Goal: Information Seeking & Learning: Learn about a topic

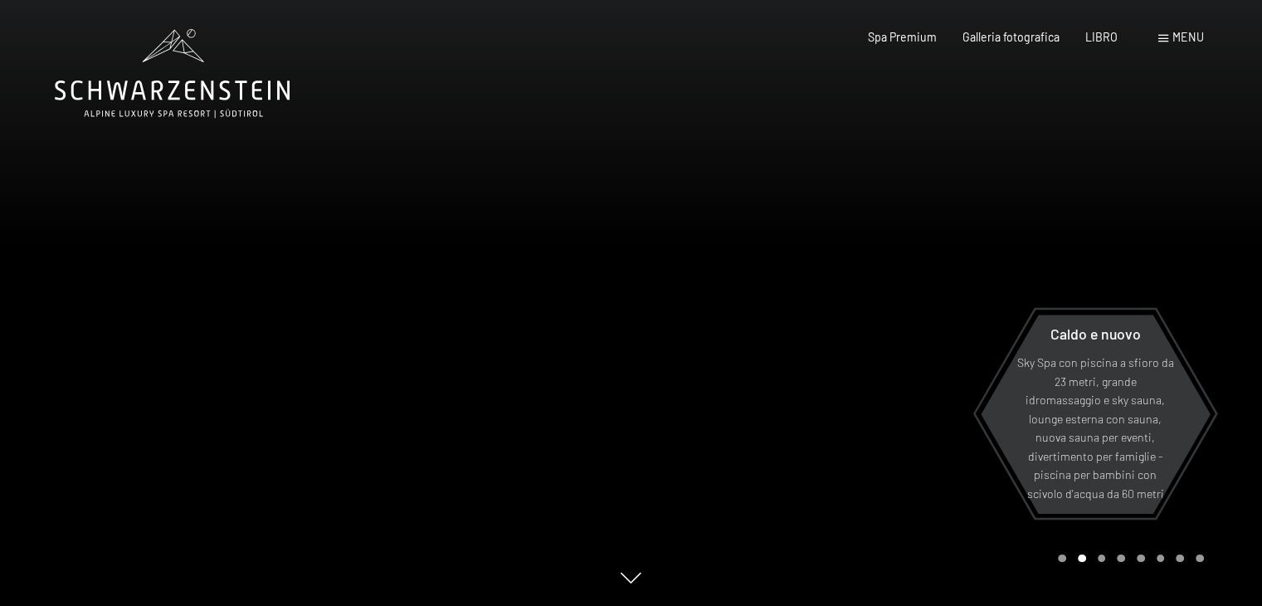
click at [1169, 42] on div "menu" at bounding box center [1182, 37] width 46 height 17
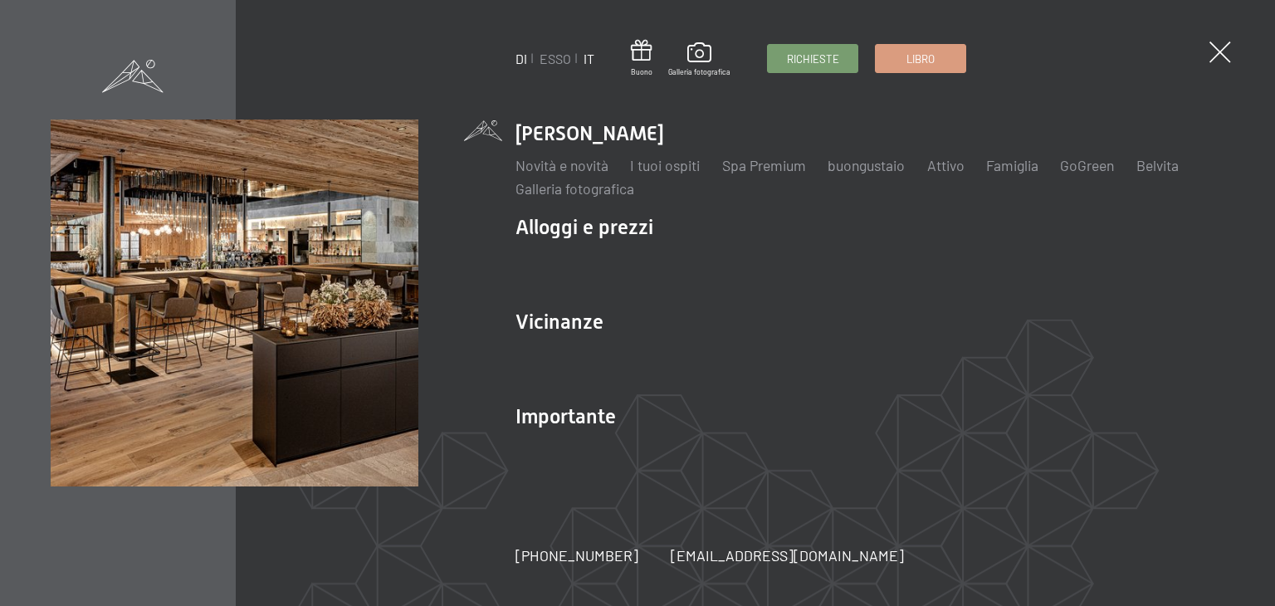
click at [591, 59] on font "IT" at bounding box center [588, 59] width 11 height 16
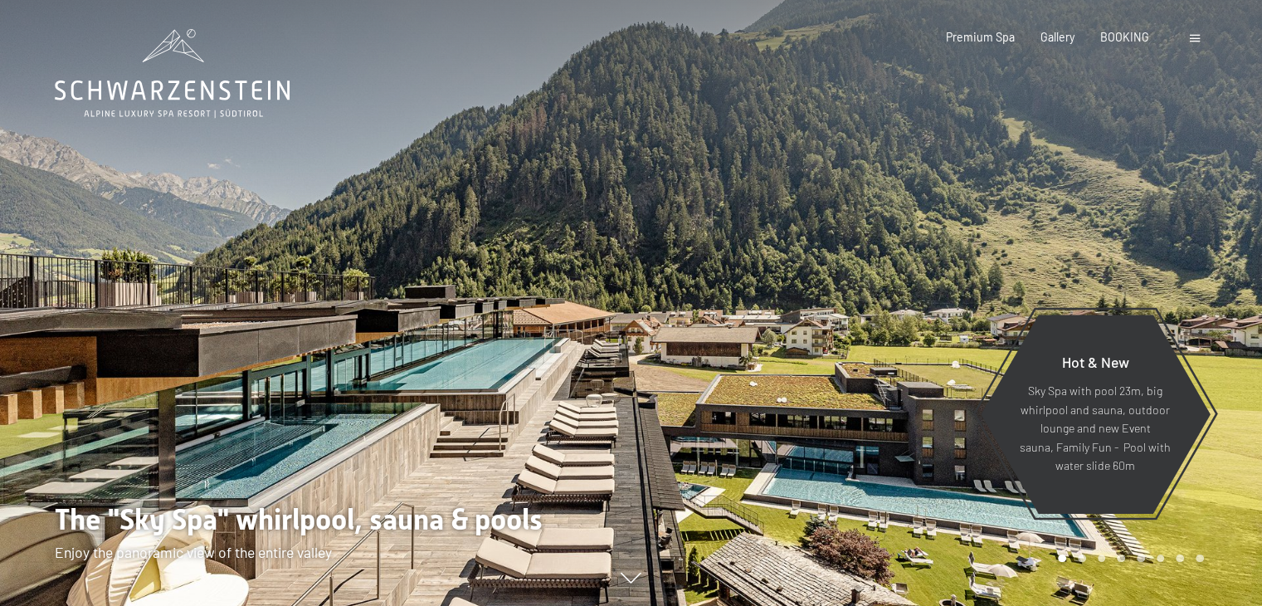
click at [1194, 44] on div at bounding box center [1197, 37] width 14 height 17
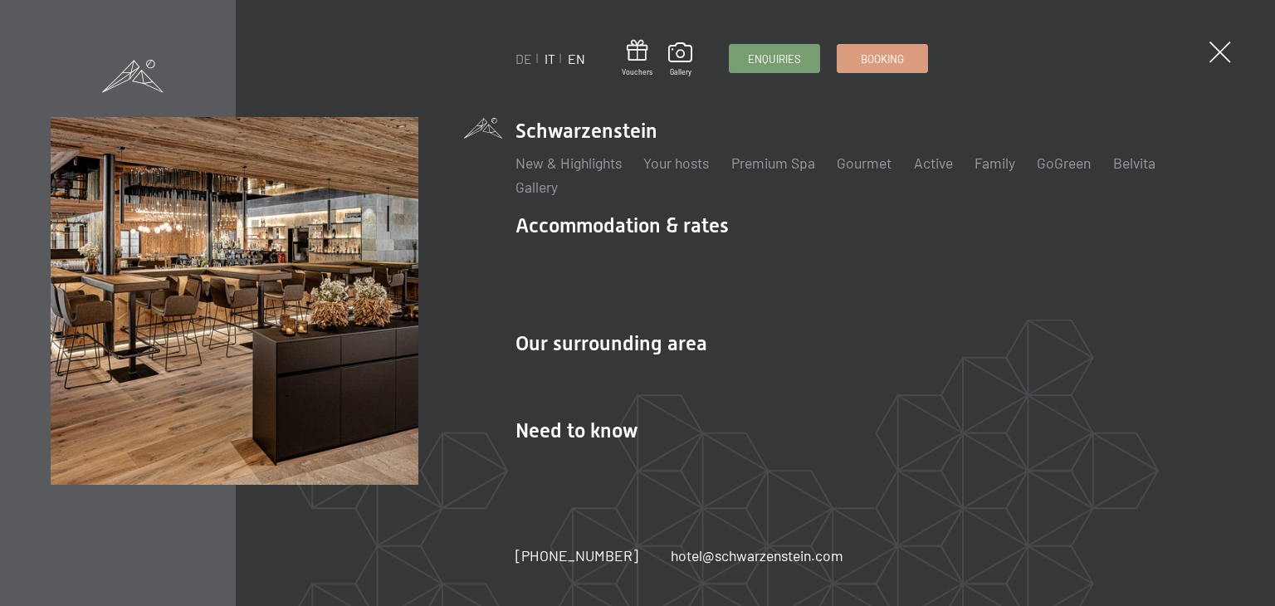
click at [553, 51] on link "IT" at bounding box center [549, 59] width 11 height 16
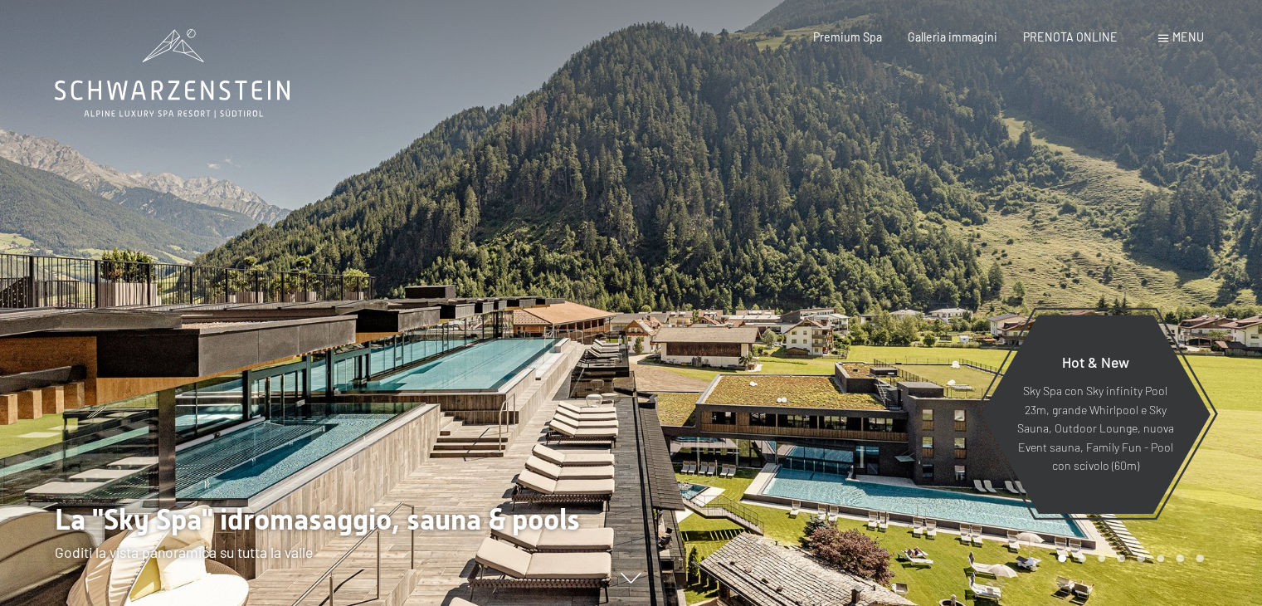
click at [1161, 41] on span at bounding box center [1164, 38] width 10 height 7
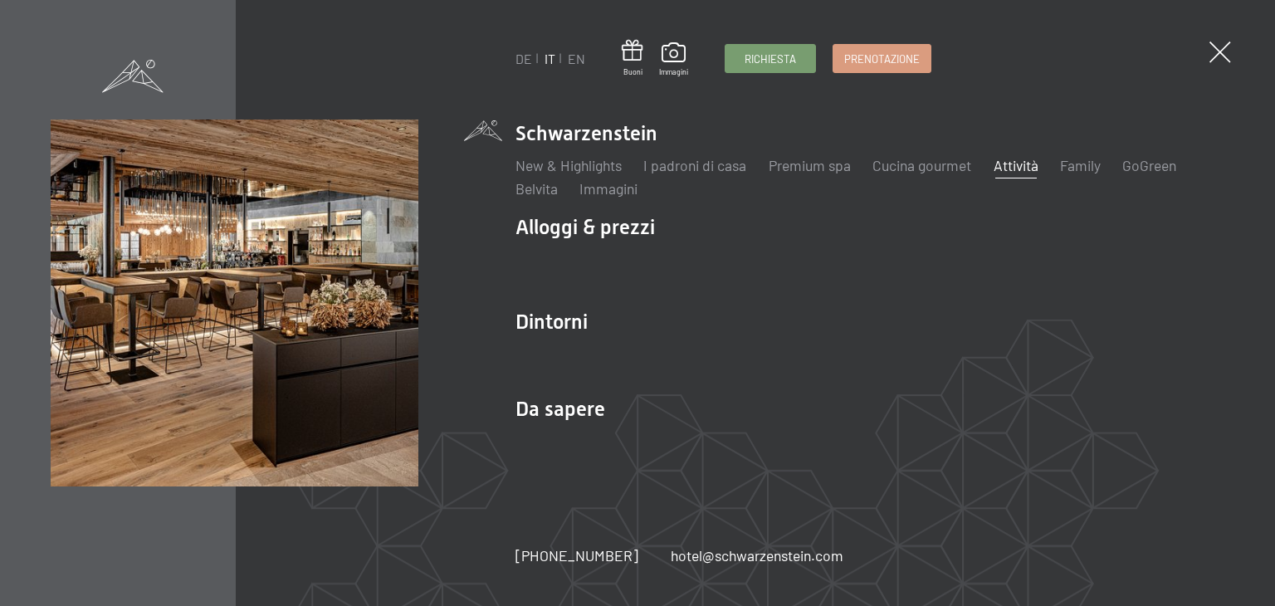
click at [1013, 168] on link "Attività" at bounding box center [1016, 165] width 45 height 18
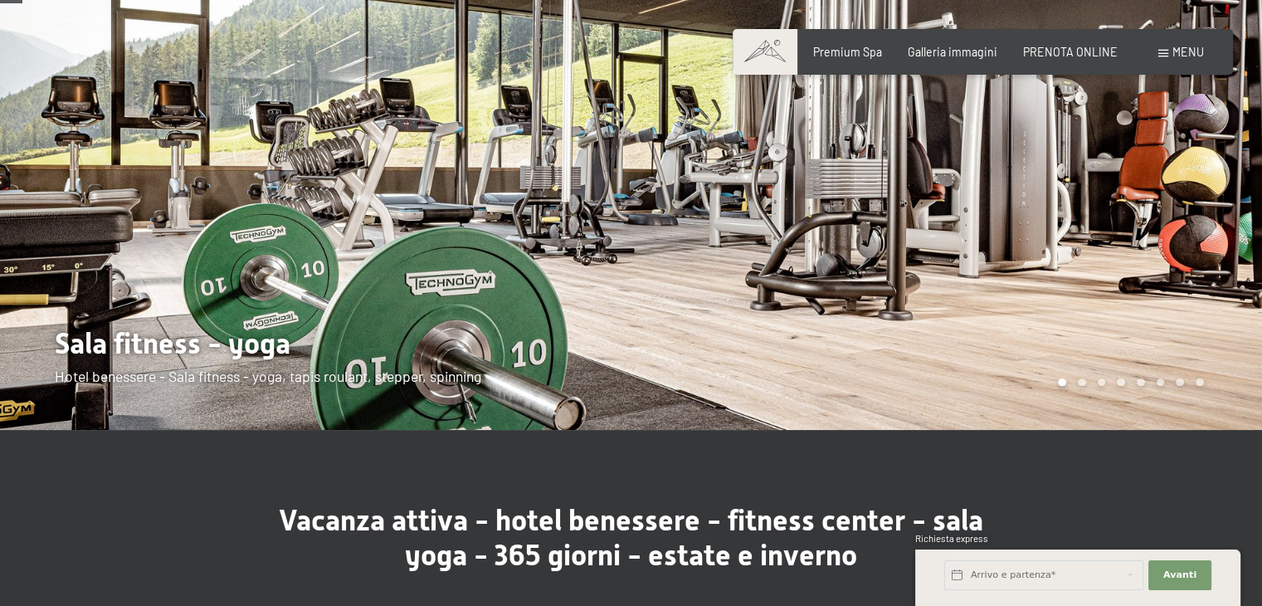
scroll to position [83, 0]
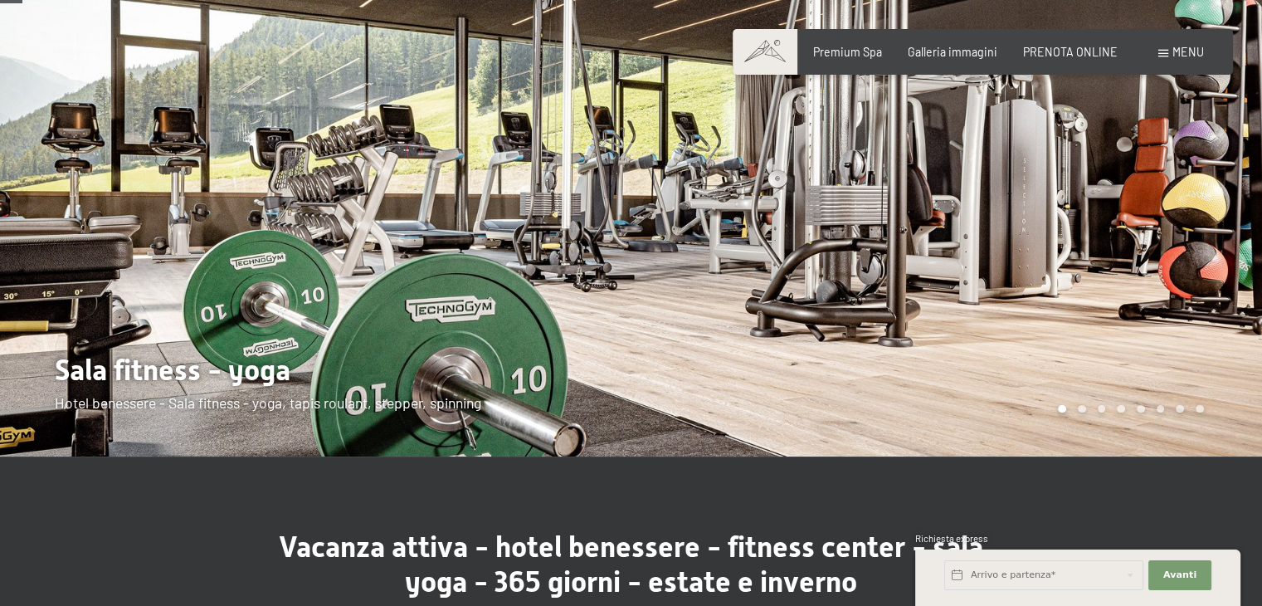
click at [1189, 285] on div at bounding box center [948, 187] width 632 height 540
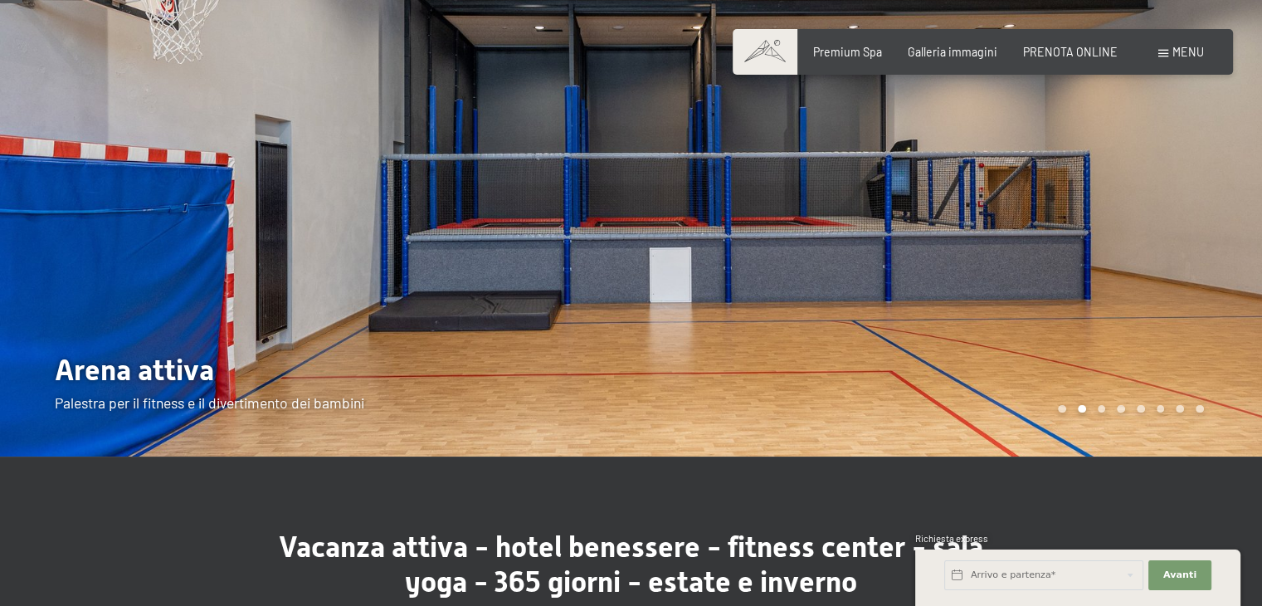
click at [1193, 276] on div at bounding box center [948, 187] width 632 height 540
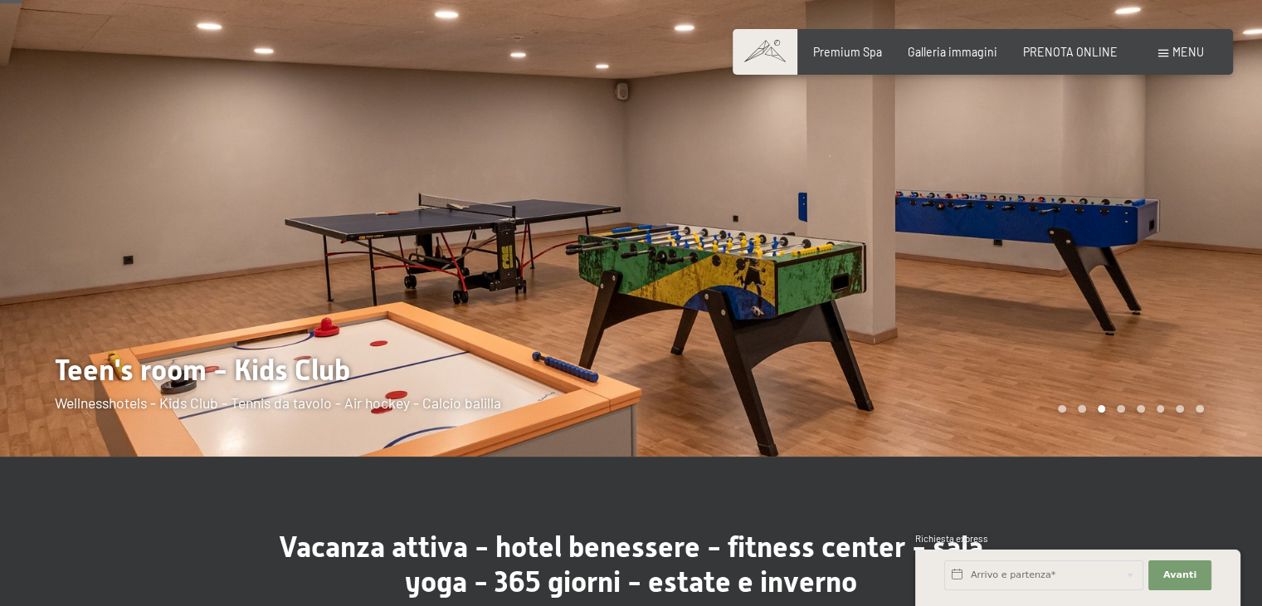
click at [1189, 276] on div at bounding box center [948, 187] width 632 height 540
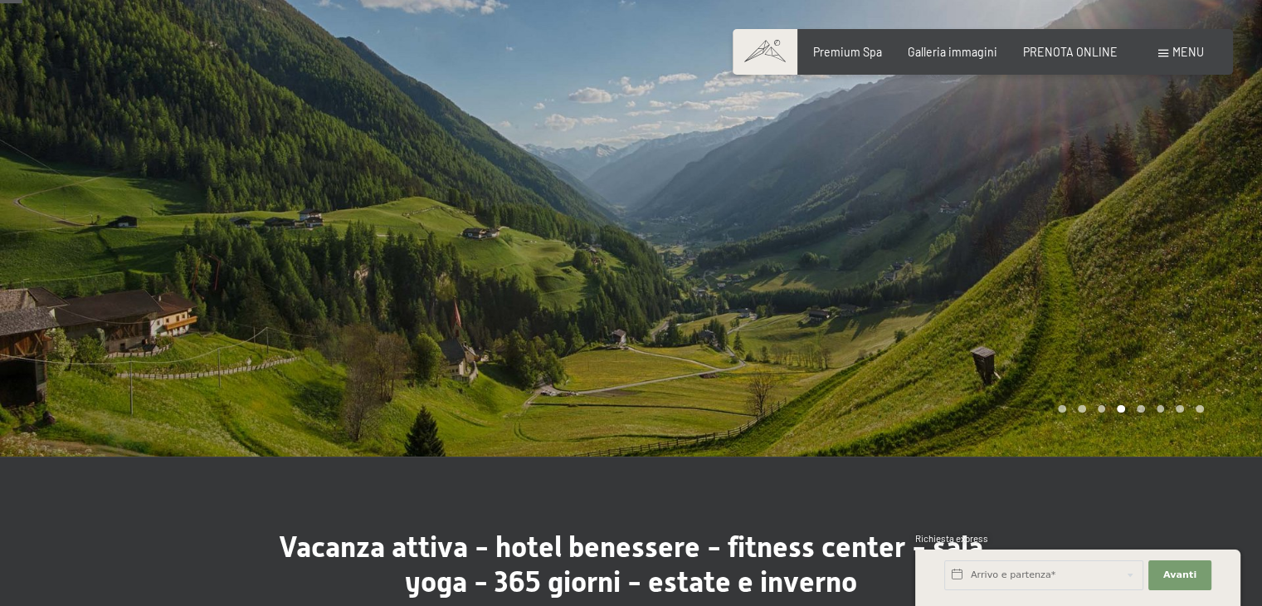
click at [1189, 276] on div at bounding box center [948, 187] width 632 height 540
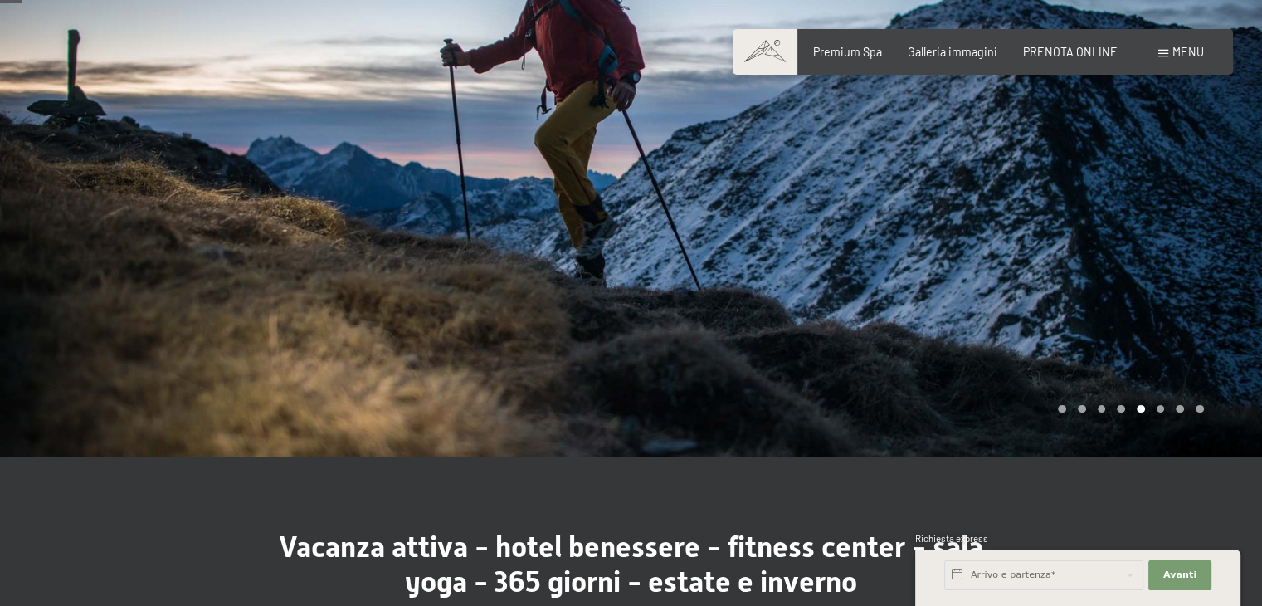
click at [1189, 276] on div at bounding box center [948, 187] width 632 height 540
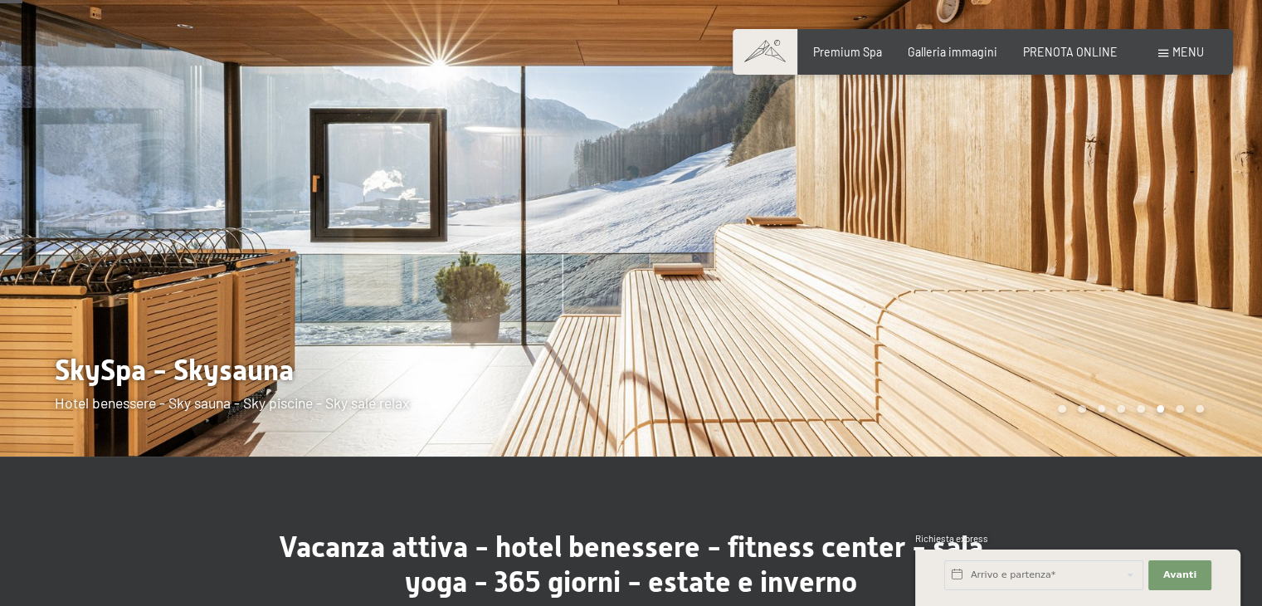
click at [36, 190] on div at bounding box center [316, 187] width 632 height 540
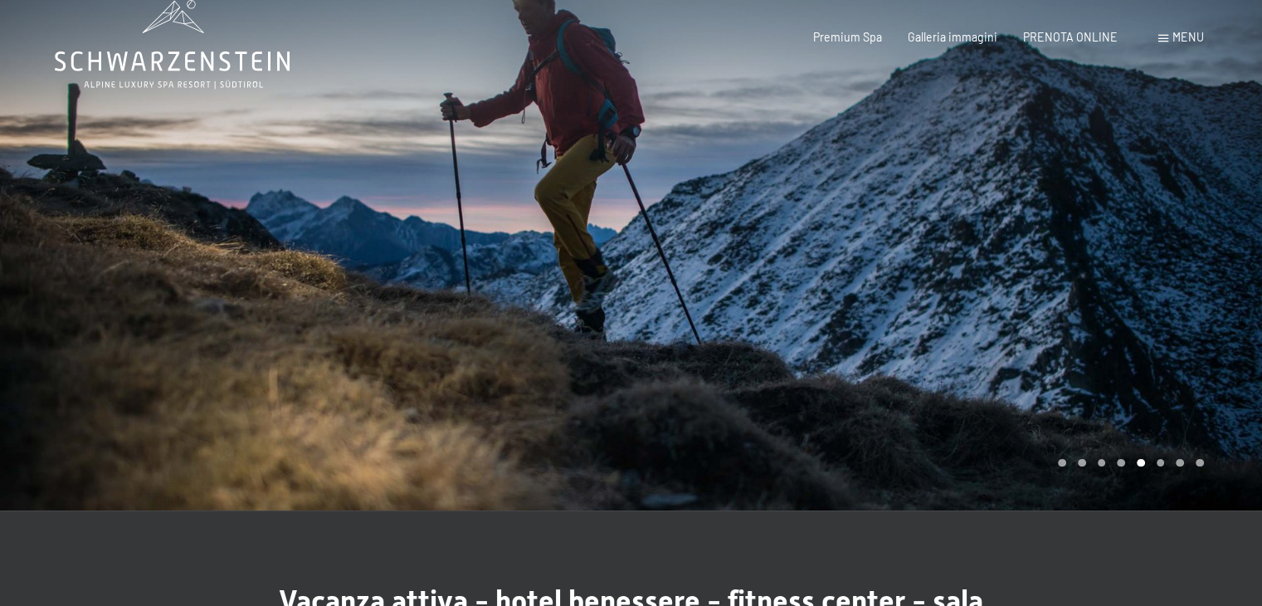
scroll to position [0, 0]
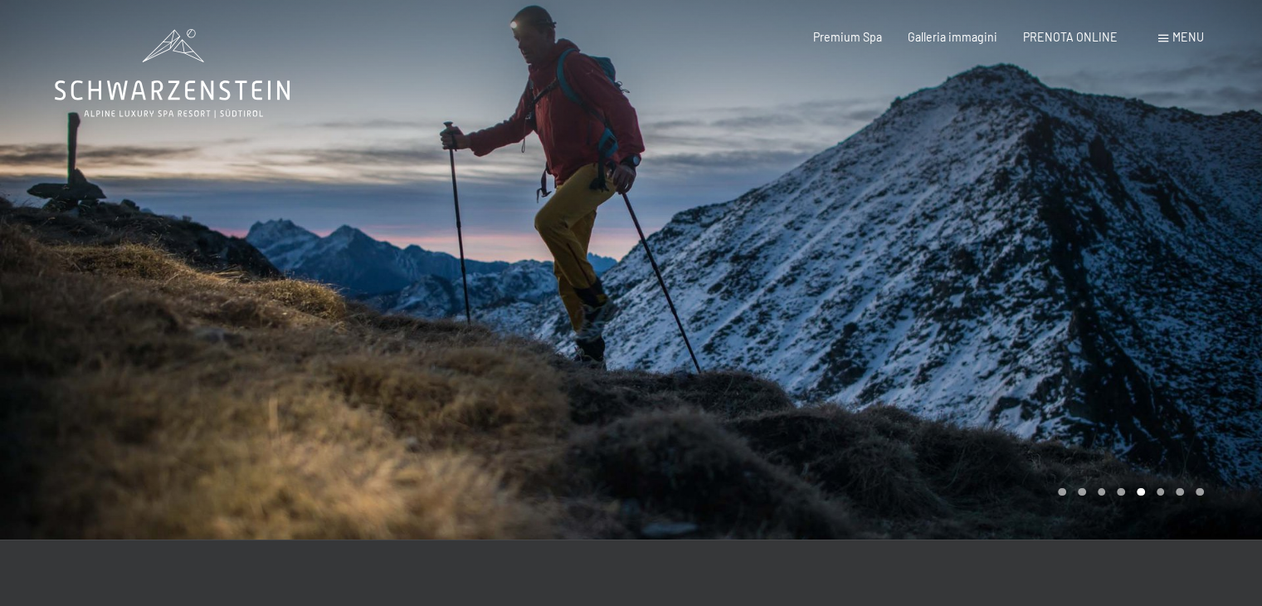
click at [54, 261] on div at bounding box center [316, 270] width 632 height 540
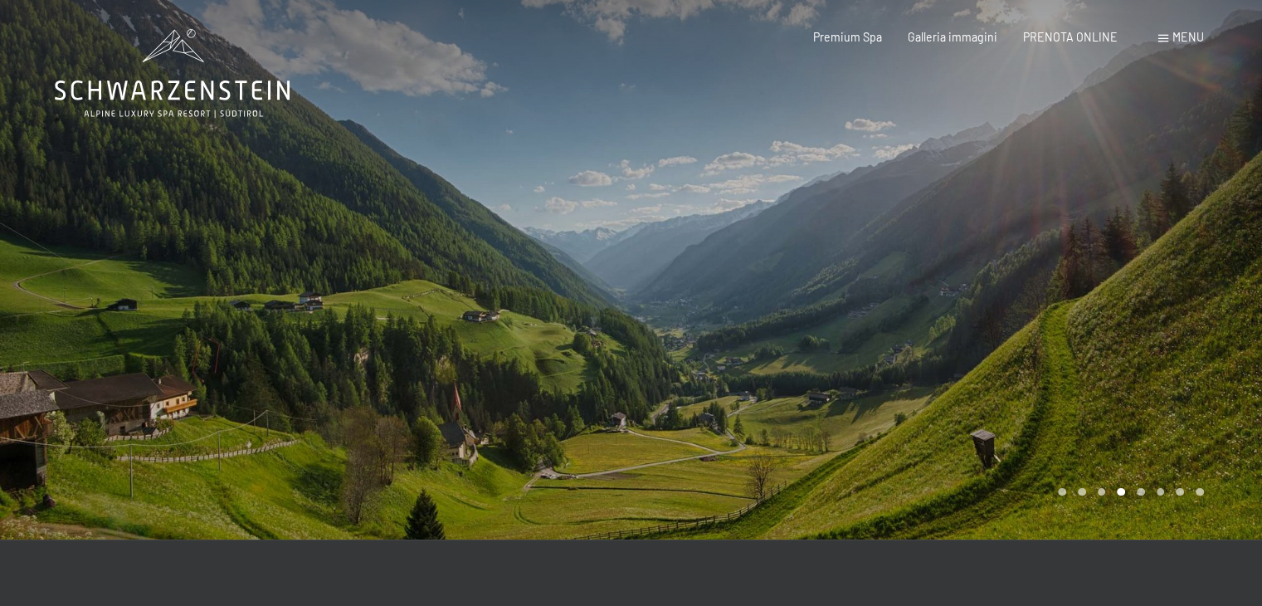
click at [1230, 323] on div at bounding box center [948, 270] width 632 height 540
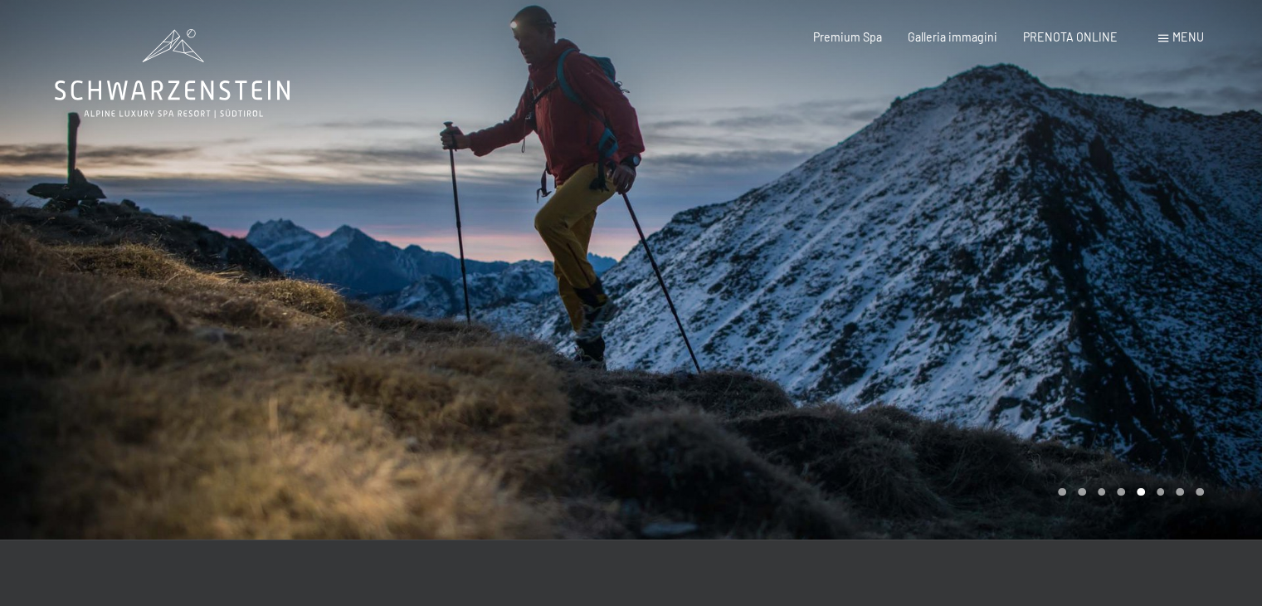
click at [1238, 326] on div at bounding box center [948, 270] width 632 height 540
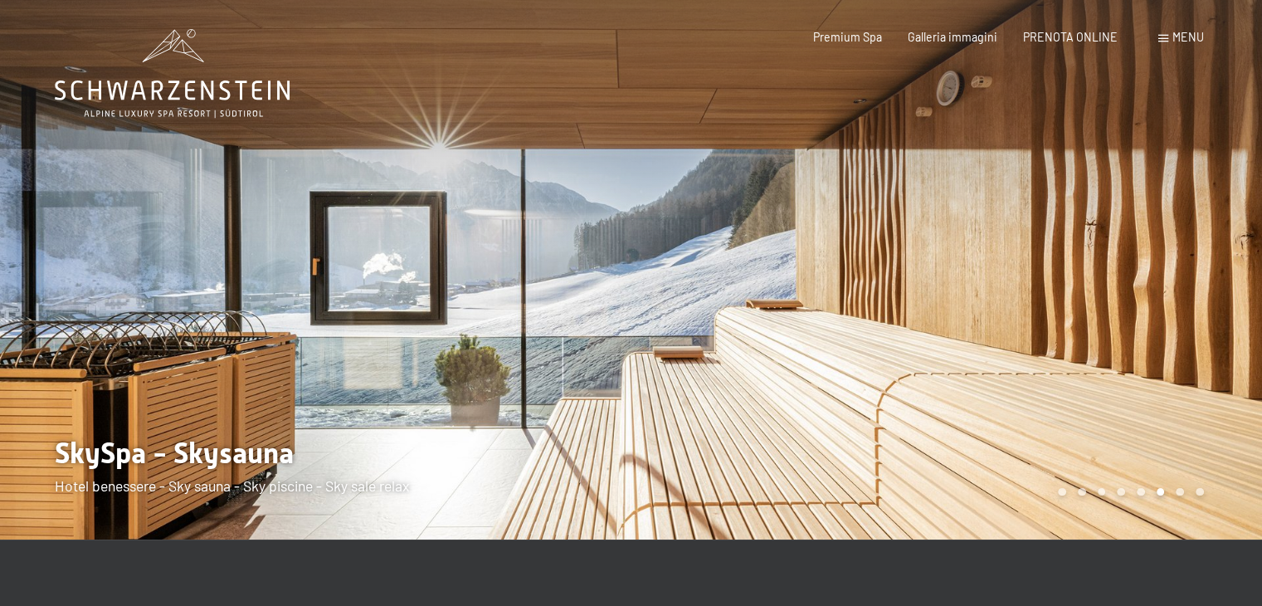
click at [1238, 326] on div at bounding box center [948, 270] width 632 height 540
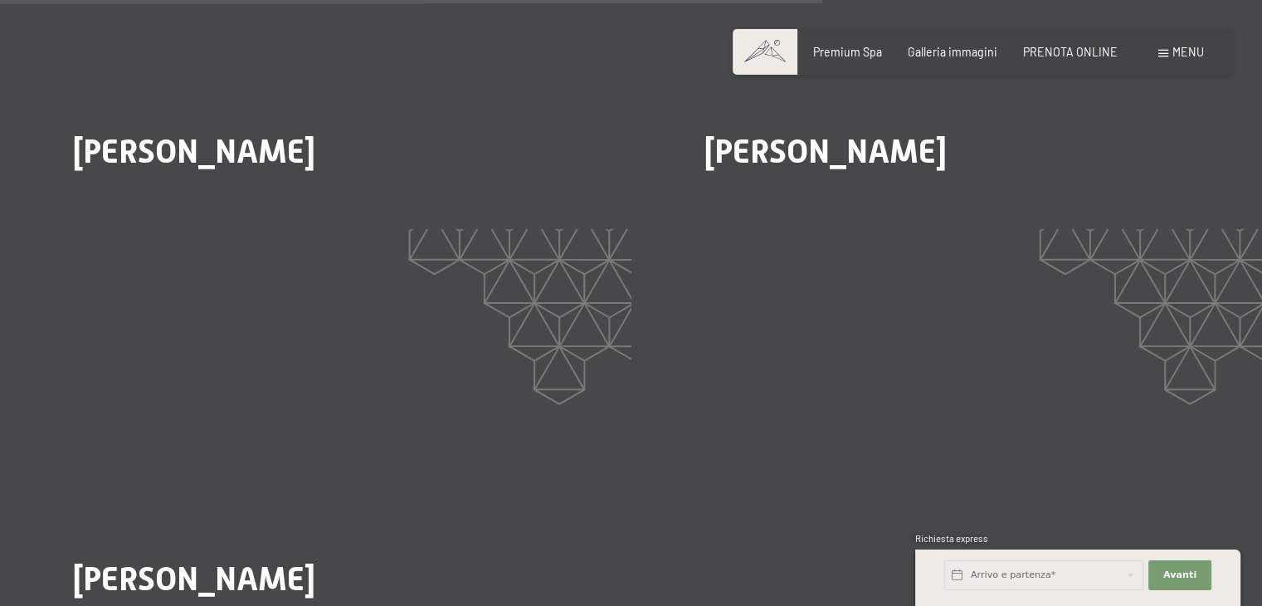
scroll to position [2988, 0]
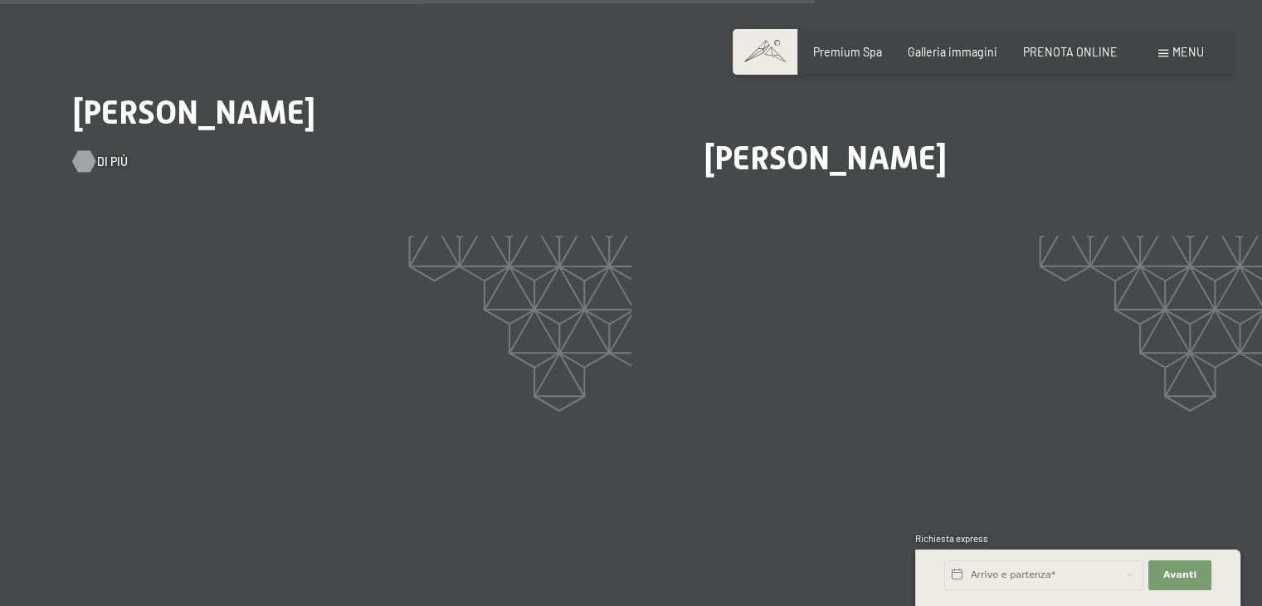
click at [90, 151] on div at bounding box center [84, 162] width 12 height 22
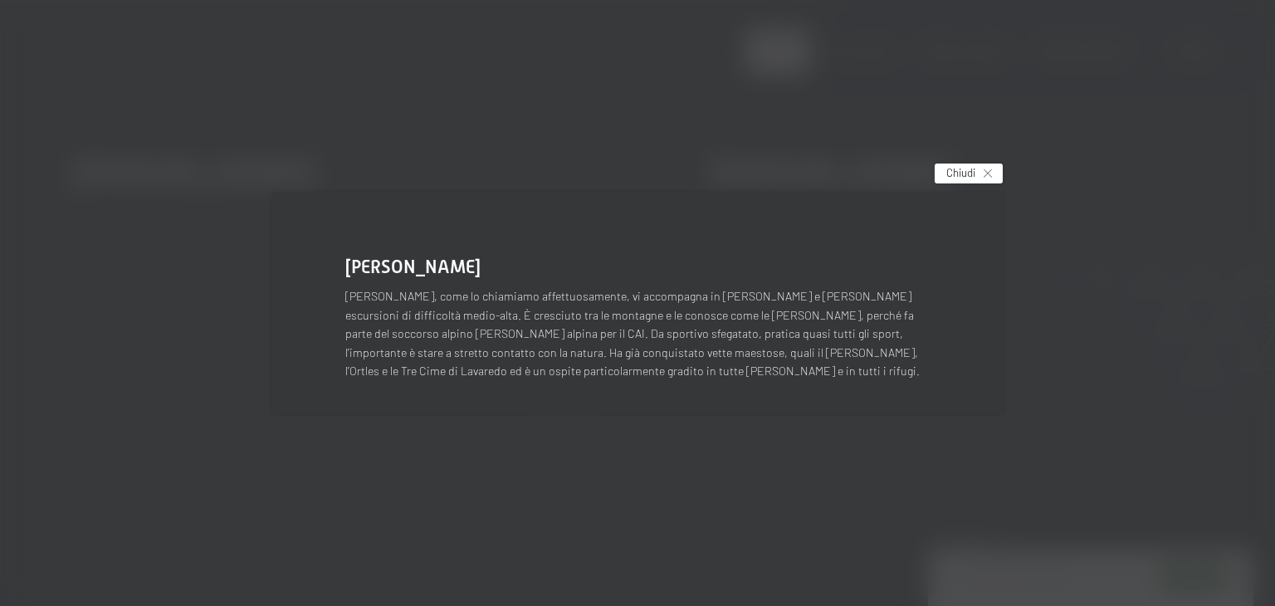
click at [956, 180] on span "Chiudi" at bounding box center [960, 172] width 29 height 15
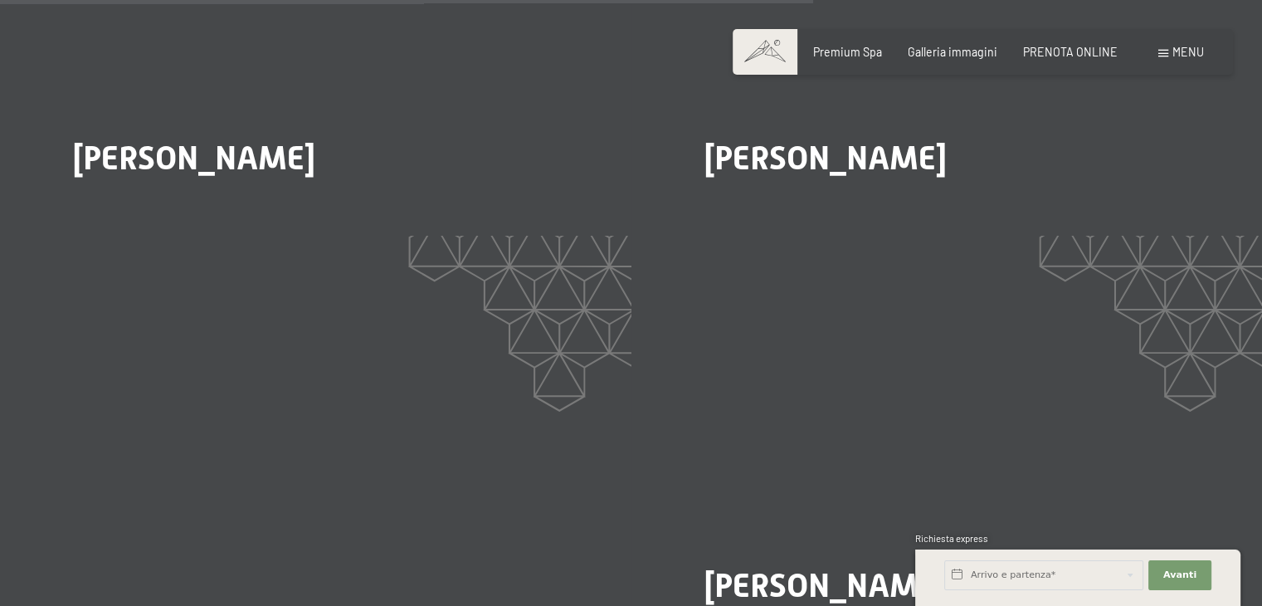
scroll to position [2822, 0]
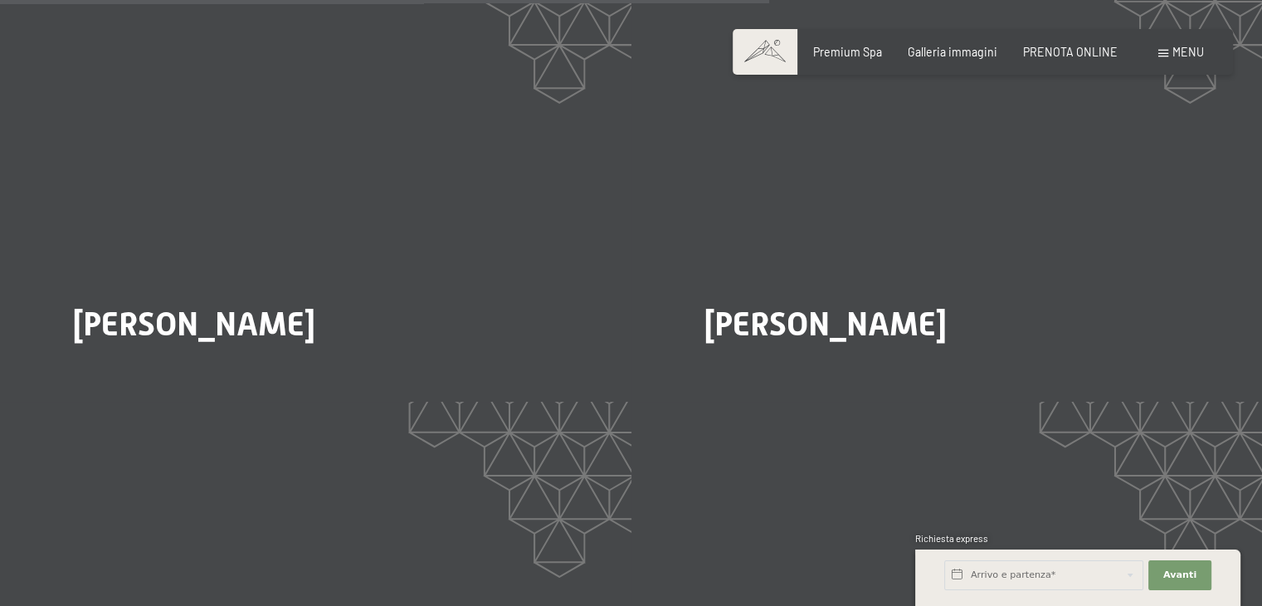
click at [718, 363] on div at bounding box center [715, 374] width 12 height 22
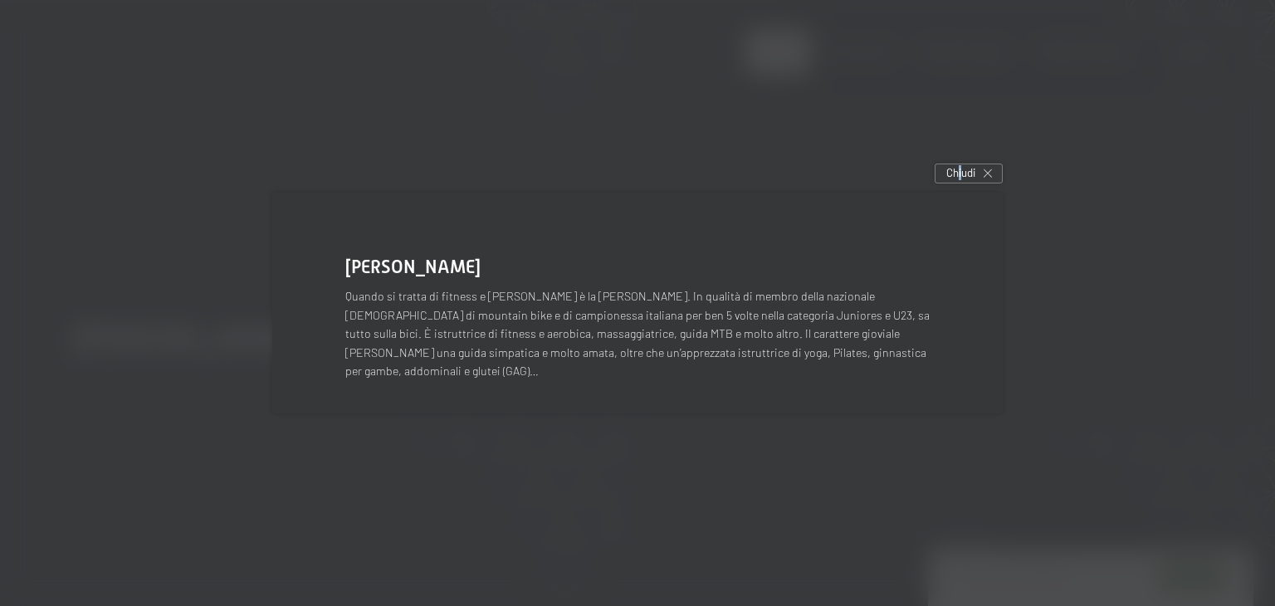
click at [960, 180] on span "Chiudi" at bounding box center [960, 172] width 29 height 15
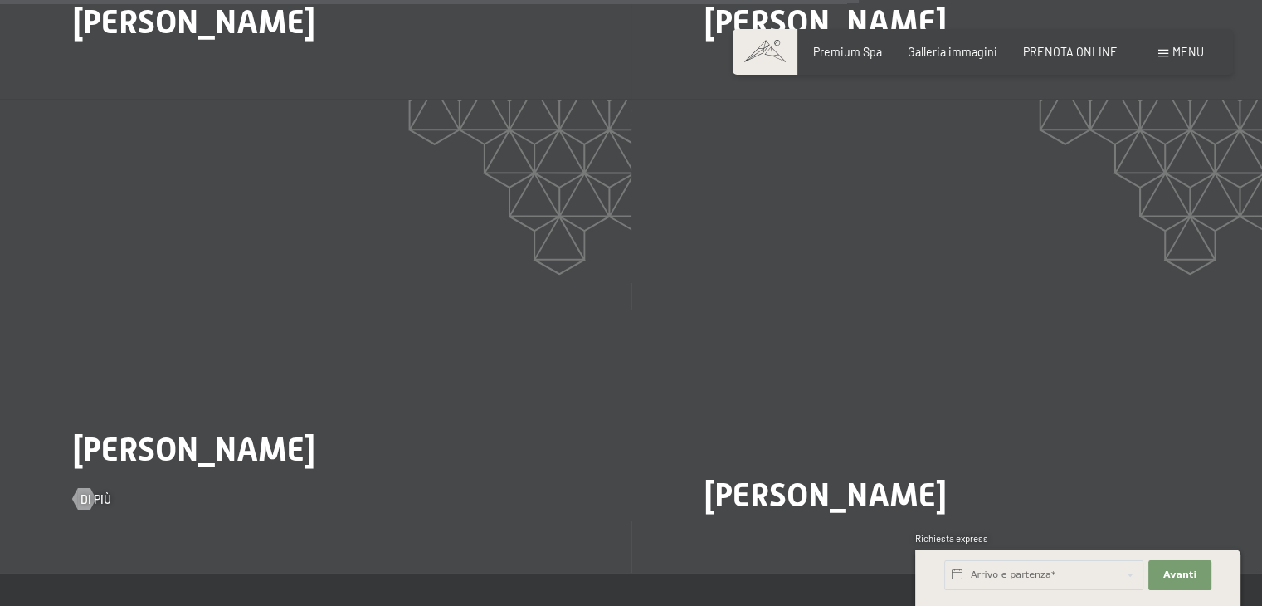
scroll to position [3154, 0]
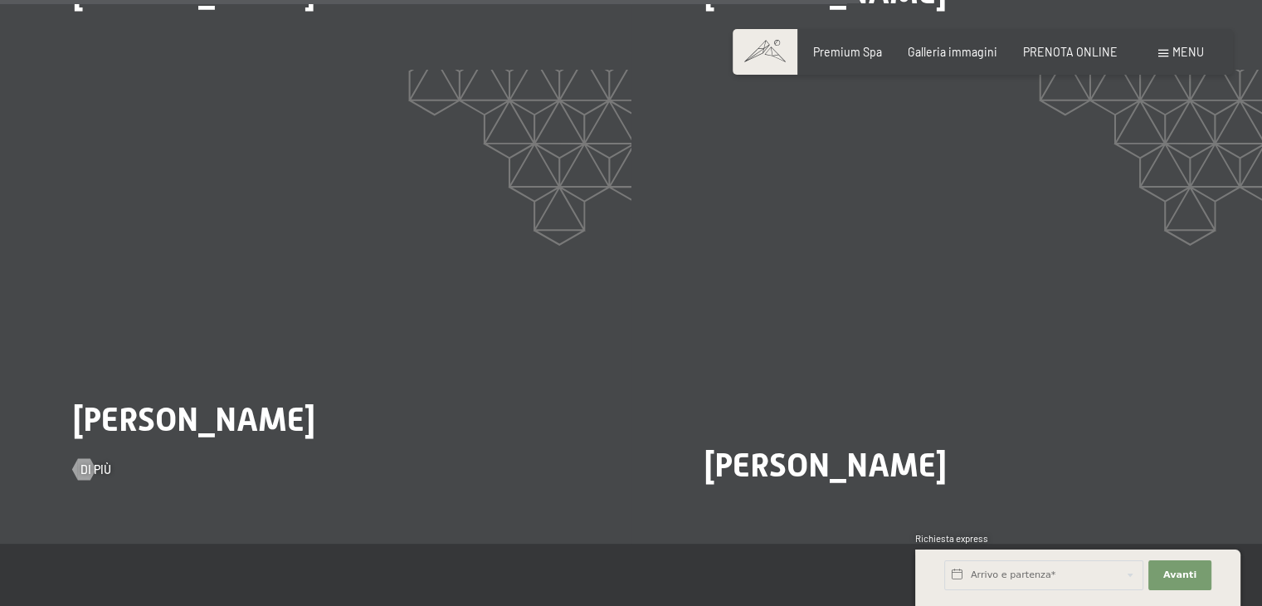
click at [149, 400] on span "Paul Oberhuber" at bounding box center [194, 419] width 242 height 38
click at [83, 458] on div at bounding box center [84, 469] width 12 height 22
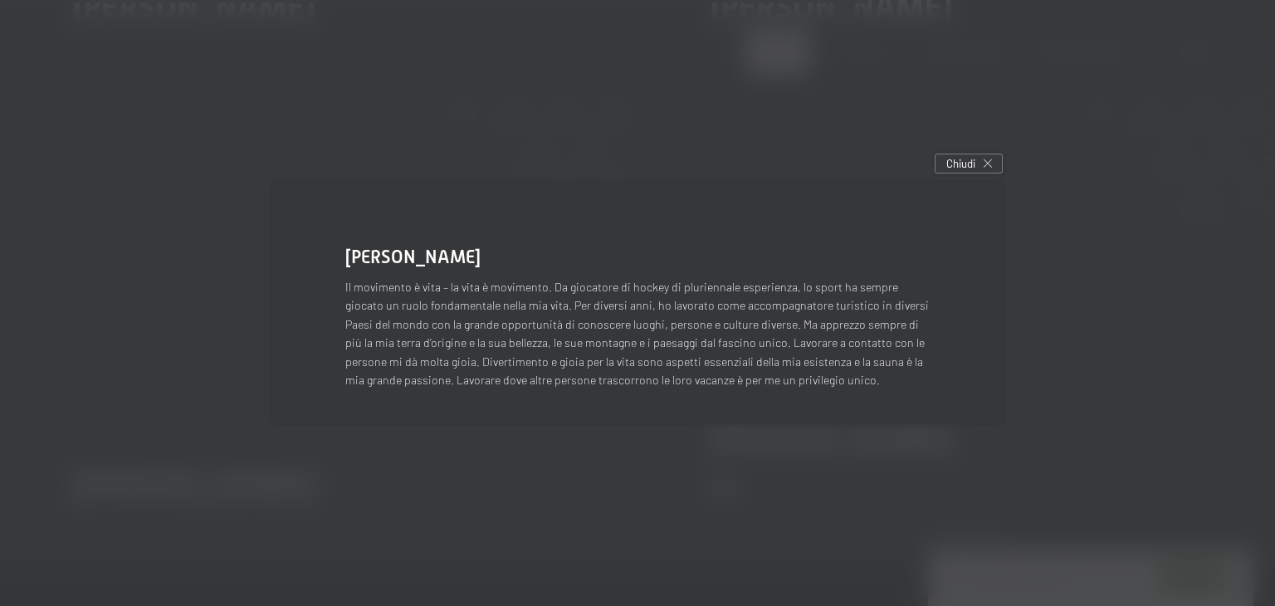
click at [960, 170] on span "Chiudi" at bounding box center [960, 163] width 29 height 15
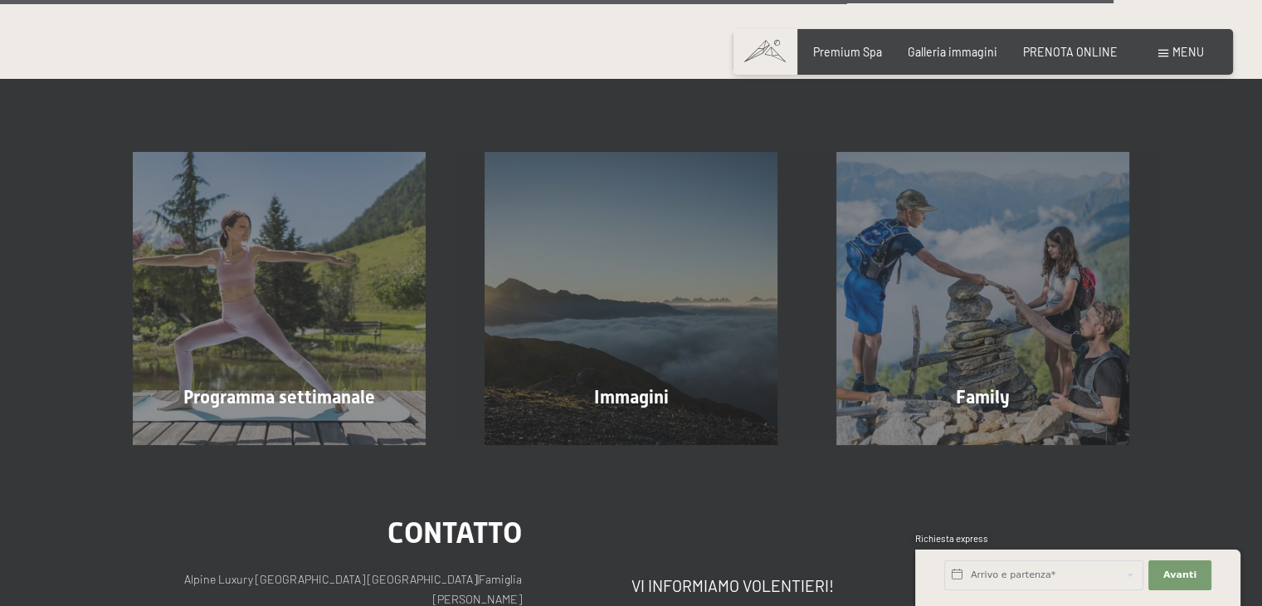
scroll to position [4316, 0]
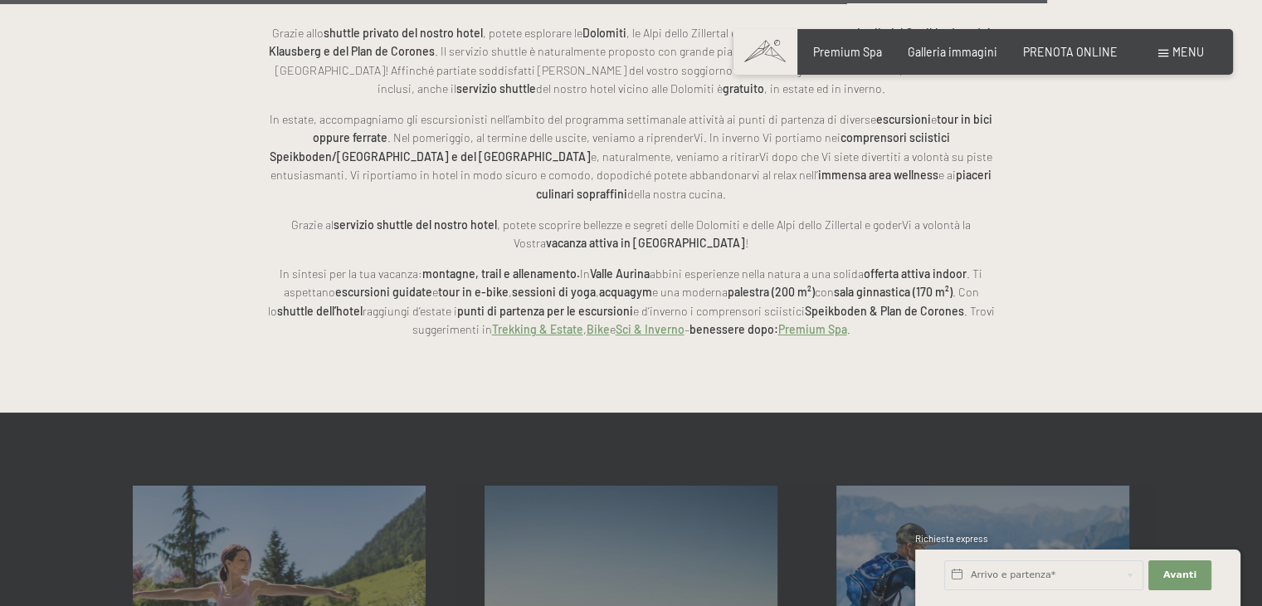
click at [1162, 51] on span at bounding box center [1164, 53] width 10 height 7
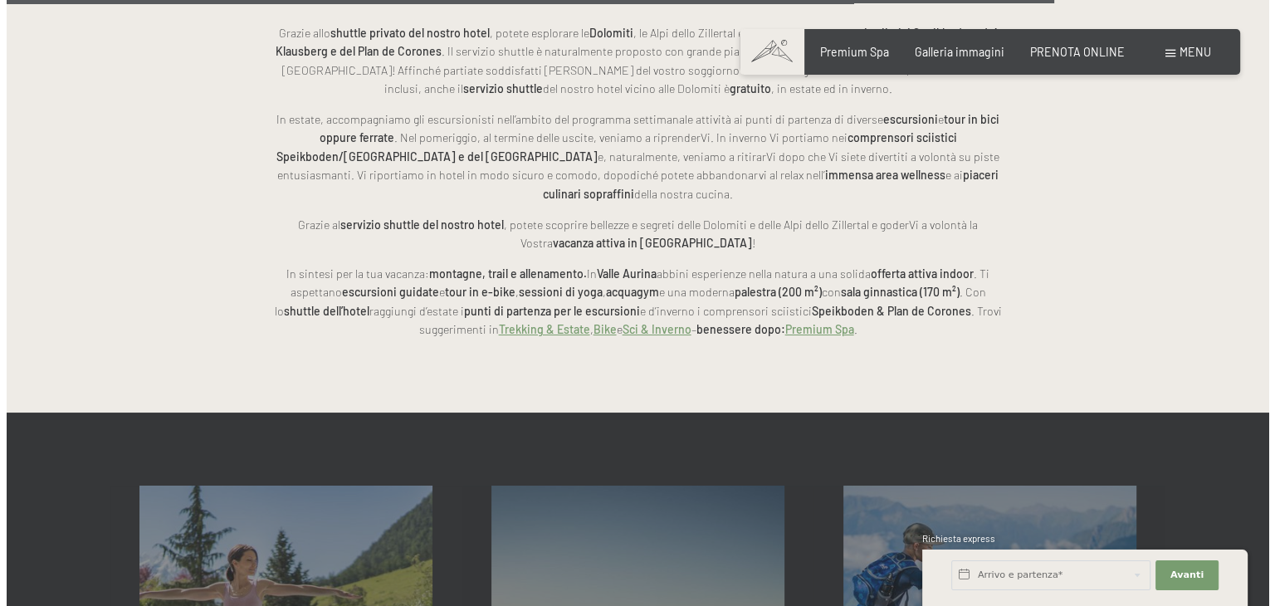
scroll to position [3921, 0]
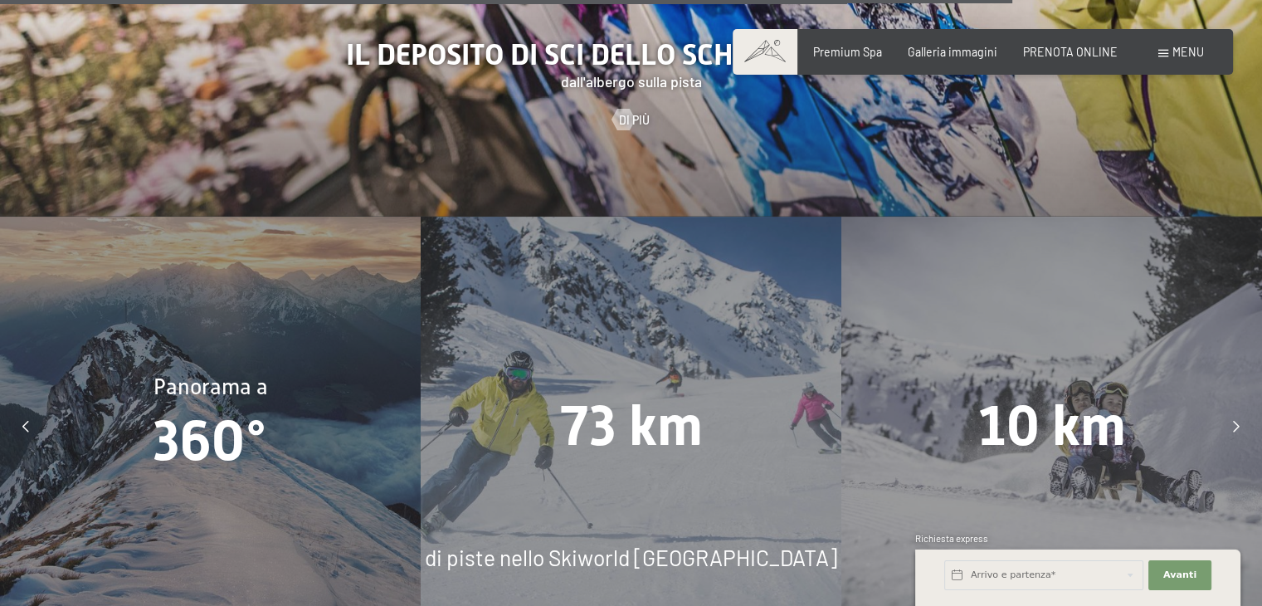
scroll to position [3486, 0]
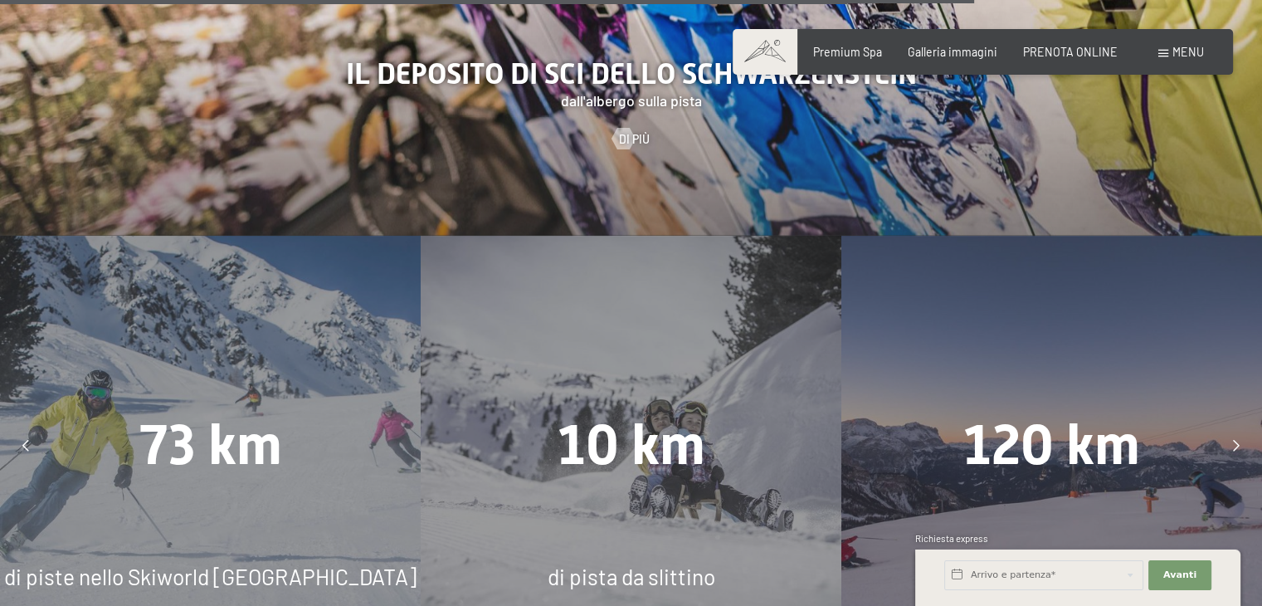
click at [1242, 427] on div at bounding box center [1236, 445] width 37 height 37
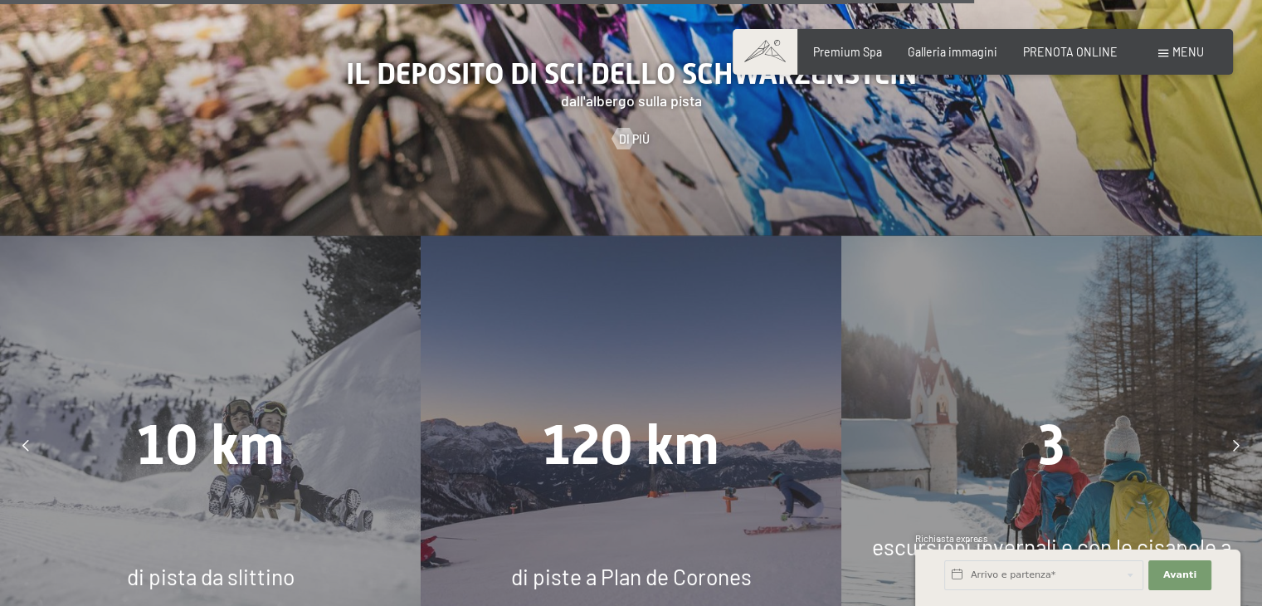
click at [1242, 427] on div at bounding box center [1236, 445] width 37 height 37
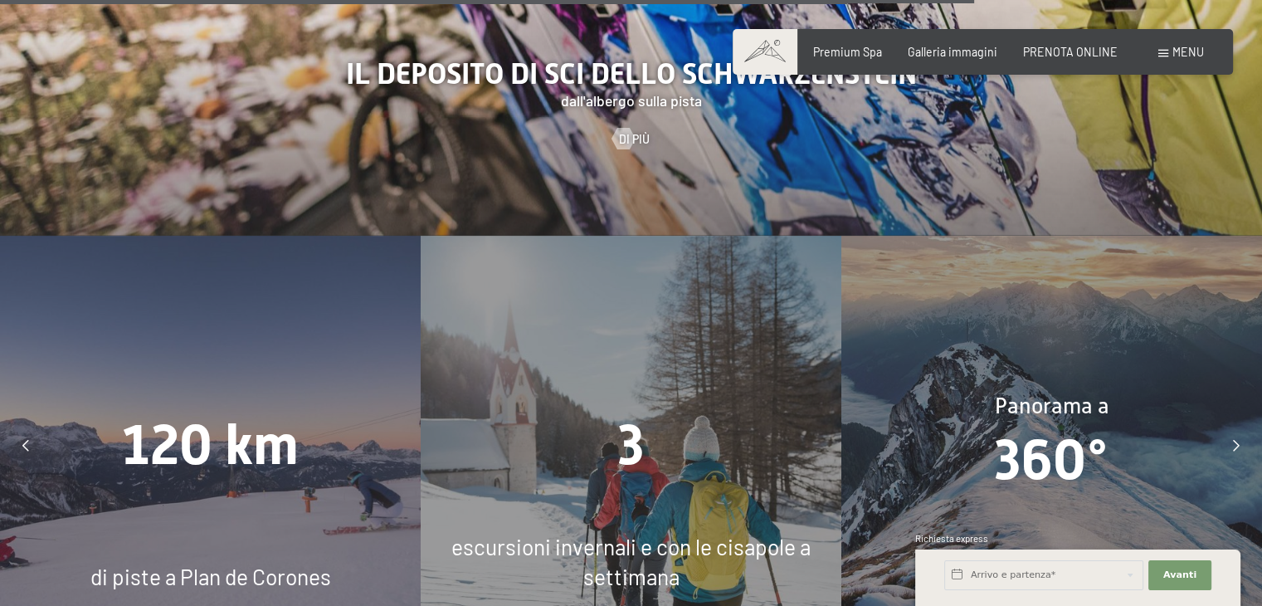
click at [1245, 427] on div at bounding box center [1236, 445] width 37 height 37
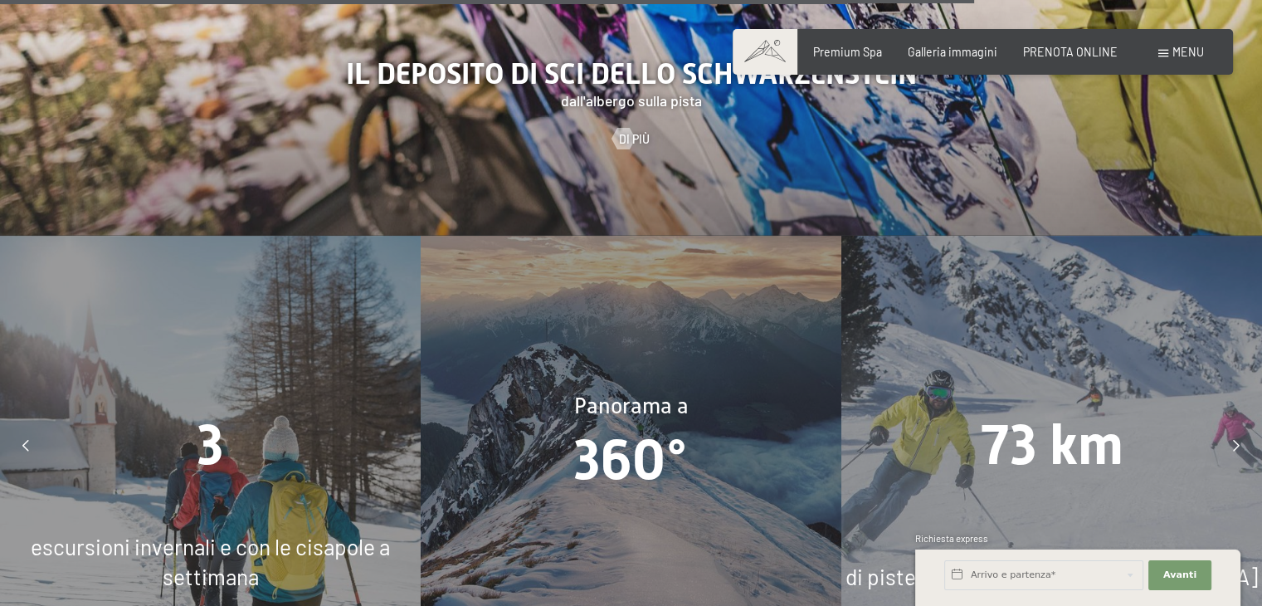
click at [1245, 427] on div at bounding box center [1236, 445] width 37 height 37
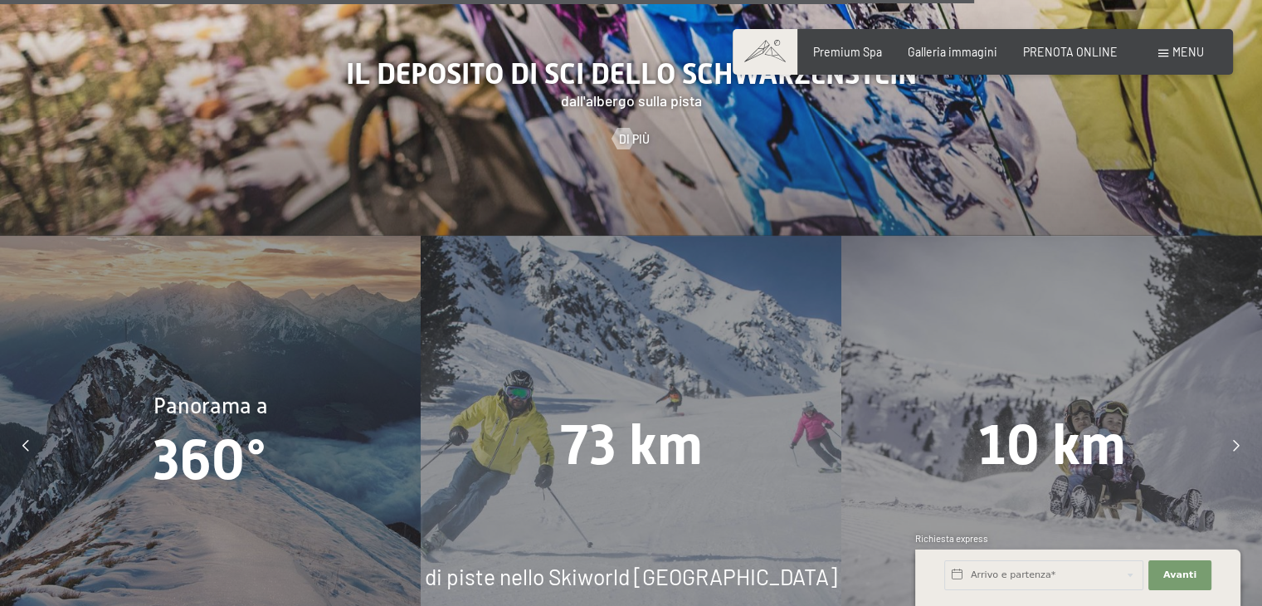
click at [1245, 427] on div at bounding box center [1236, 445] width 37 height 37
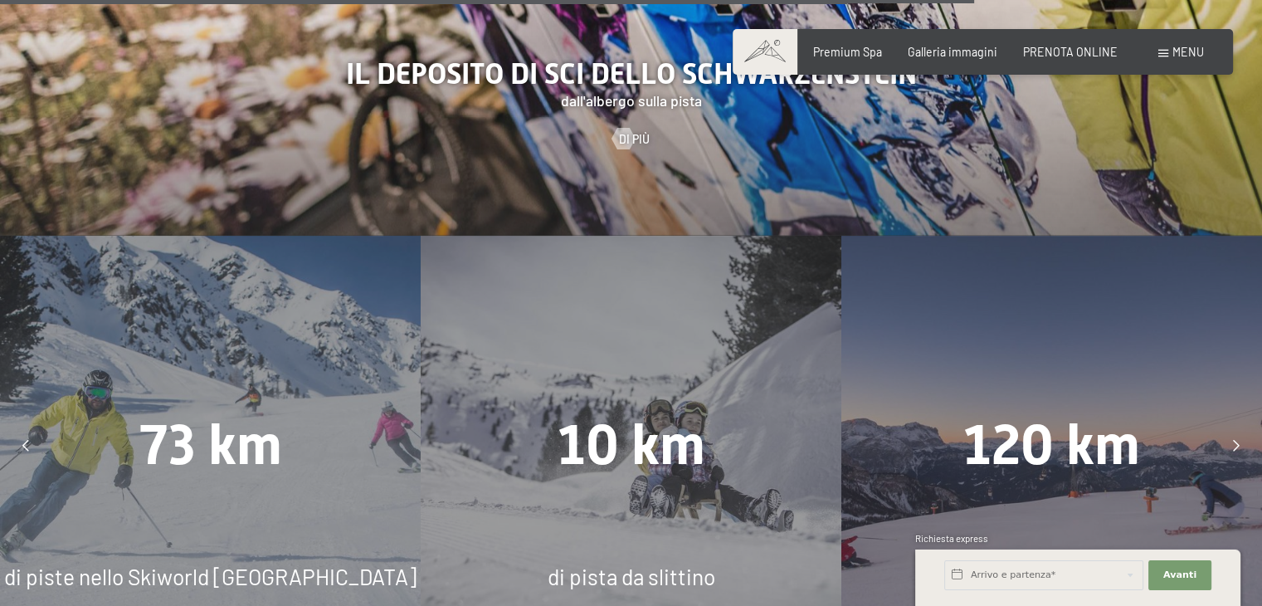
drag, startPoint x: 643, startPoint y: 396, endPoint x: 641, endPoint y: 388, distance: 8.7
click at [644, 413] on span "10 km" at bounding box center [632, 445] width 148 height 65
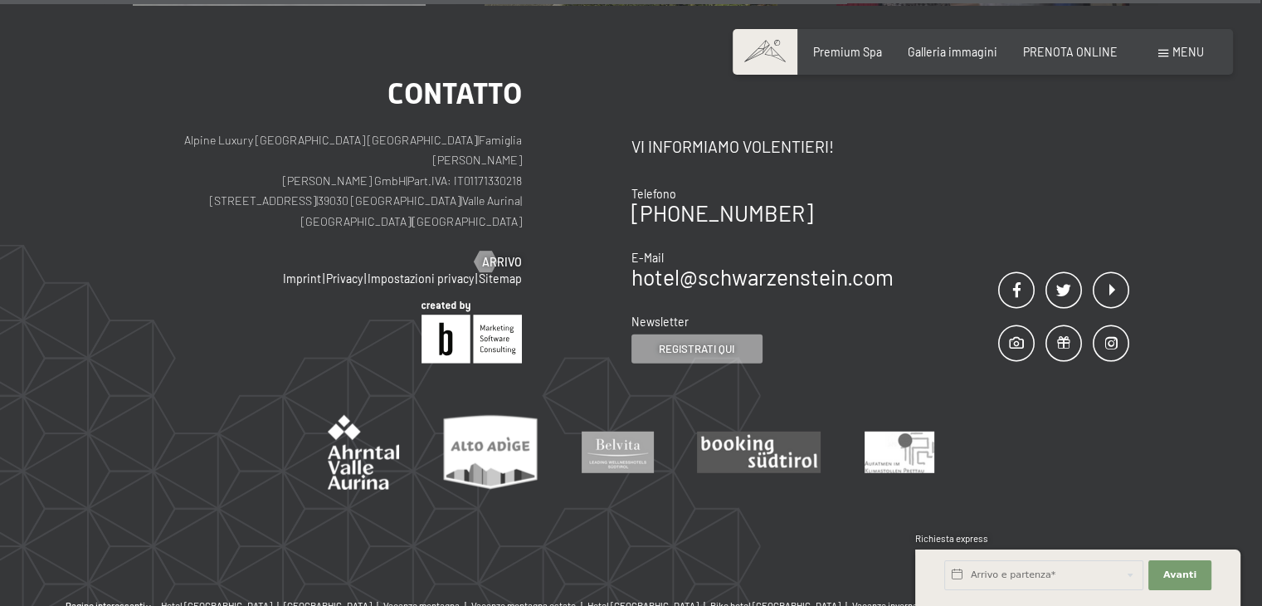
scroll to position [4515, 0]
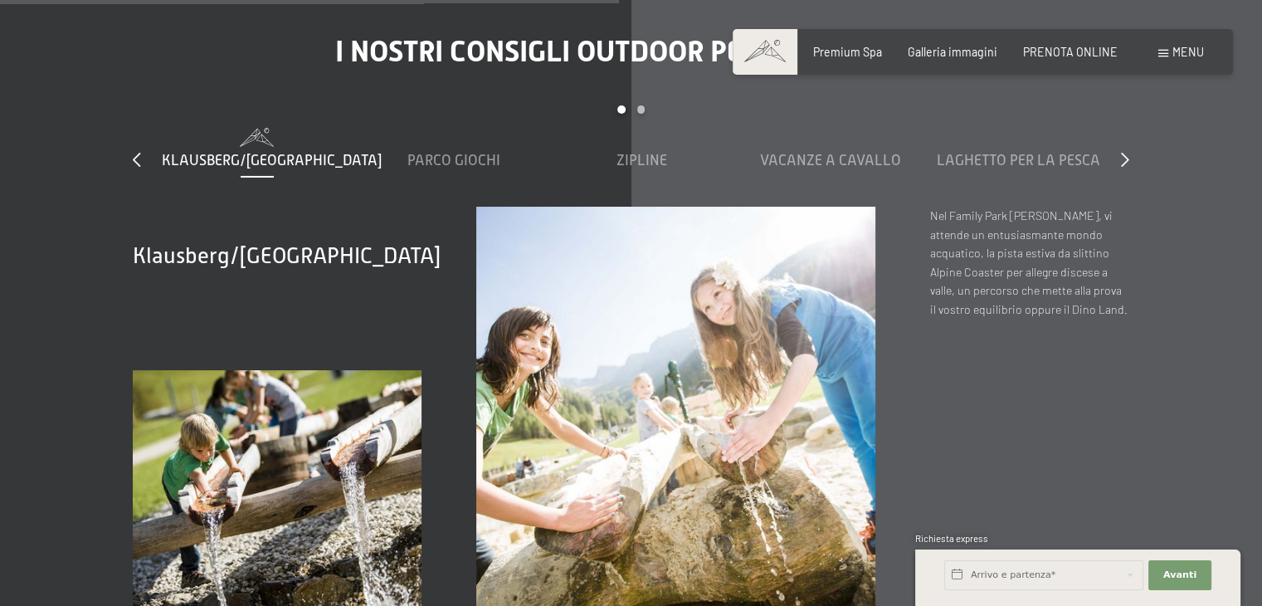
scroll to position [5644, 0]
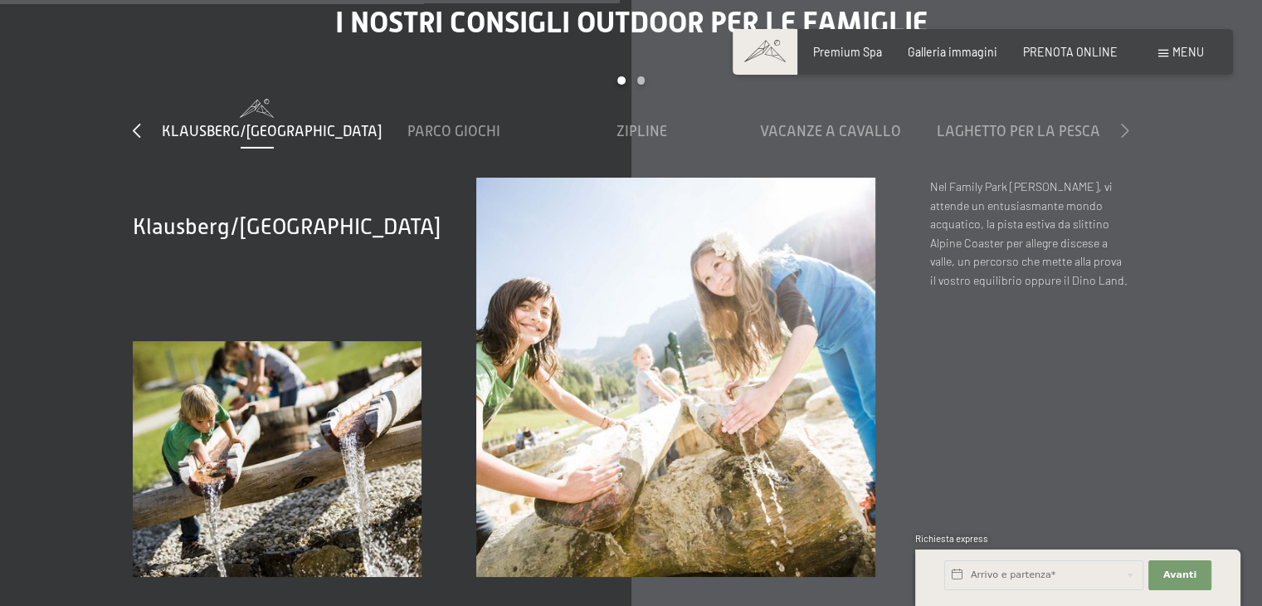
click at [1126, 129] on icon at bounding box center [1125, 130] width 8 height 15
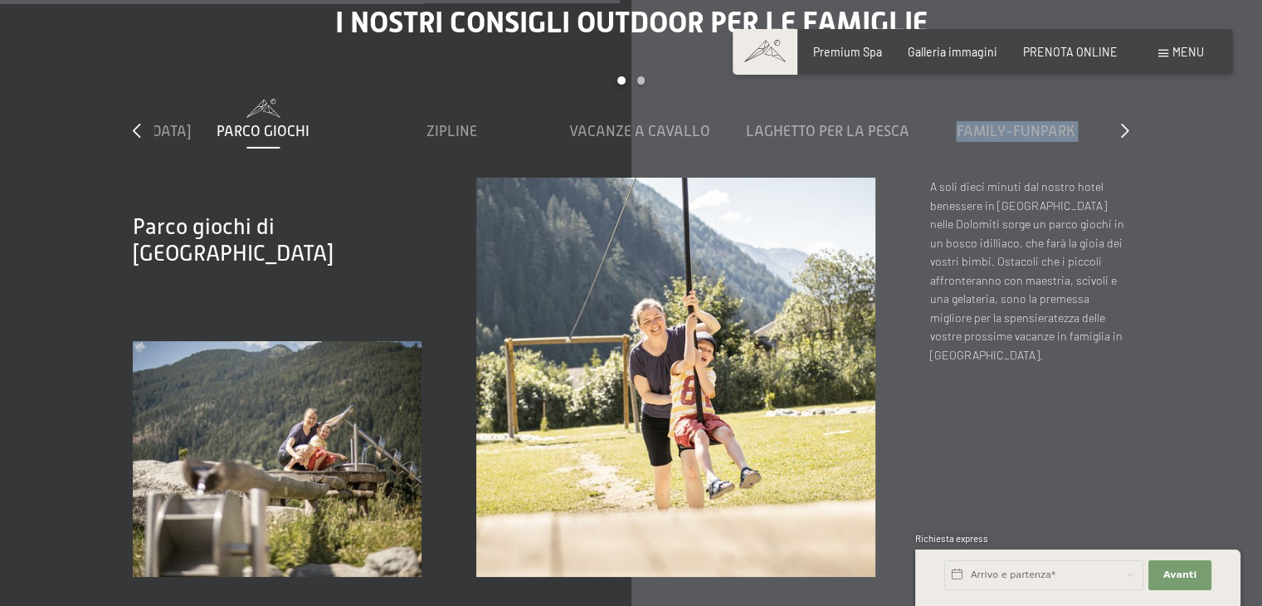
drag, startPoint x: 1126, startPoint y: 129, endPoint x: 1135, endPoint y: 134, distance: 10.4
click at [1135, 134] on div "I nostri consigli outdoor per le famiglie slide 2 to 6 of 7 Klausberg/Monte Chi…" at bounding box center [631, 291] width 1106 height 572
click at [1108, 128] on div "slide 2 to 6 of 7 Klausberg/Monte Chiusetta Parco giochi Zipline Vacanze a cava…" at bounding box center [631, 126] width 997 height 101
click at [674, 123] on span "Vacanze a cavallo" at bounding box center [639, 131] width 141 height 17
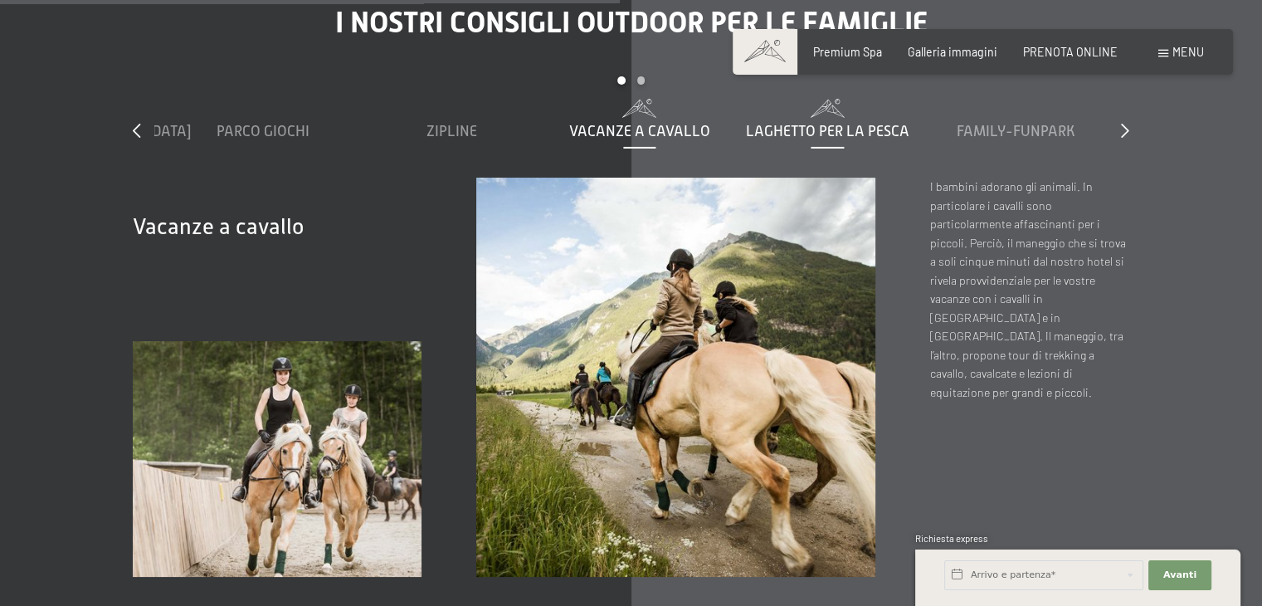
click at [767, 122] on div "Laghetto per la pesca" at bounding box center [827, 120] width 173 height 42
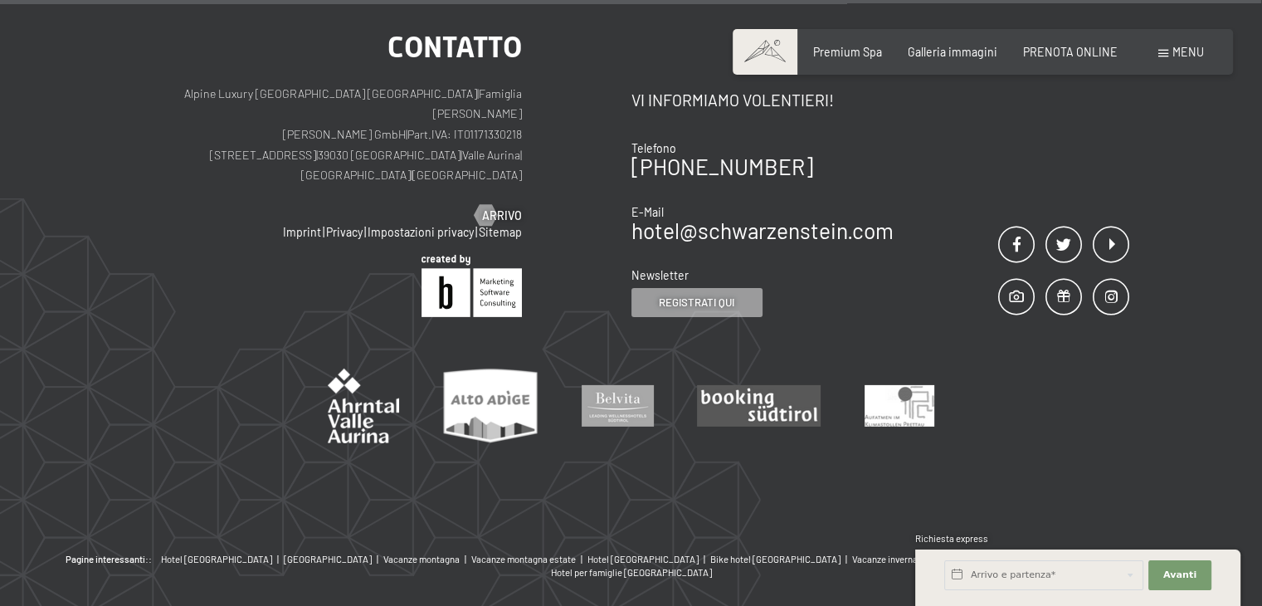
scroll to position [11570, 0]
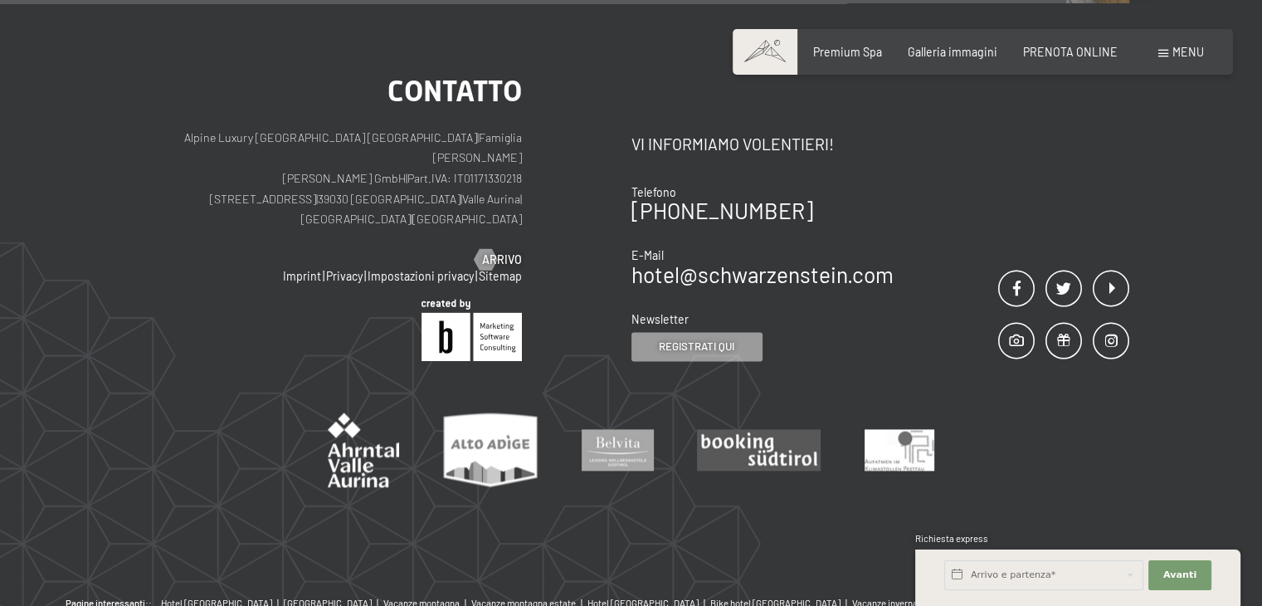
scroll to position [2075, 0]
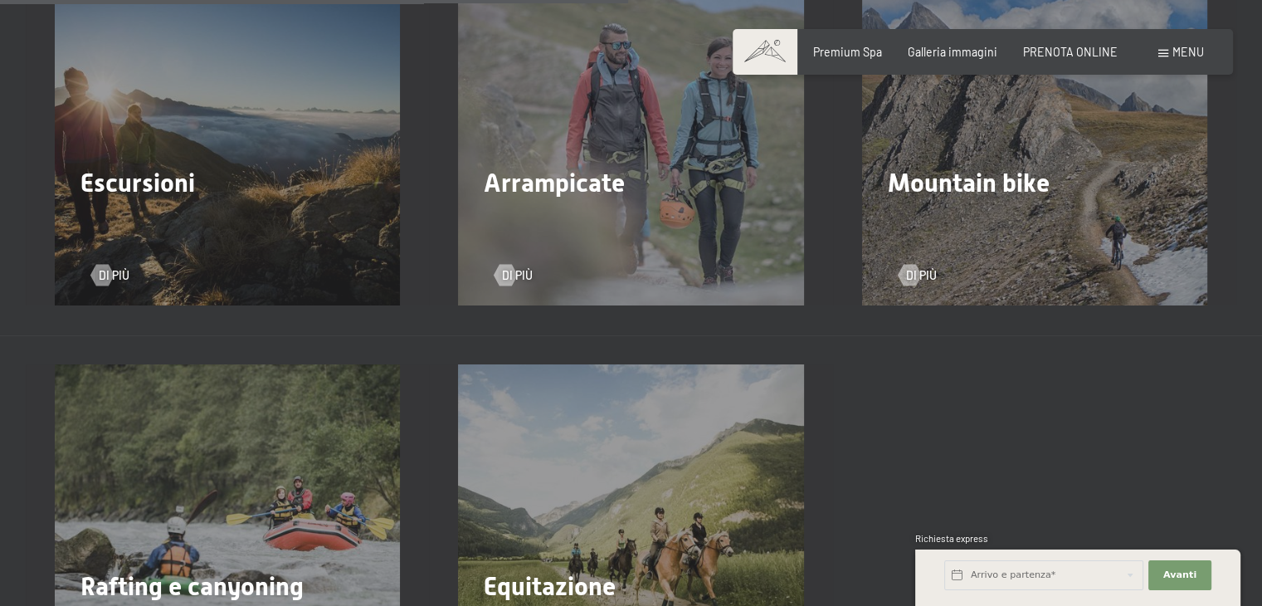
scroll to position [2656, 0]
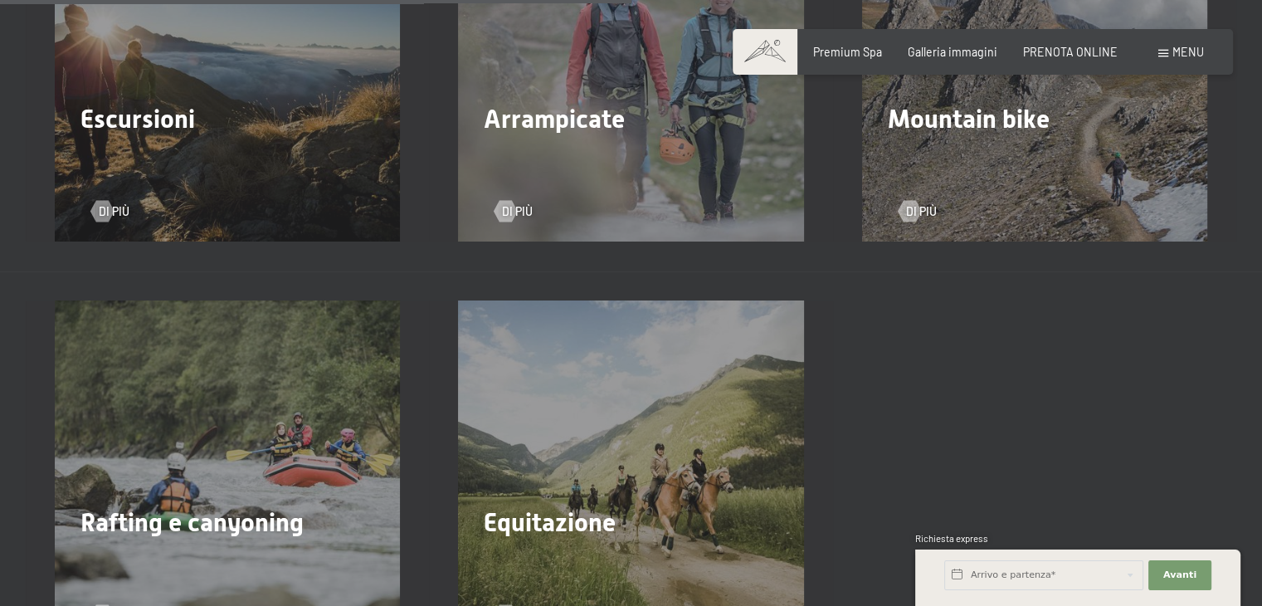
drag, startPoint x: 105, startPoint y: 140, endPoint x: 80, endPoint y: 137, distance: 25.1
click at [80, 137] on div "Escursioni Di più" at bounding box center [227, 68] width 403 height 345
click at [115, 203] on span "Di più" at bounding box center [130, 211] width 31 height 17
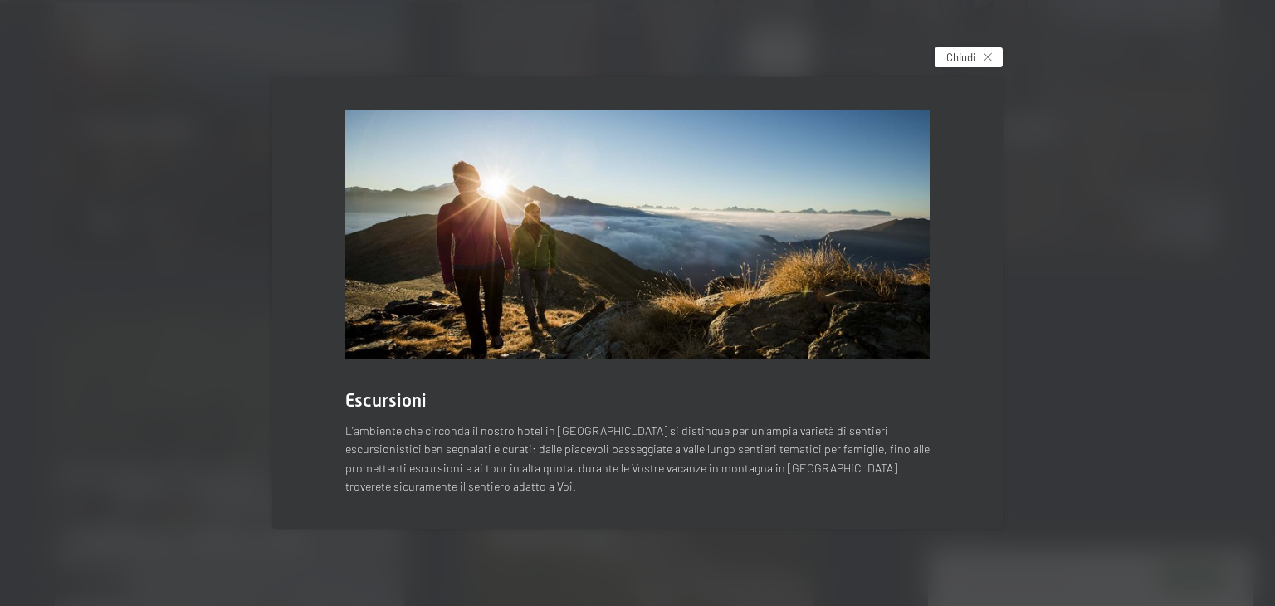
click at [956, 54] on span "Chiudi" at bounding box center [960, 57] width 29 height 15
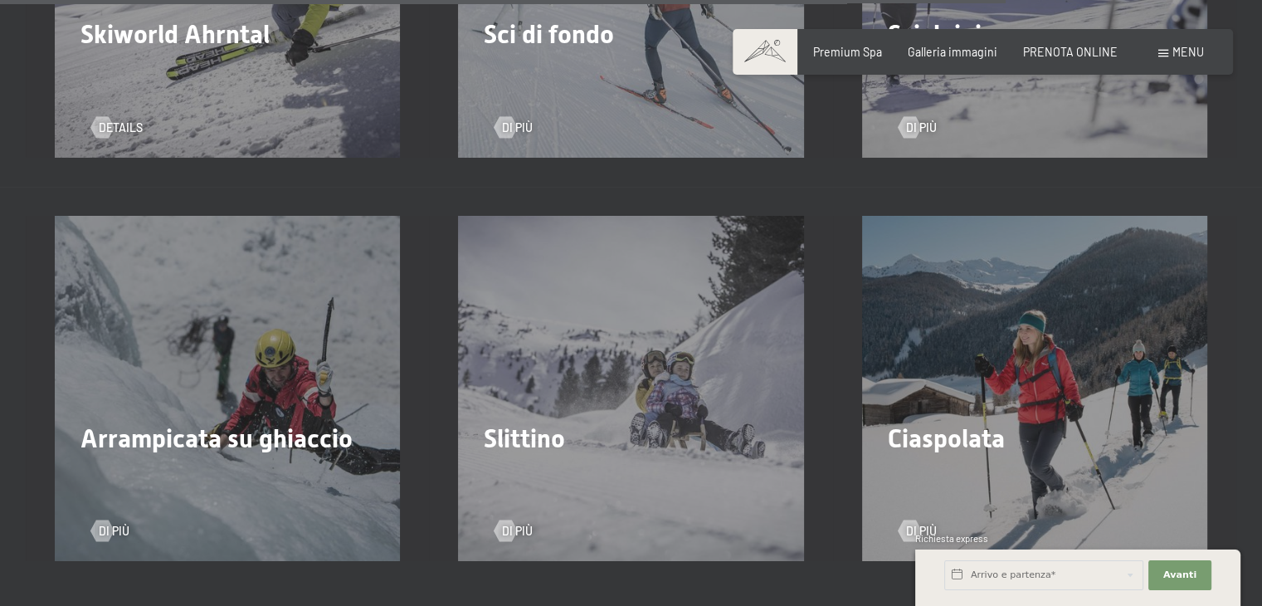
scroll to position [4482, 0]
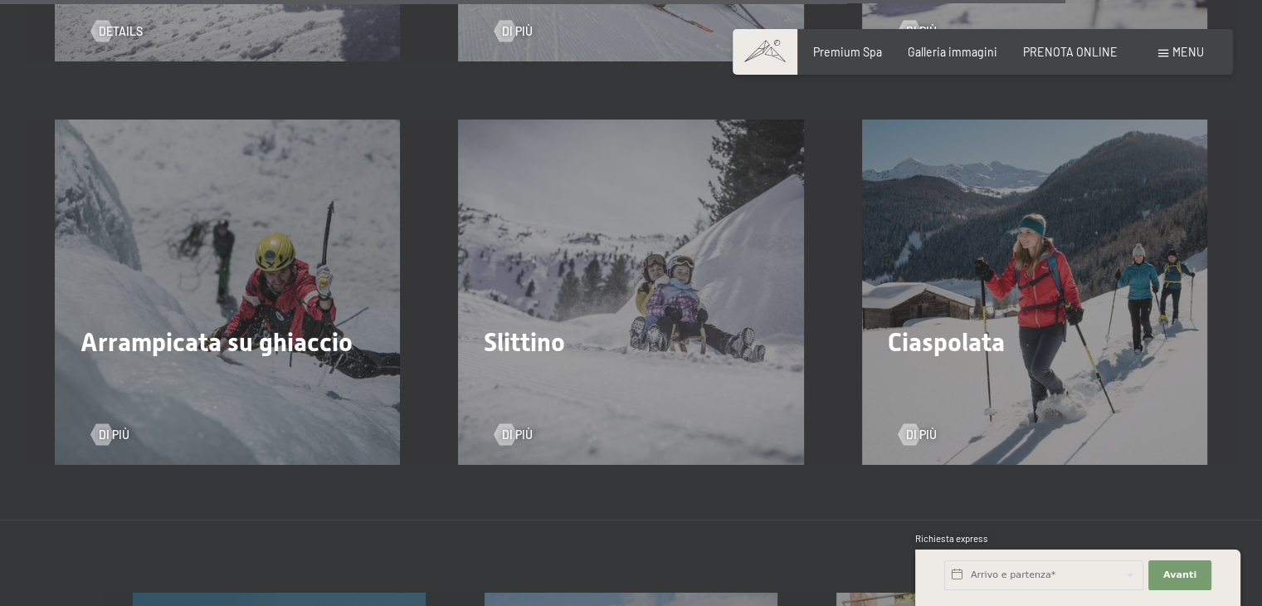
click at [501, 423] on div at bounding box center [506, 434] width 12 height 22
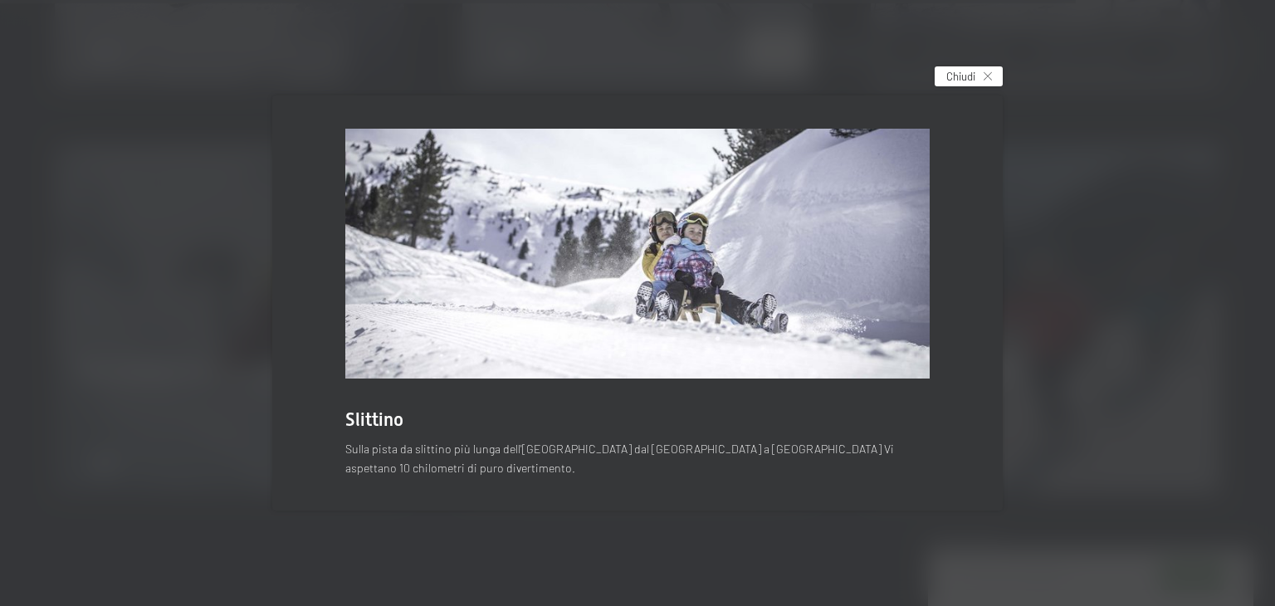
click at [969, 71] on span "Chiudi" at bounding box center [960, 76] width 29 height 15
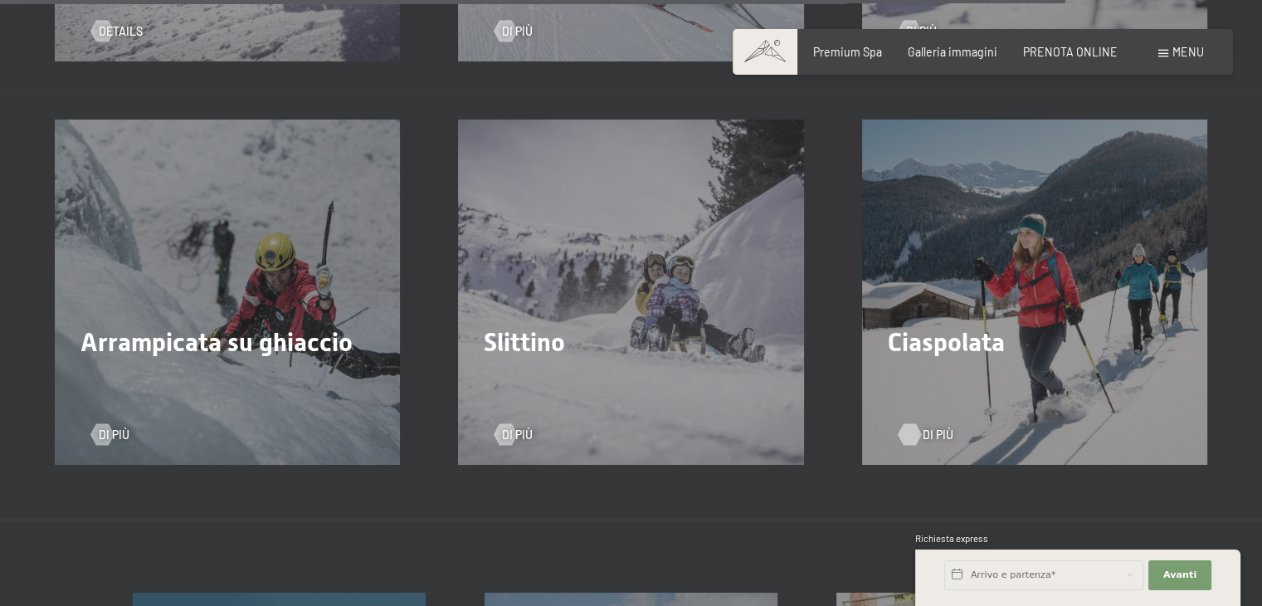
click at [916, 423] on div at bounding box center [910, 434] width 12 height 22
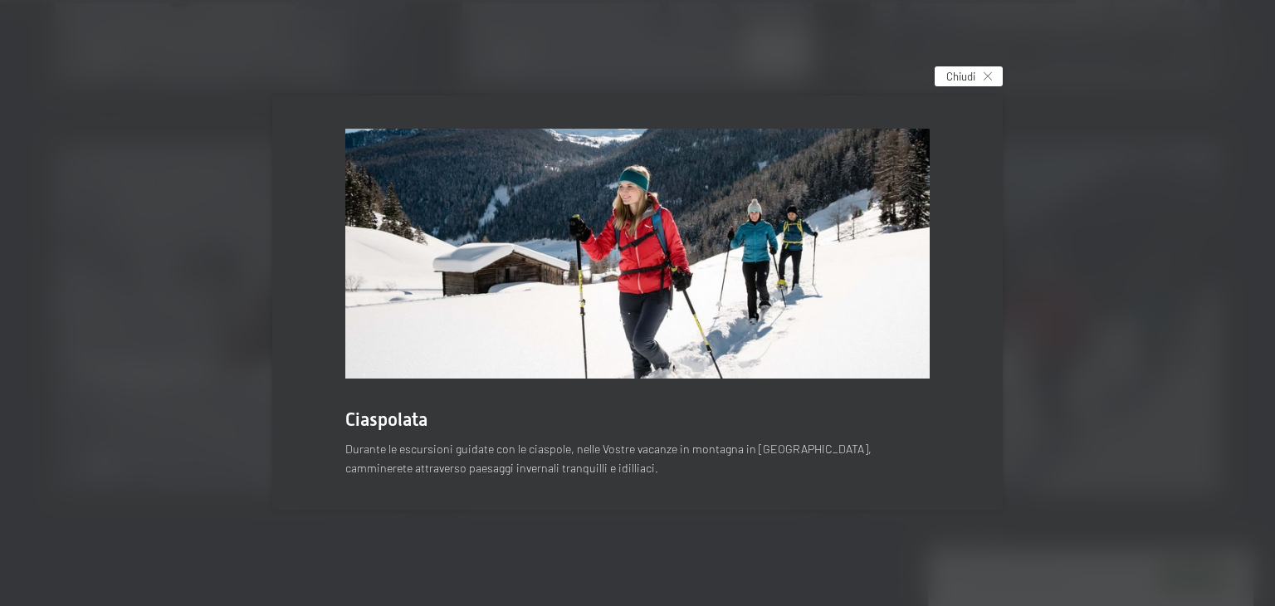
click at [963, 79] on span "Chiudi" at bounding box center [960, 76] width 29 height 15
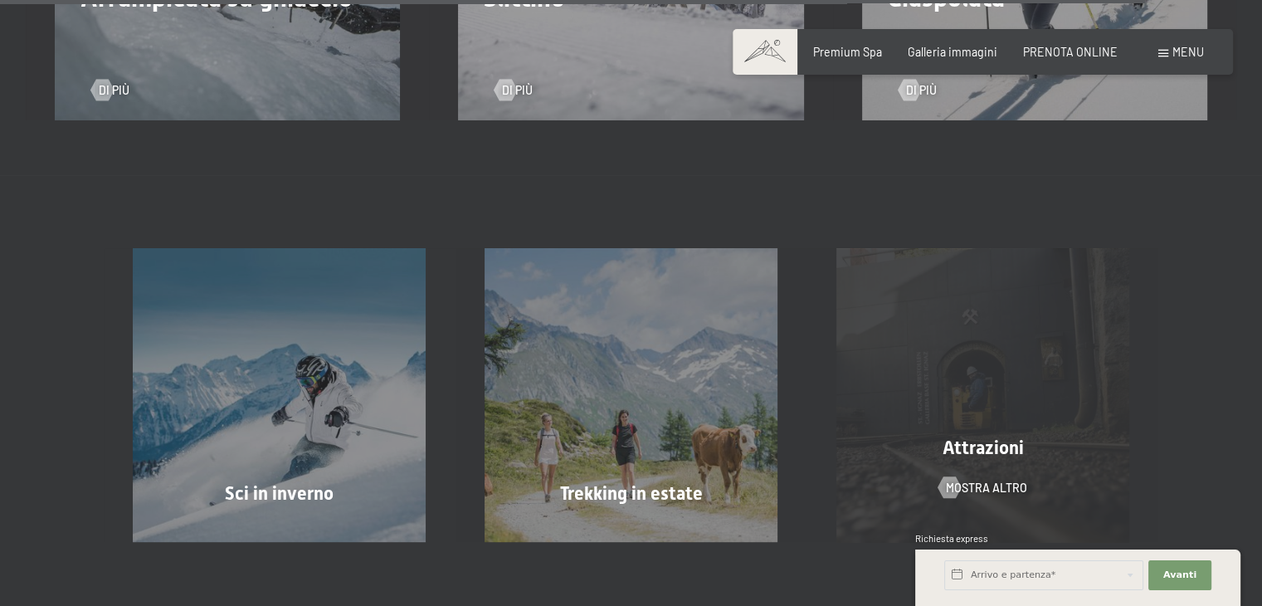
scroll to position [4897, 0]
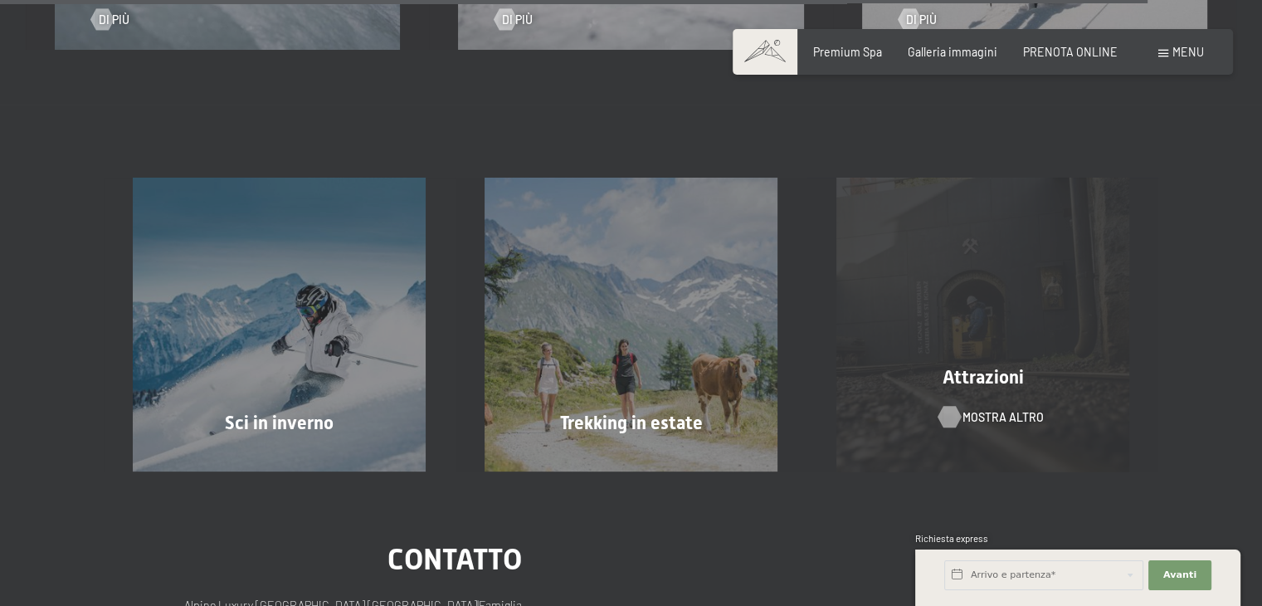
click at [977, 409] on span "mostra altro" at bounding box center [1003, 417] width 81 height 17
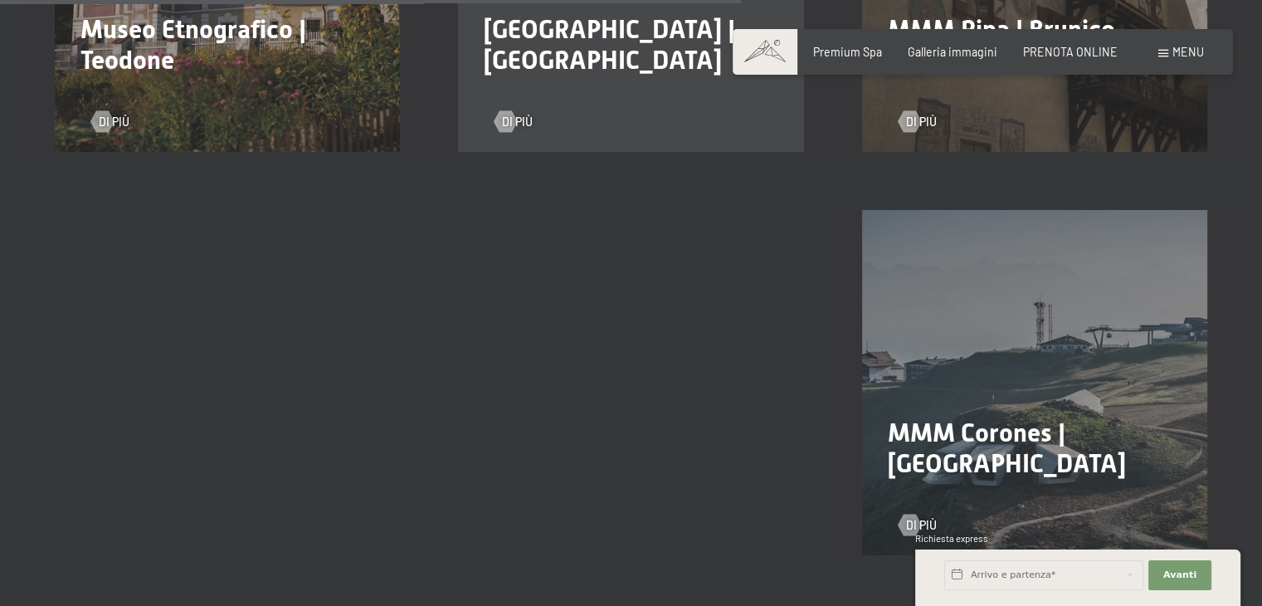
scroll to position [2739, 0]
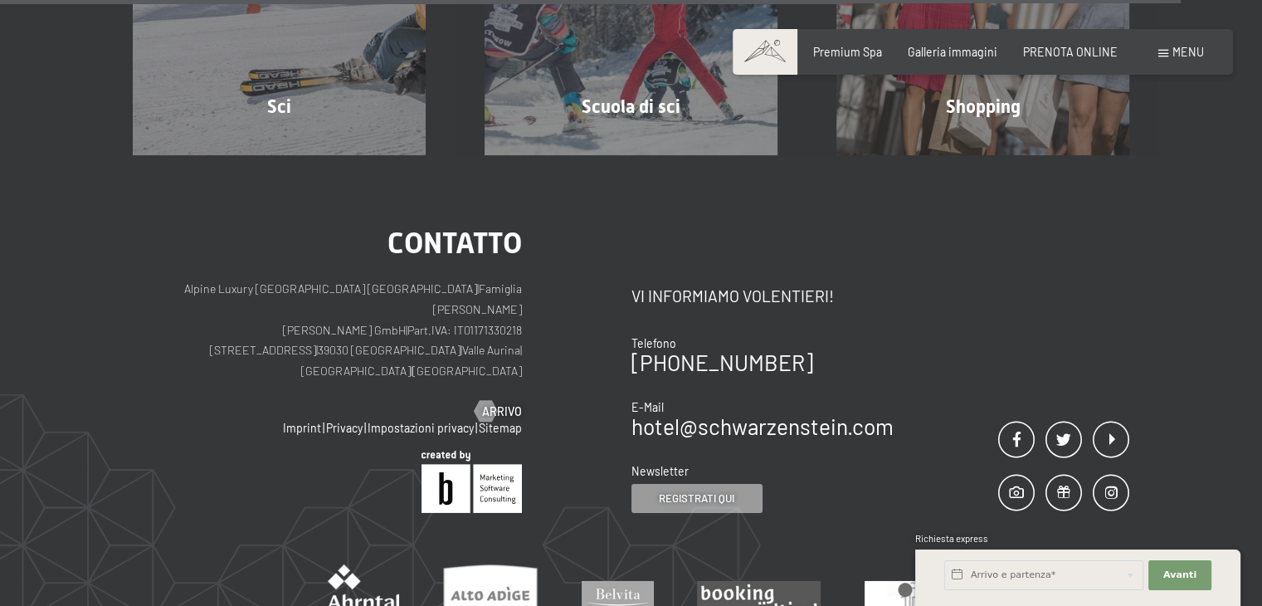
scroll to position [5511, 0]
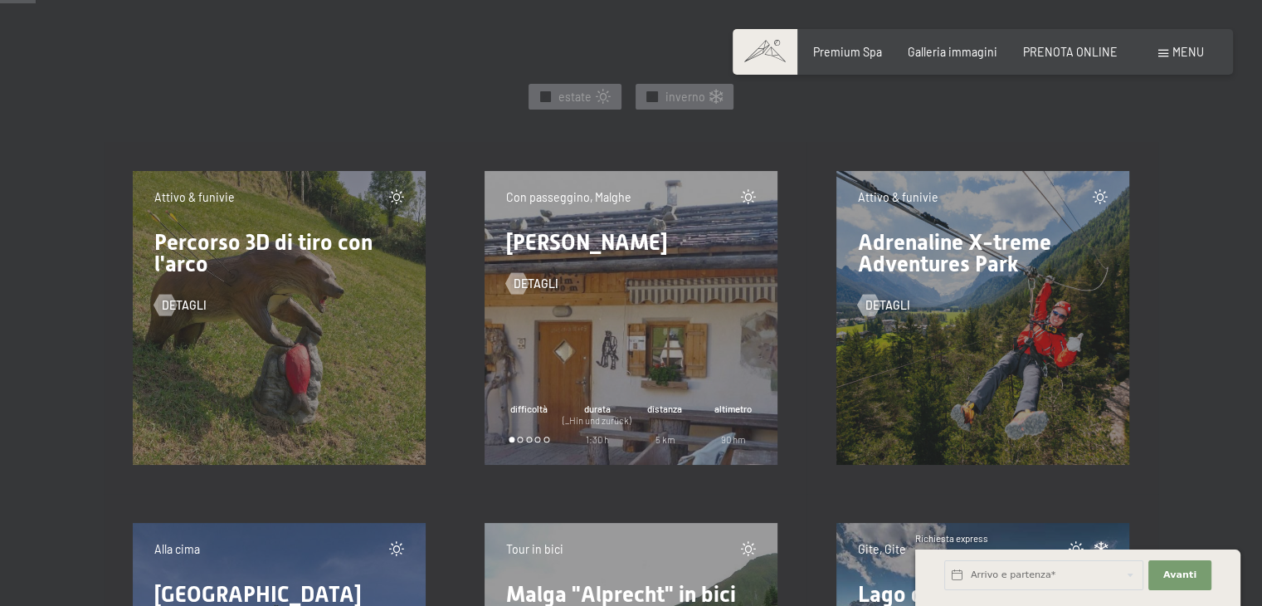
scroll to position [747, 0]
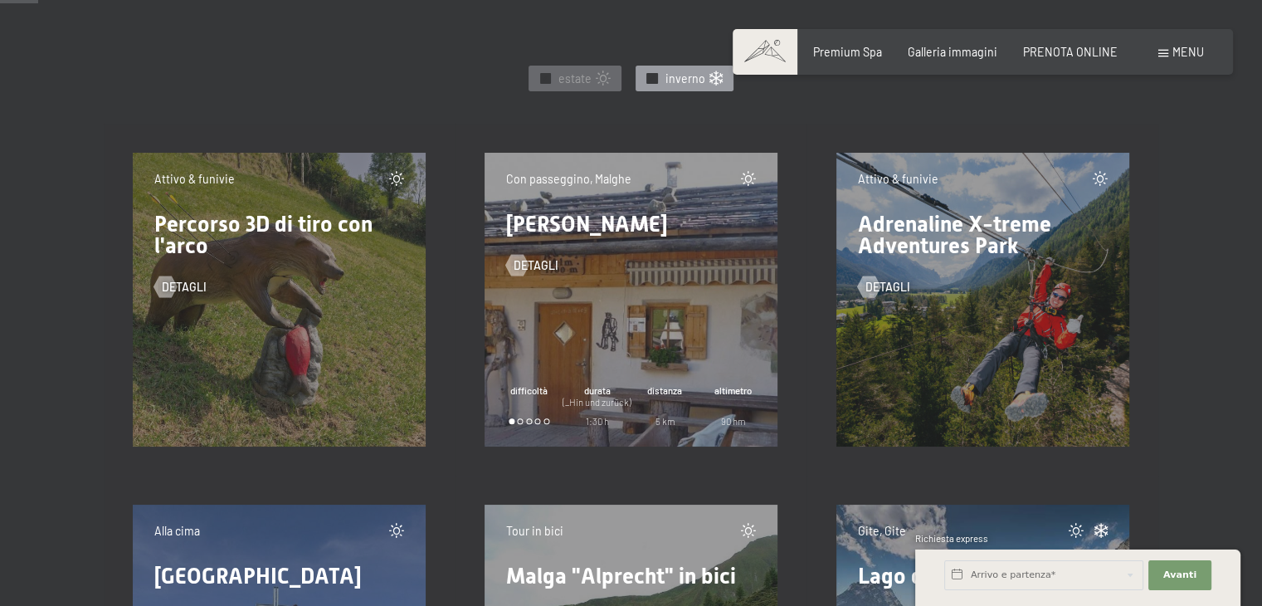
drag, startPoint x: 517, startPoint y: 265, endPoint x: 651, endPoint y: 85, distance: 224.3
click at [651, 85] on div "✓ inverno" at bounding box center [684, 78] width 97 height 25
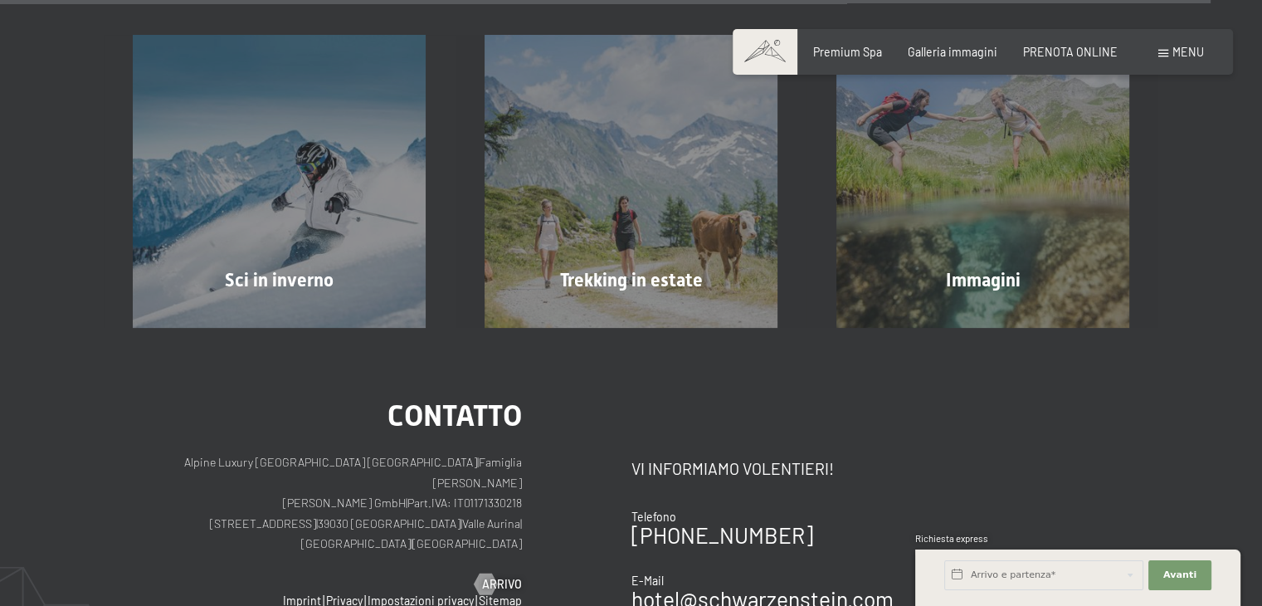
scroll to position [7719, 0]
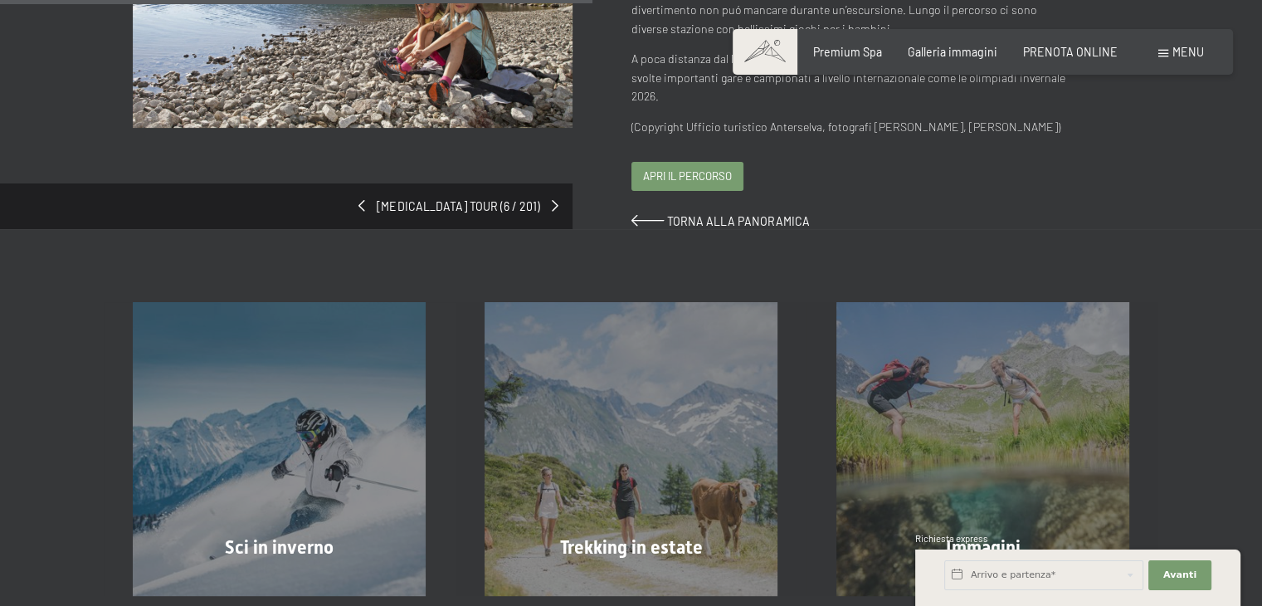
scroll to position [498, 0]
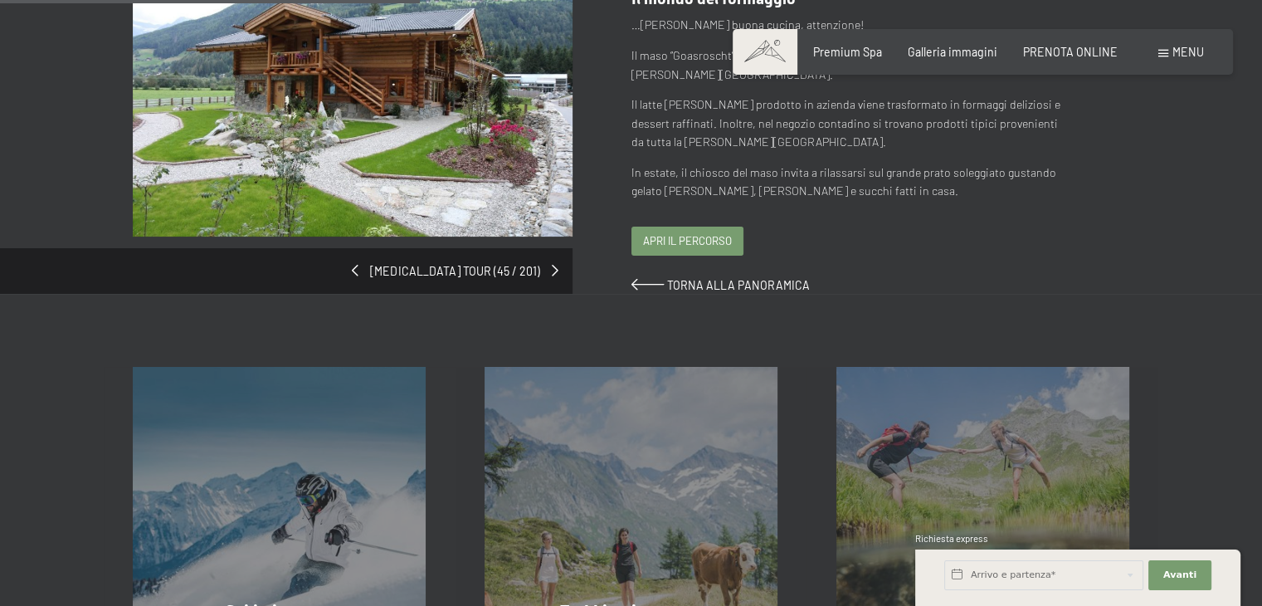
scroll to position [332, 0]
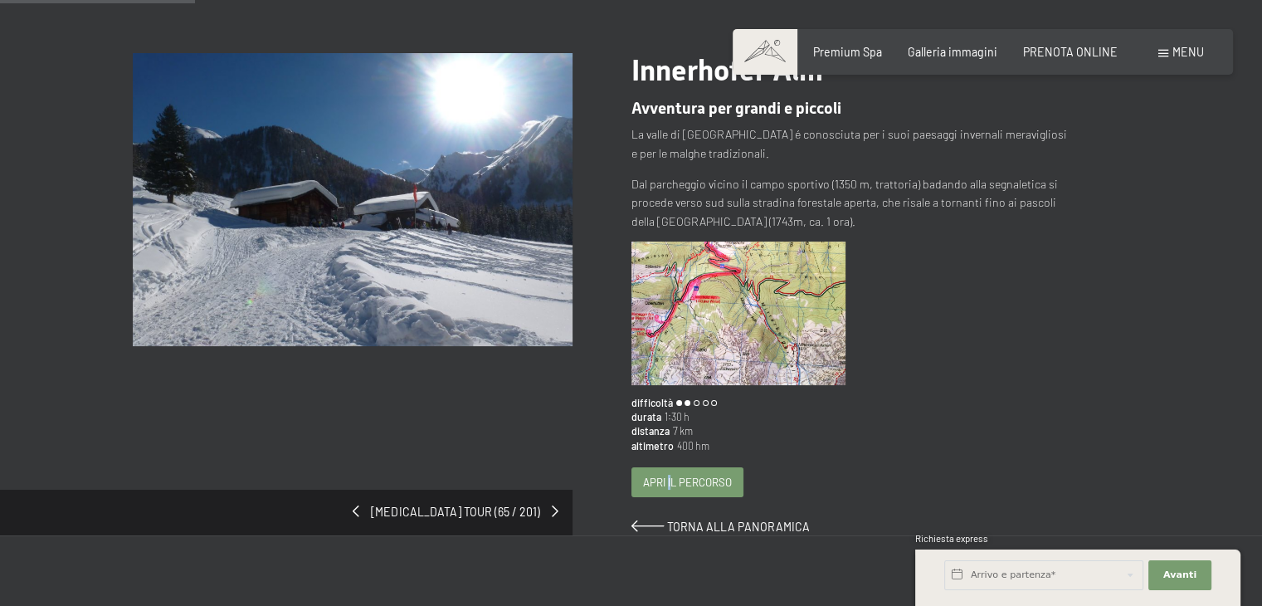
click at [671, 481] on span "Apri il percorso" at bounding box center [687, 482] width 89 height 15
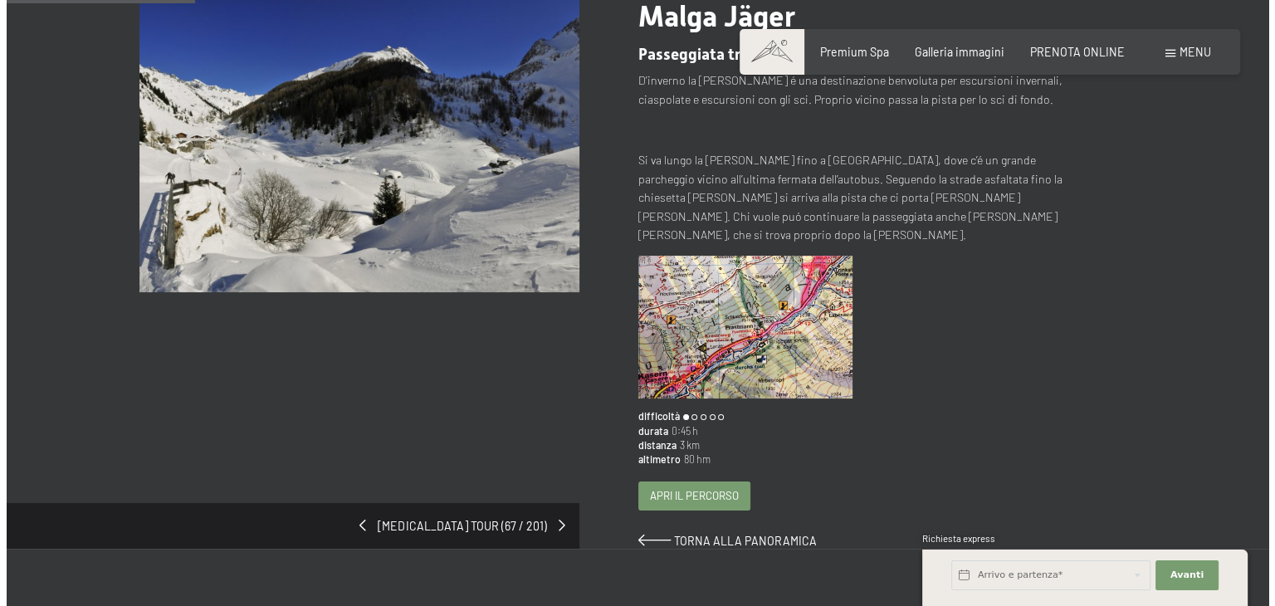
scroll to position [249, 0]
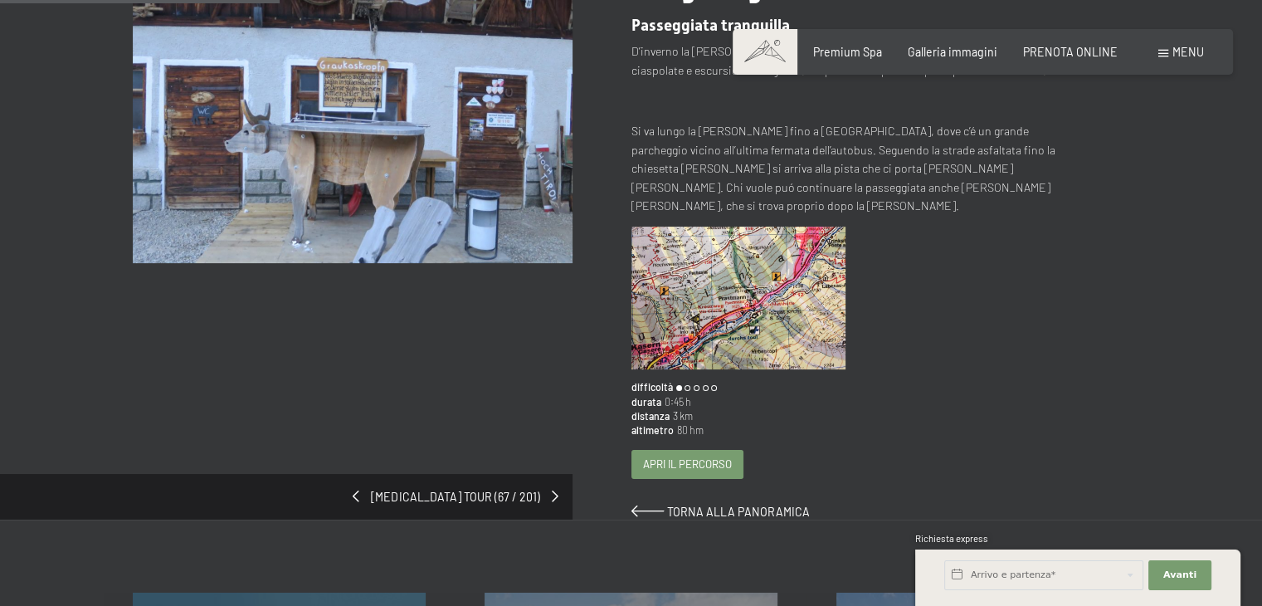
click at [695, 457] on span "Apri il percorso" at bounding box center [687, 464] width 89 height 15
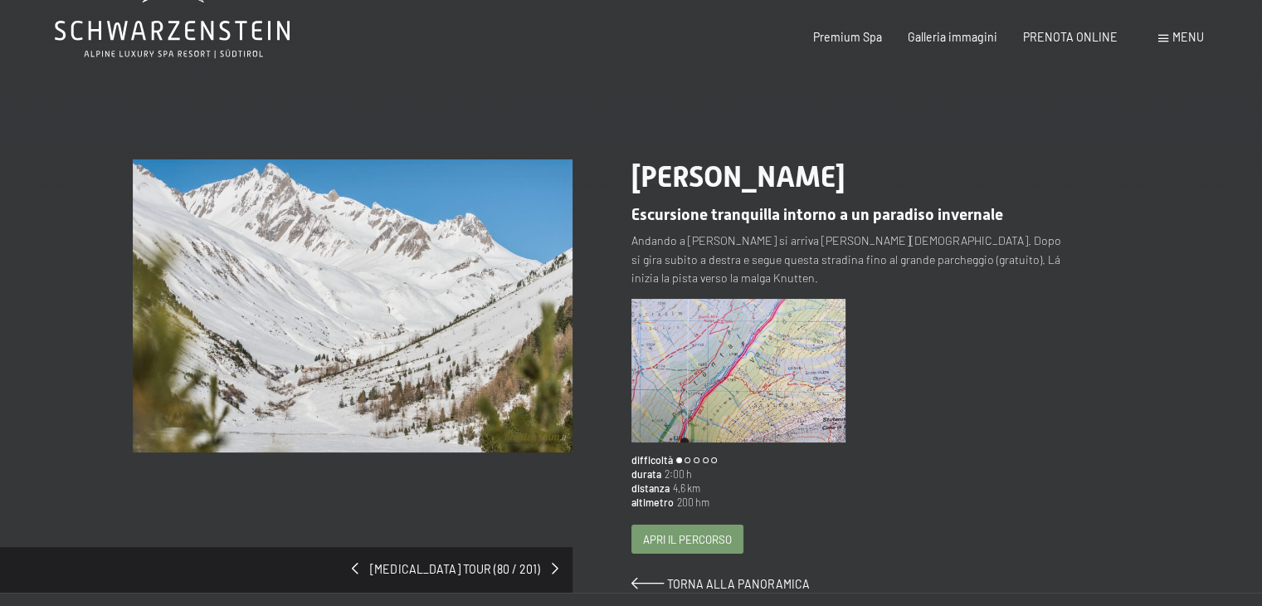
scroll to position [83, 0]
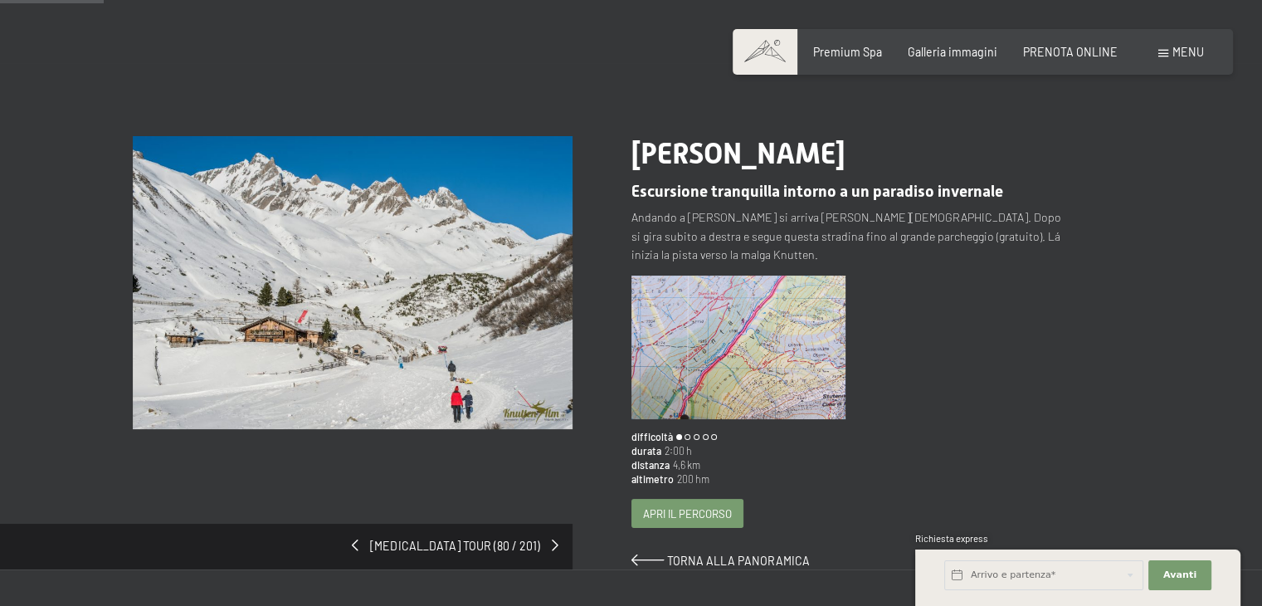
click at [676, 508] on div "Apri il percorso" at bounding box center [687, 513] width 110 height 27
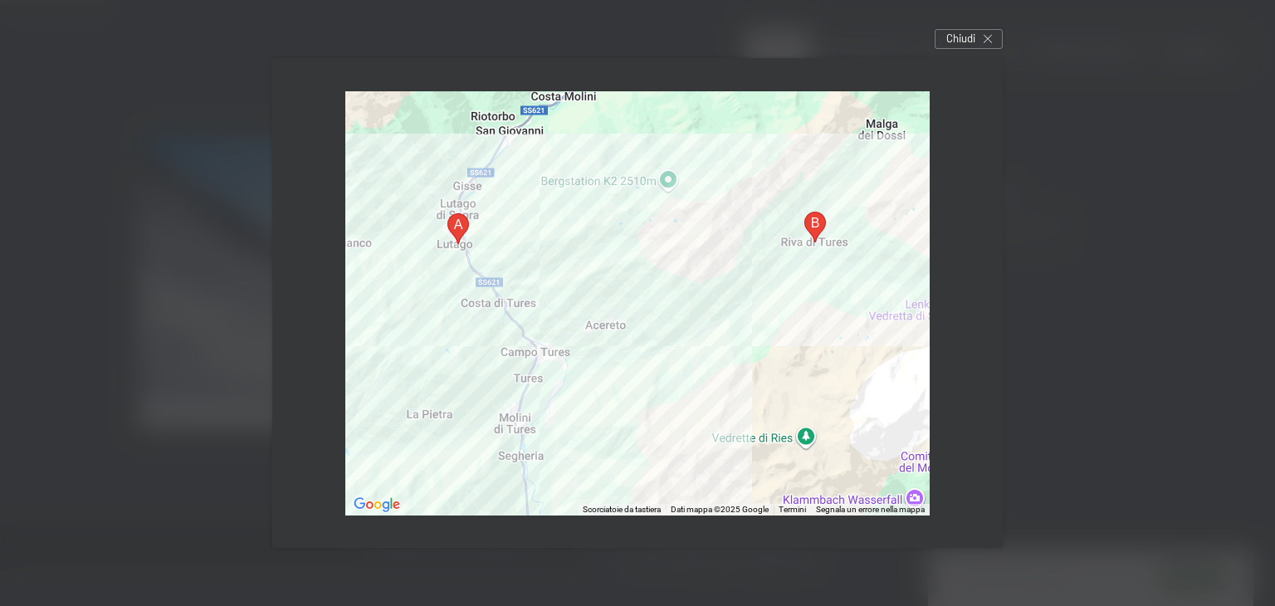
click at [973, 148] on div "← Sposta a sinistra → Sposta a destra ↑ Sposta in alto ↓ Sposta in basso + Aume…" at bounding box center [637, 303] width 730 height 490
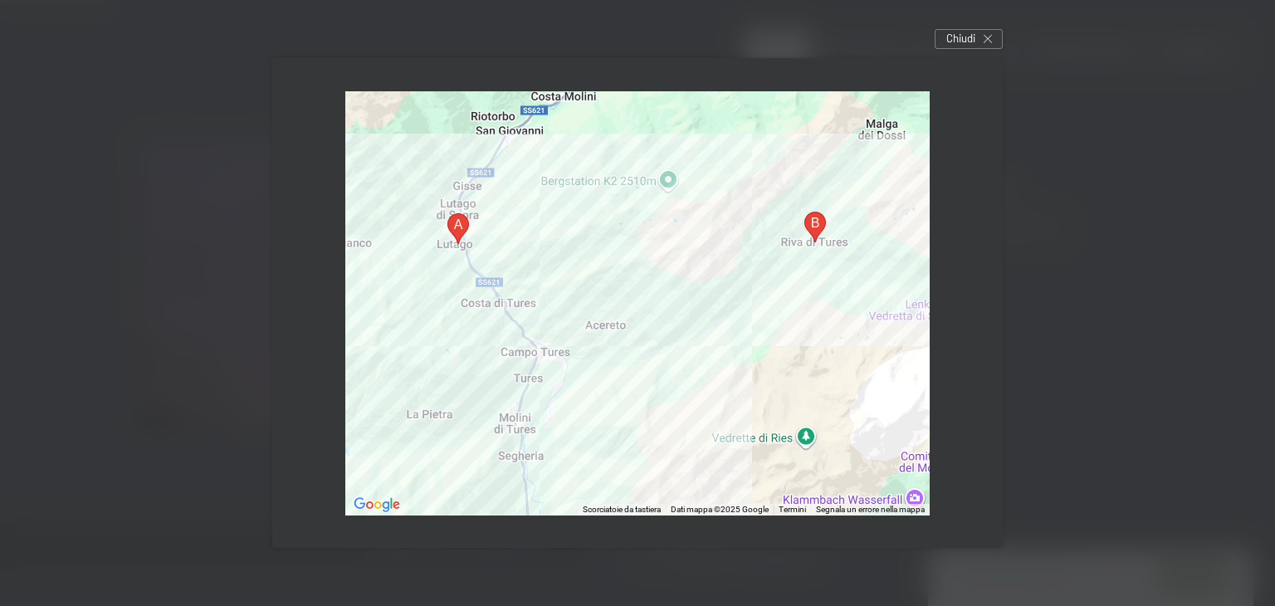
click at [983, 27] on div at bounding box center [637, 303] width 1275 height 606
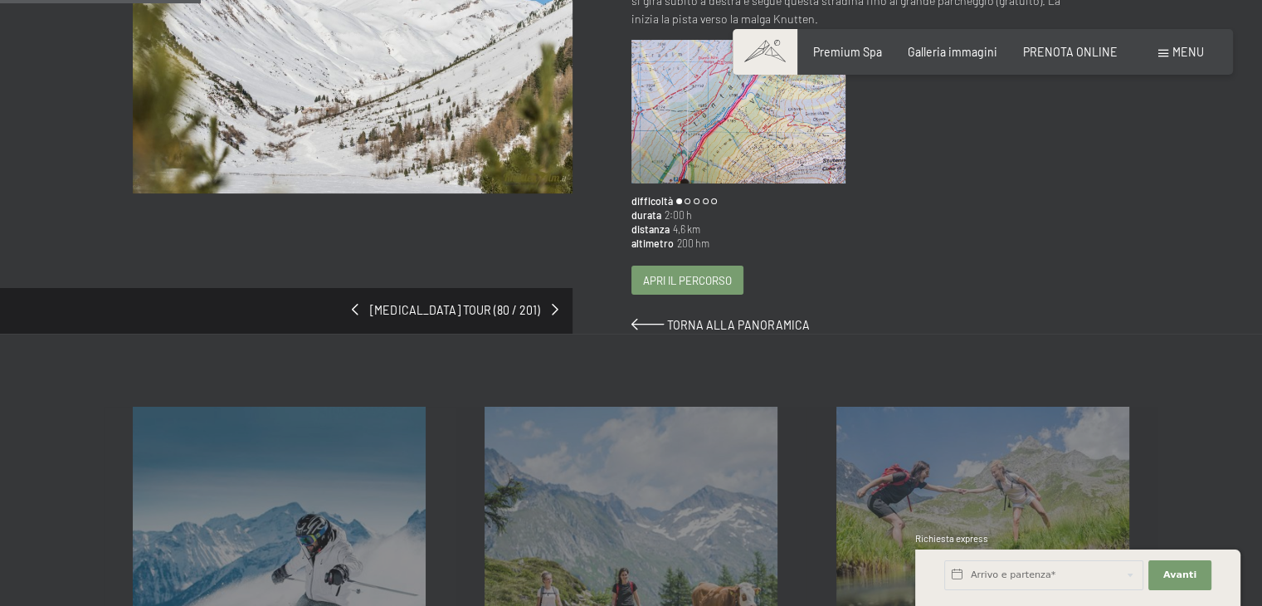
scroll to position [332, 0]
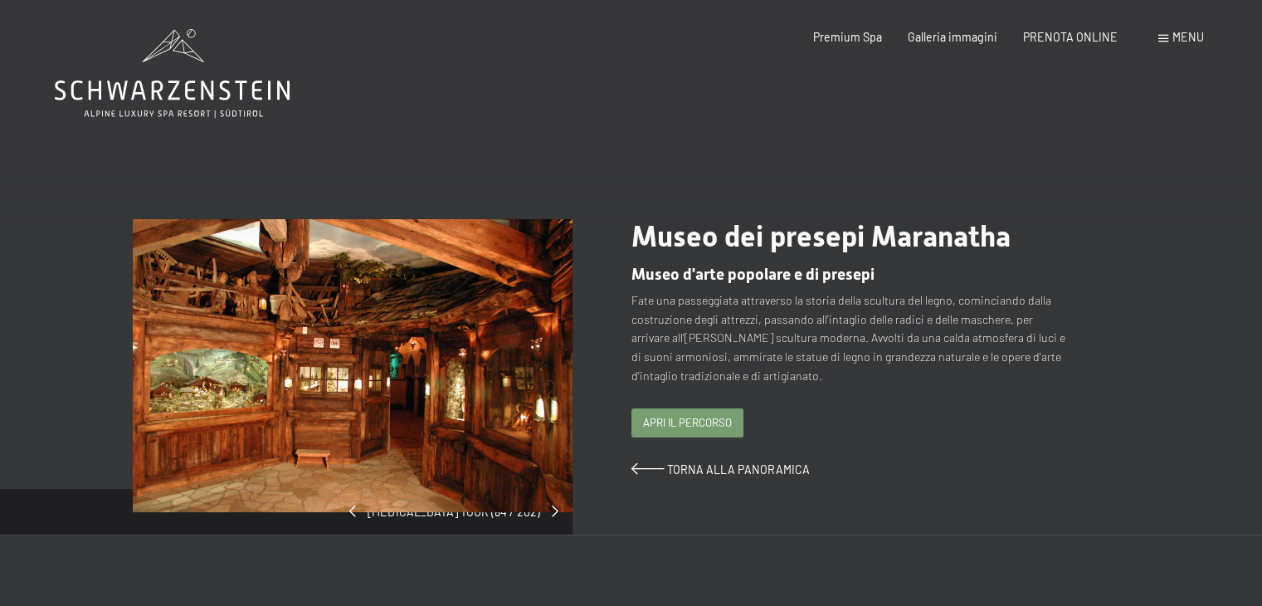
click at [674, 422] on span "Apri il percorso" at bounding box center [687, 422] width 89 height 15
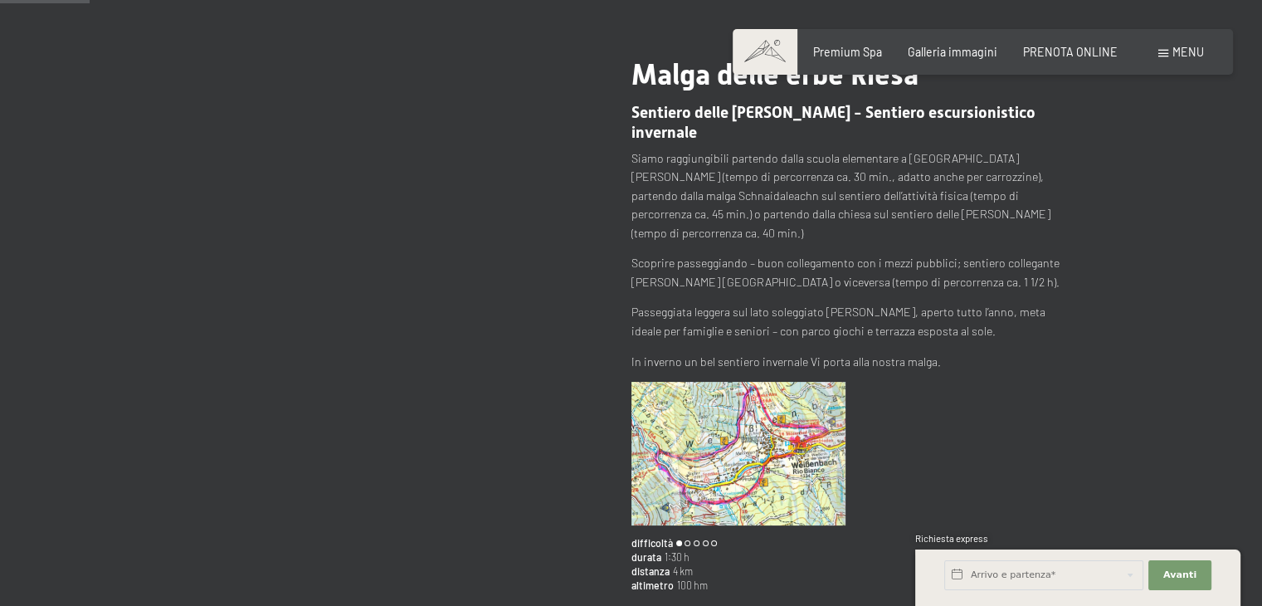
scroll to position [249, 0]
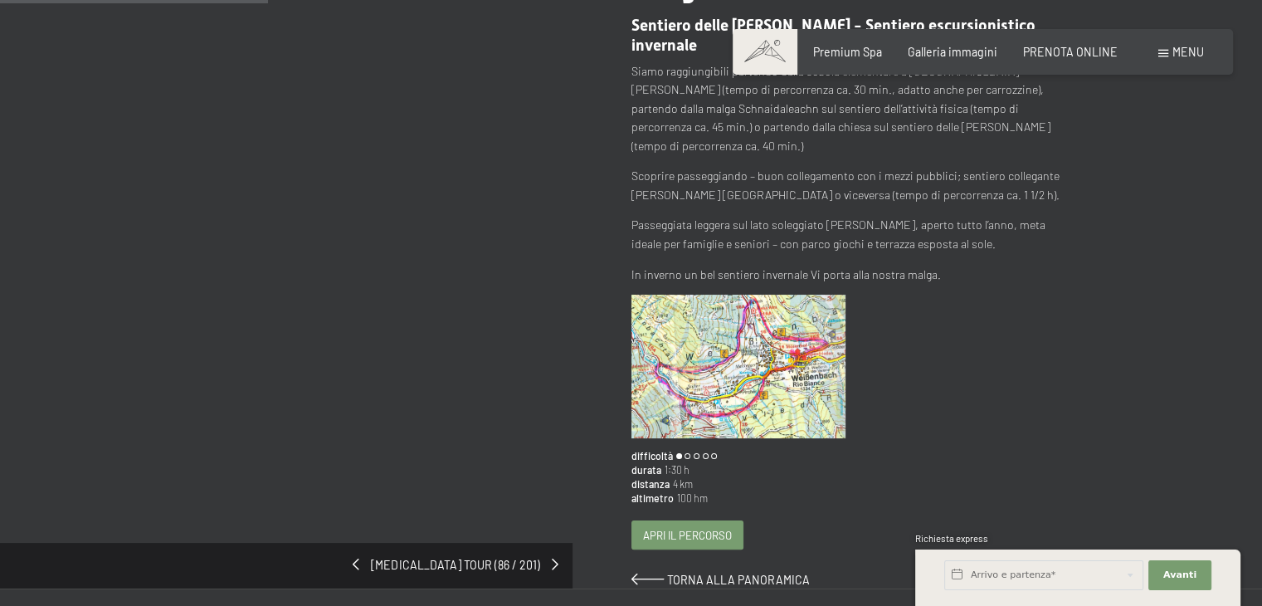
click at [716, 303] on img at bounding box center [739, 366] width 215 height 143
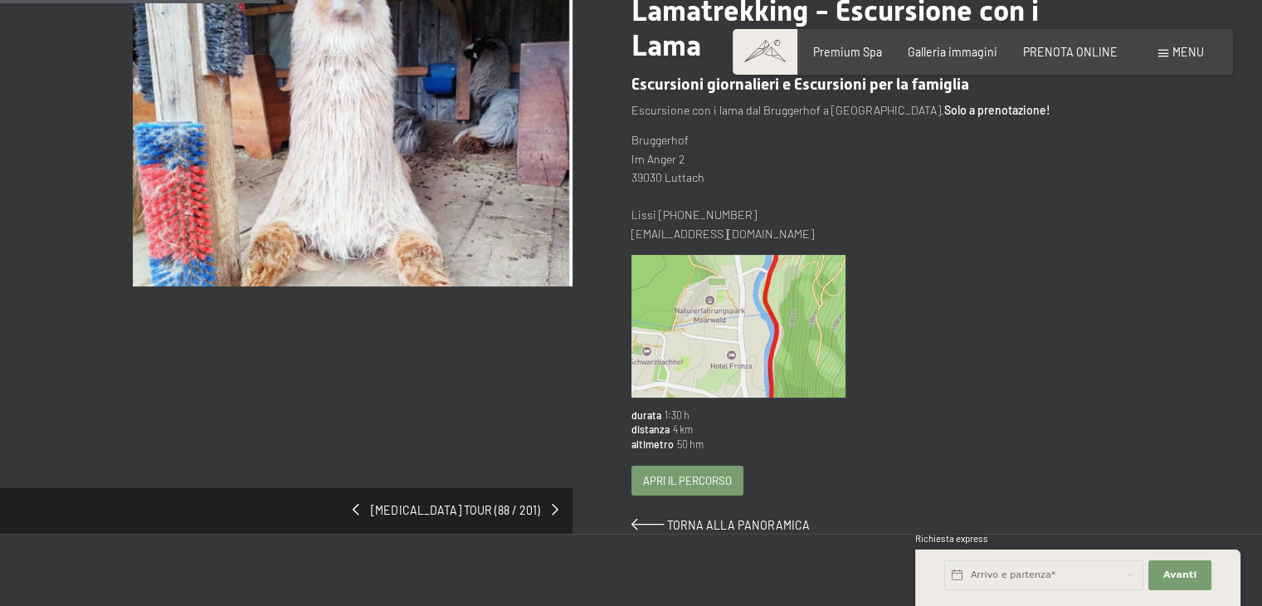
scroll to position [249, 0]
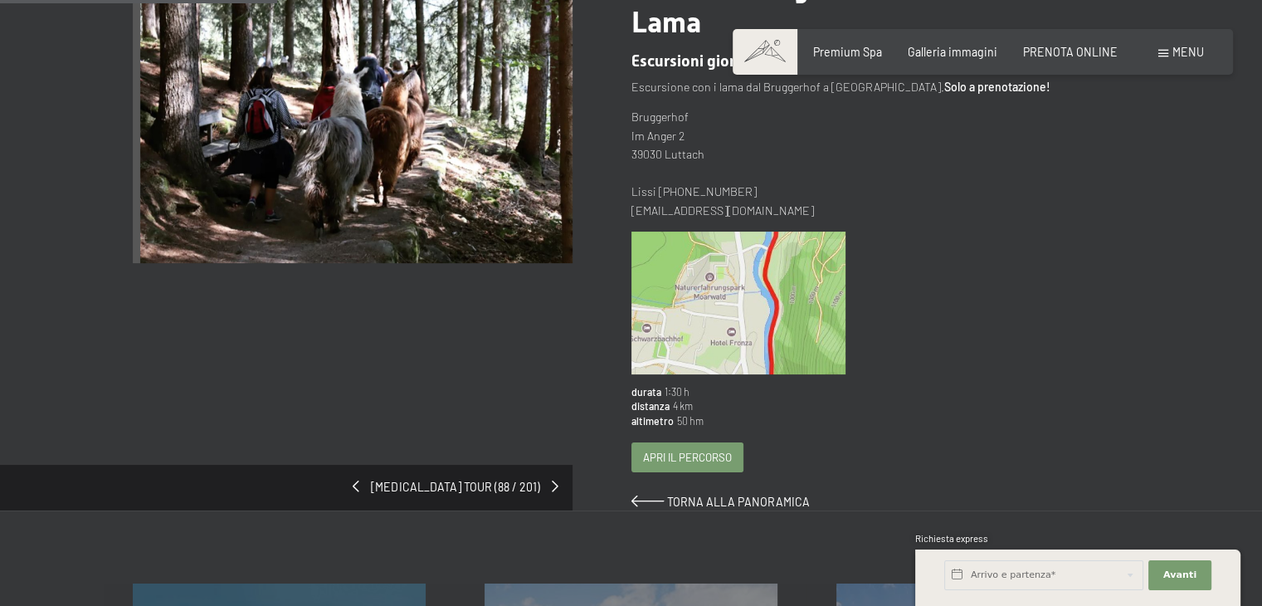
click at [705, 457] on span "Apri il percorso" at bounding box center [687, 457] width 89 height 15
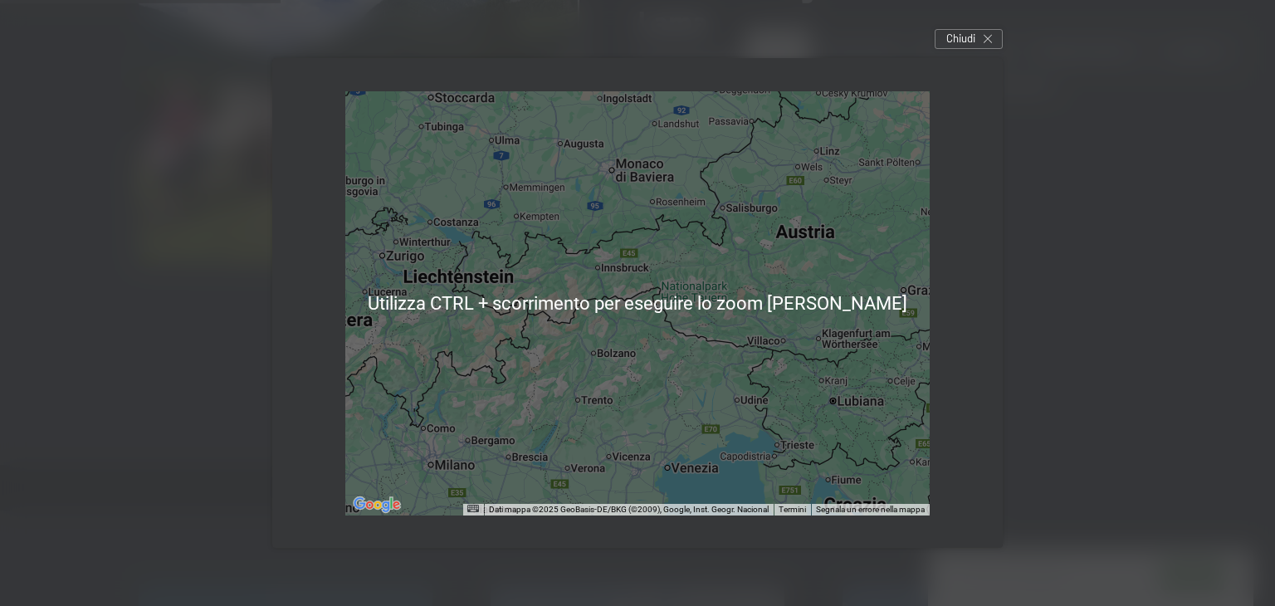
click at [964, 19] on div at bounding box center [637, 303] width 1275 height 606
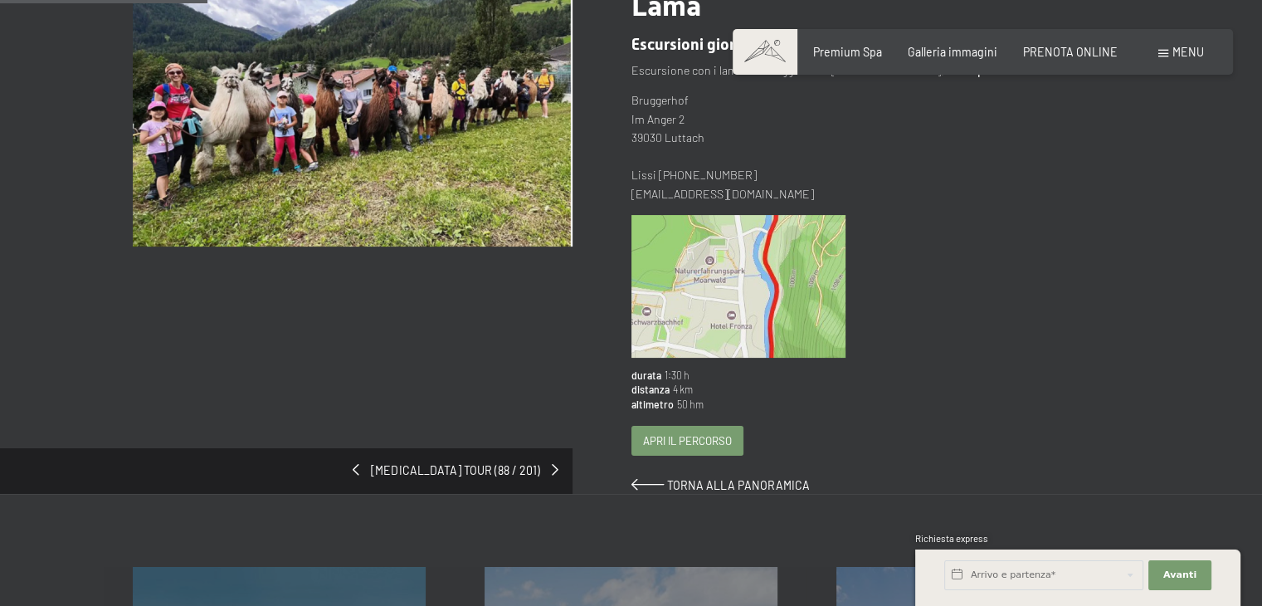
scroll to position [166, 0]
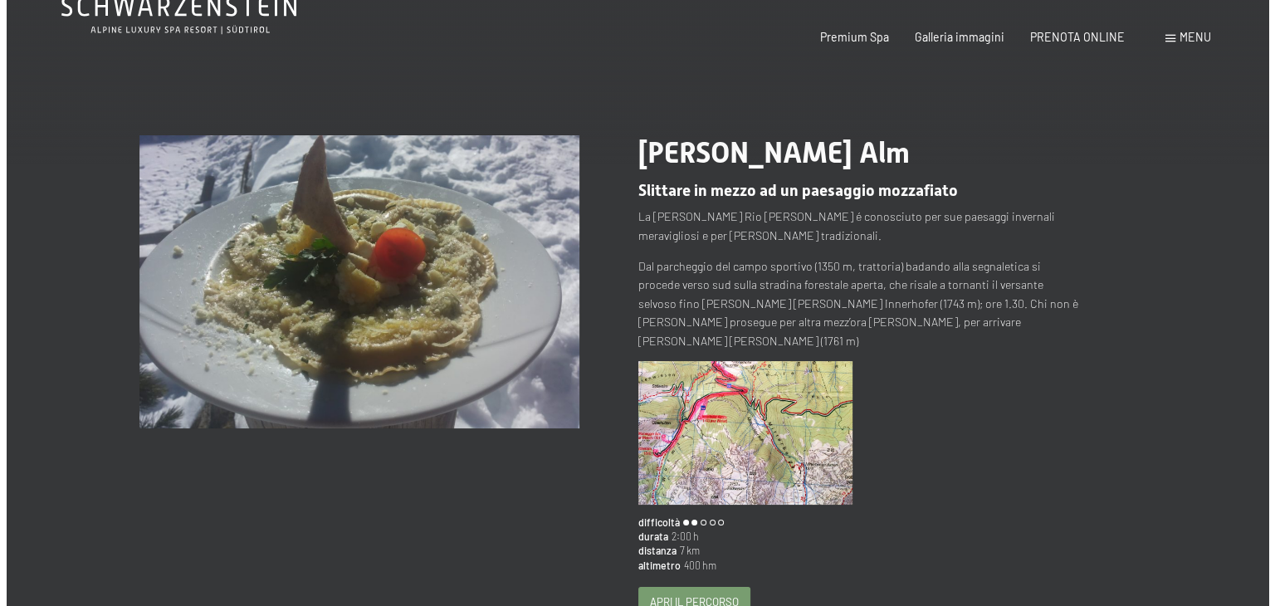
scroll to position [166, 0]
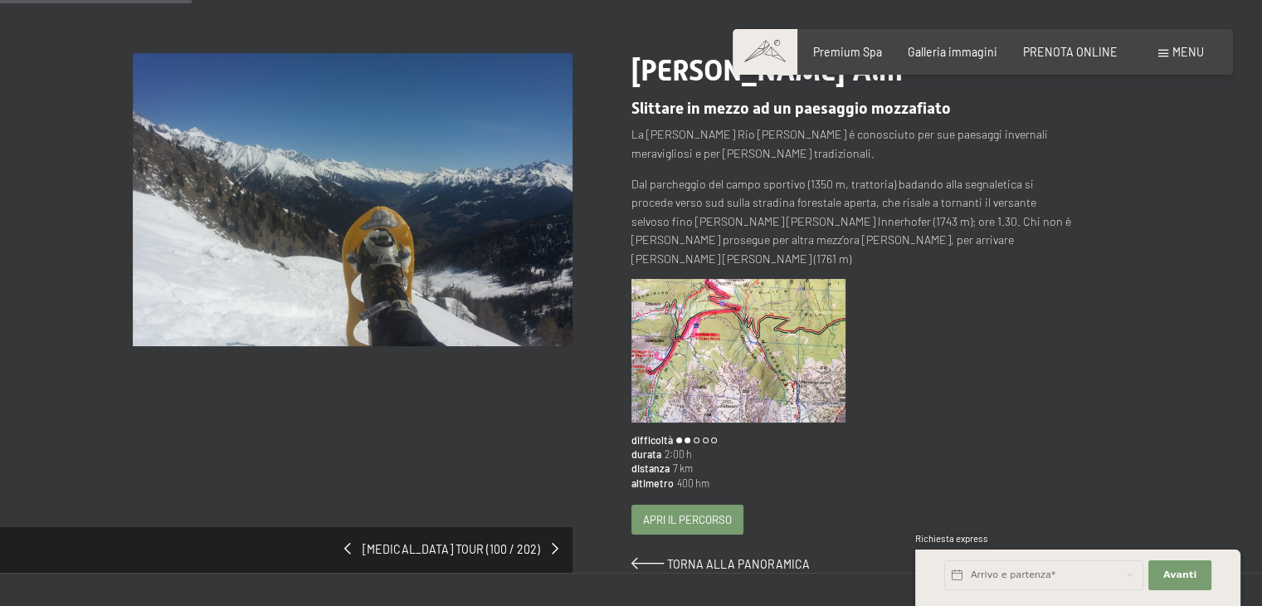
click at [701, 512] on span "Apri il percorso" at bounding box center [687, 519] width 89 height 15
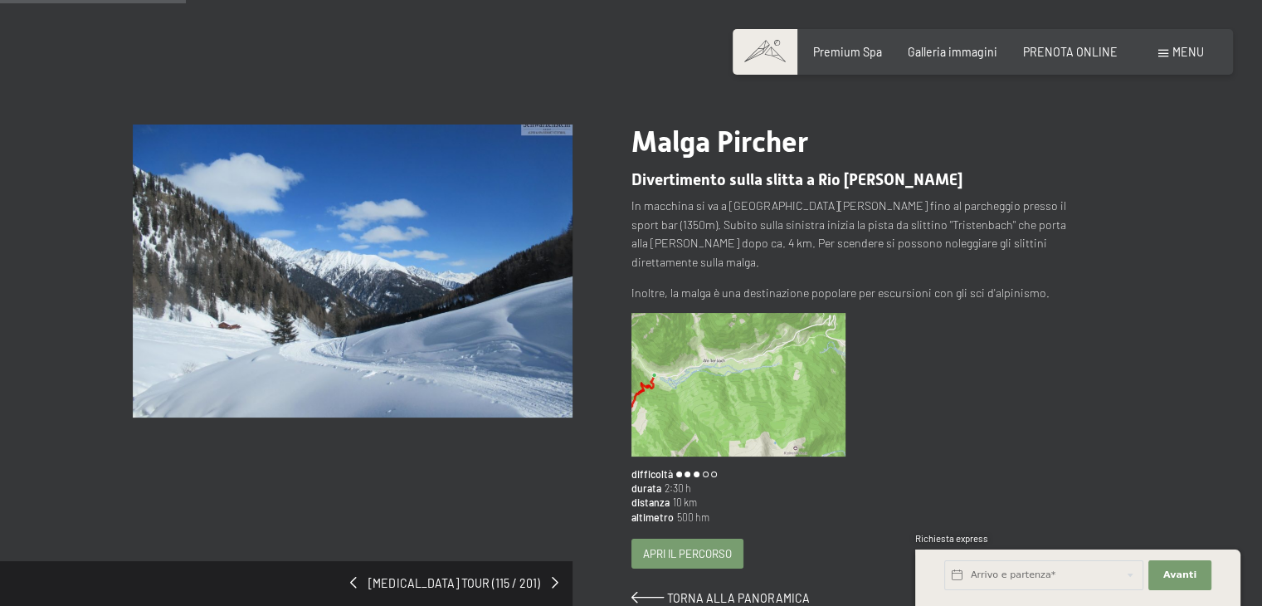
scroll to position [166, 0]
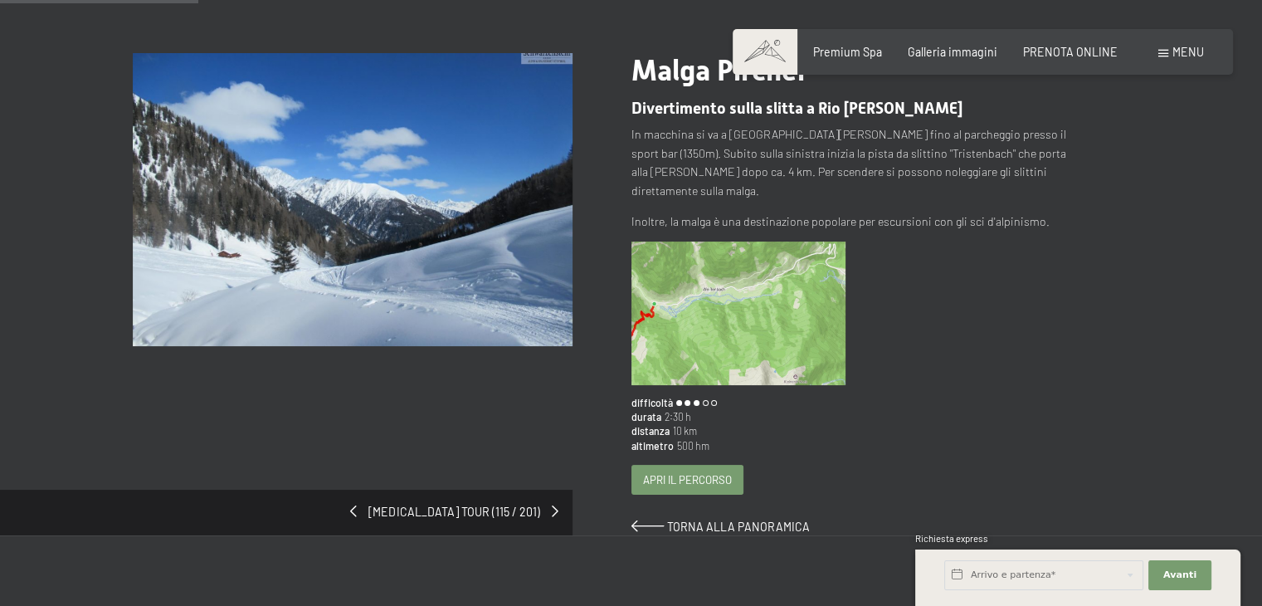
click at [712, 472] on span "Apri il percorso" at bounding box center [687, 479] width 89 height 15
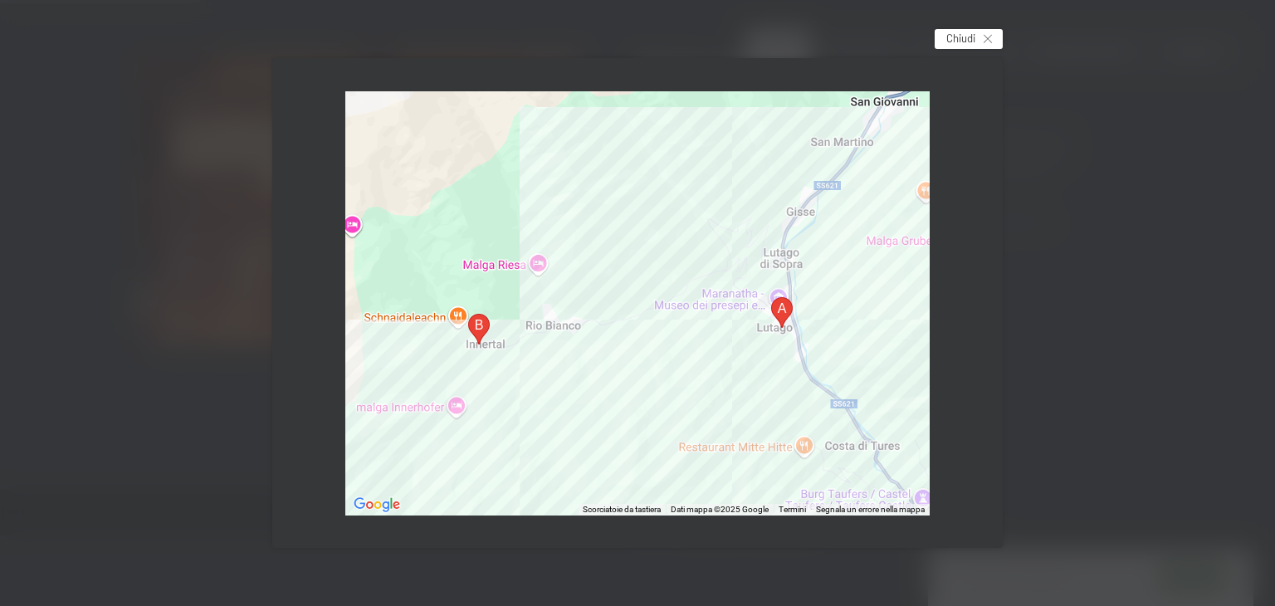
click at [972, 36] on span "Chiudi" at bounding box center [960, 38] width 29 height 15
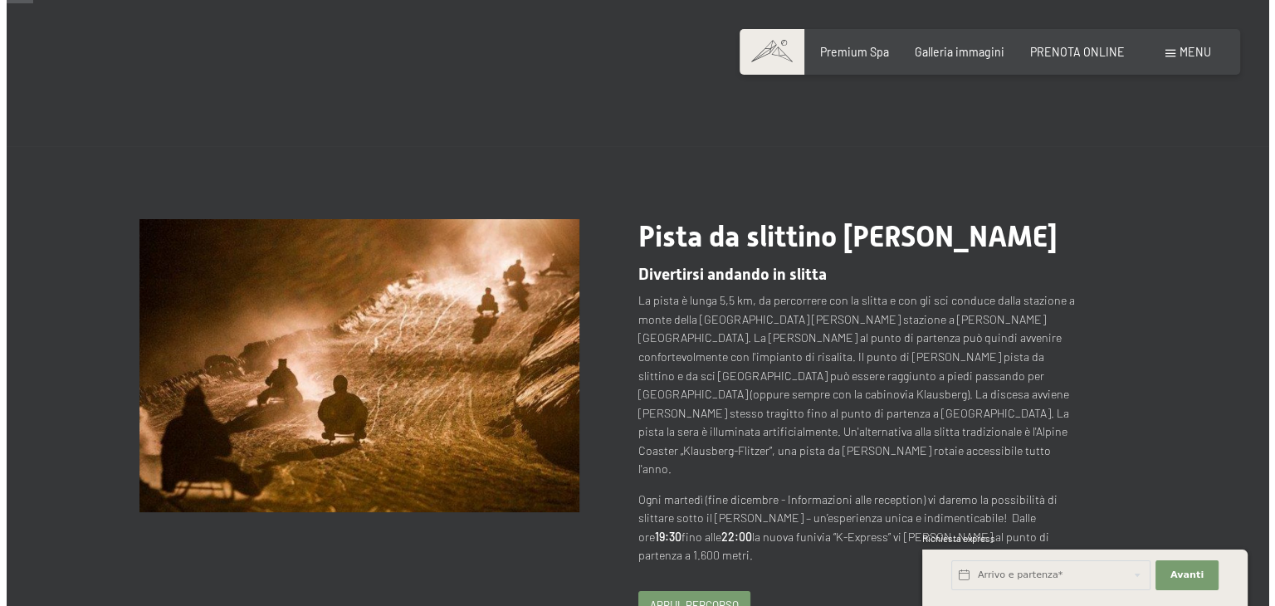
scroll to position [166, 0]
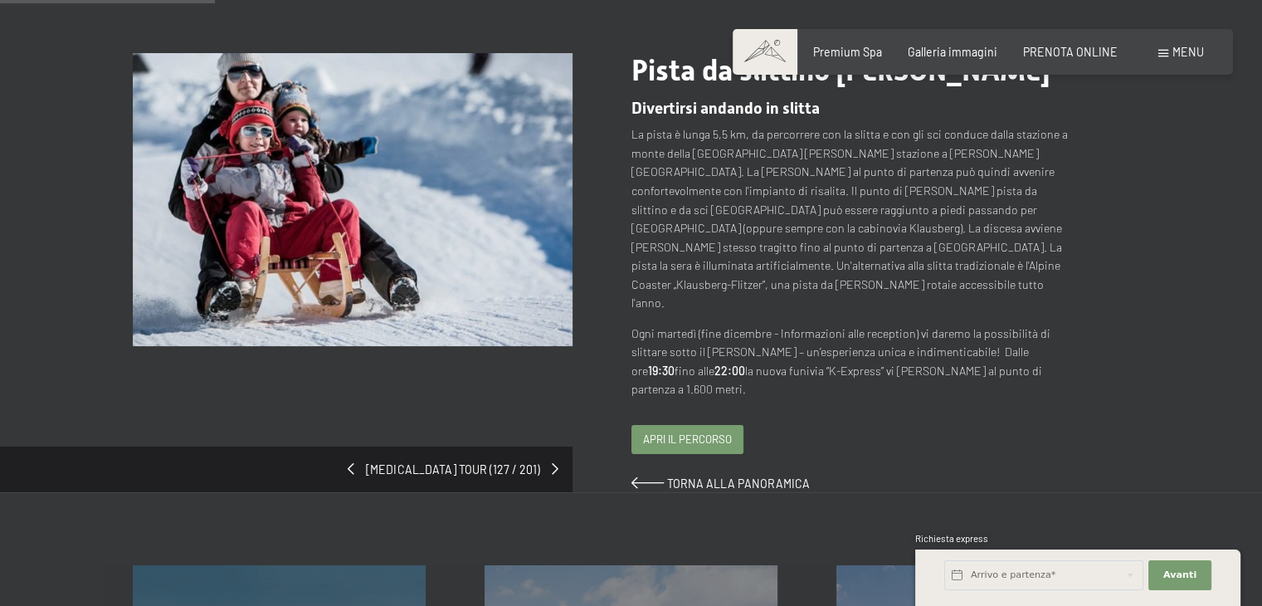
click at [670, 426] on div "Apri il percorso" at bounding box center [687, 439] width 110 height 27
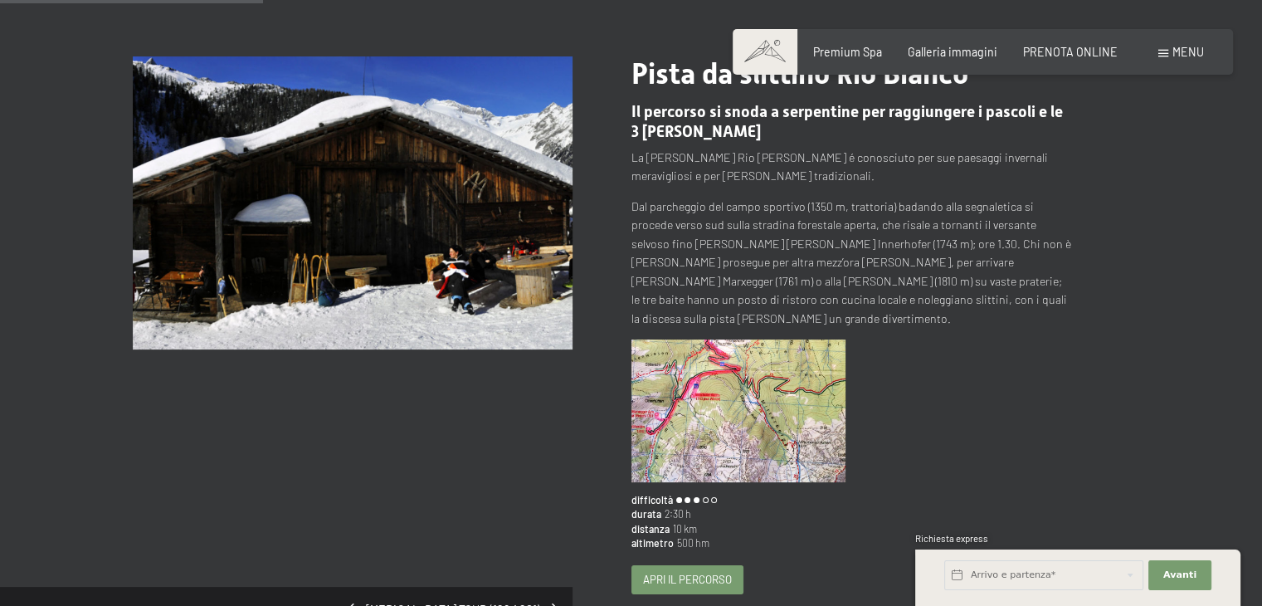
scroll to position [249, 0]
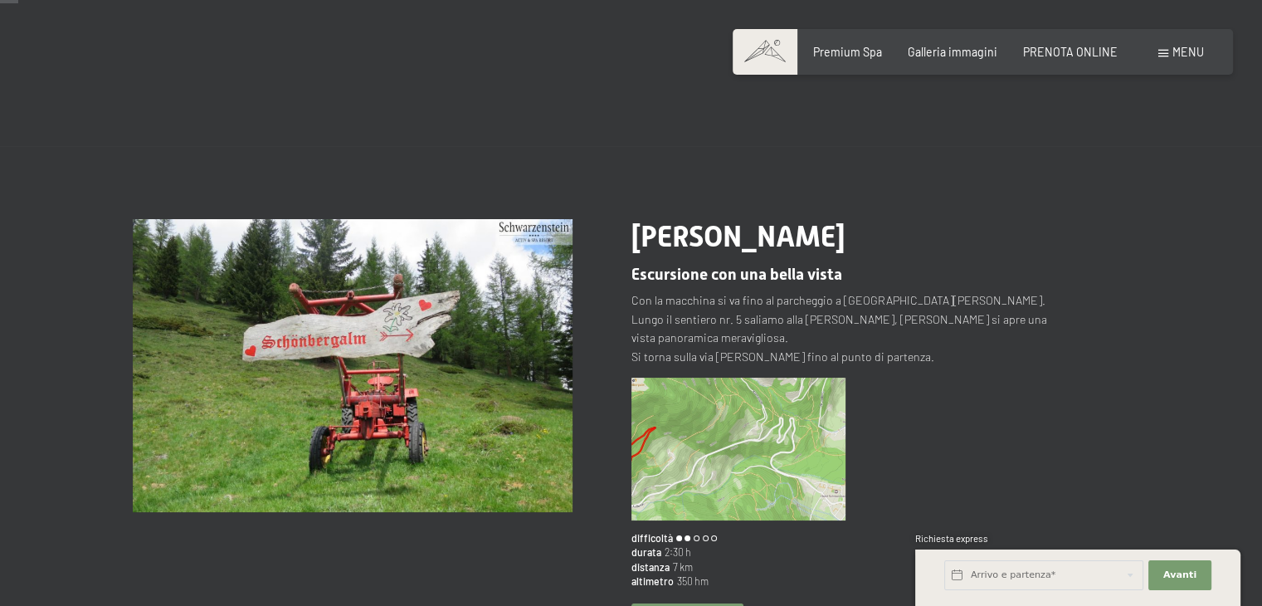
scroll to position [249, 0]
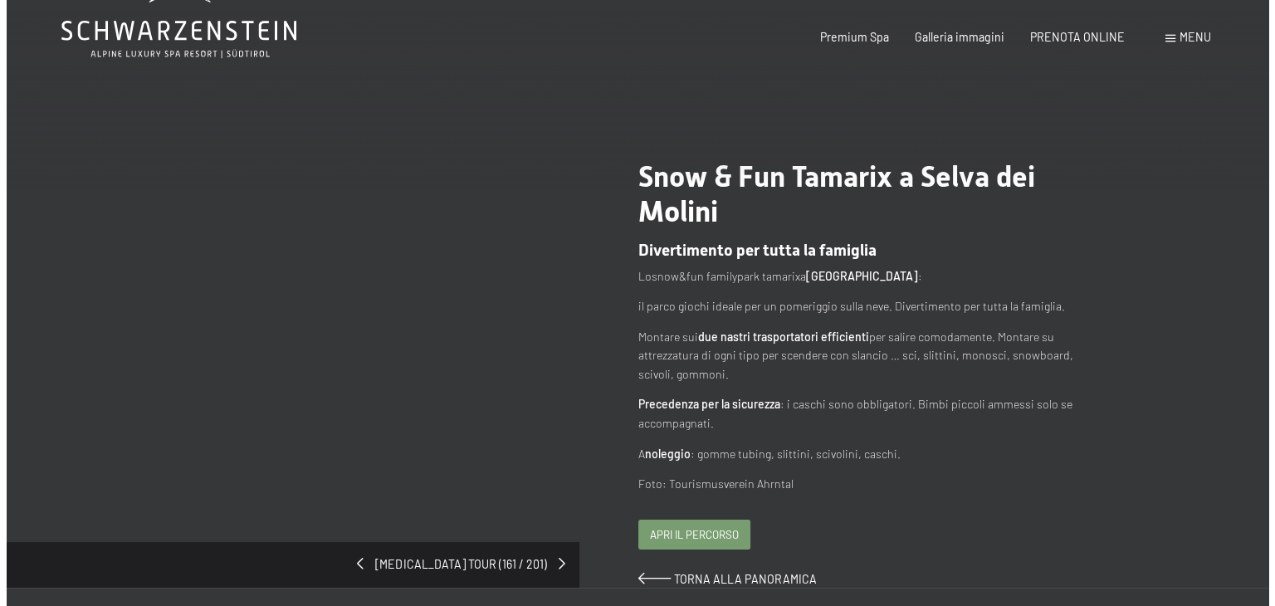
scroll to position [83, 0]
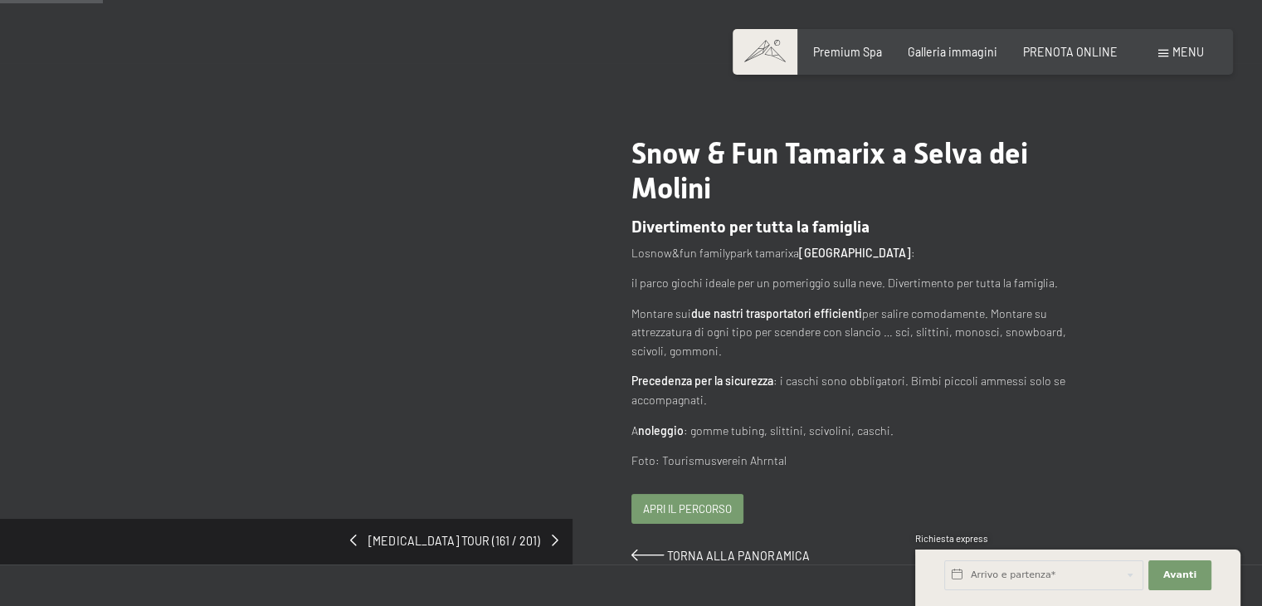
click at [701, 505] on span "Apri il percorso" at bounding box center [687, 508] width 89 height 15
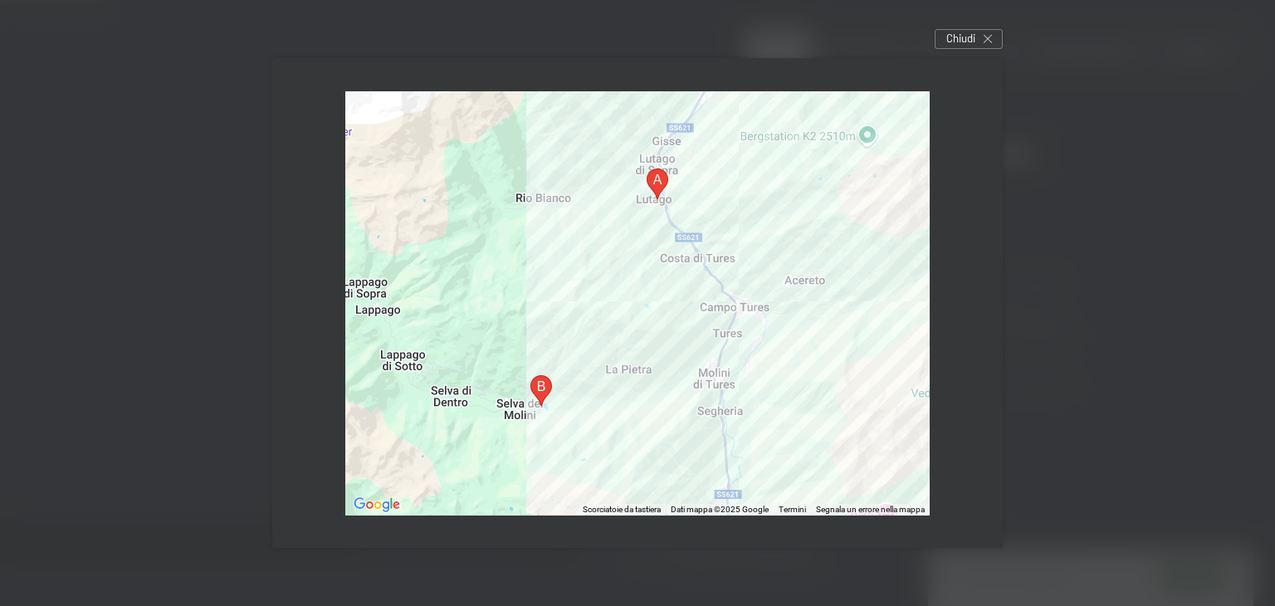
click at [991, 154] on div "← Sposta a sinistra → Sposta a destra ↑ Sposta in alto ↓ Sposta in basso + Aume…" at bounding box center [637, 303] width 730 height 490
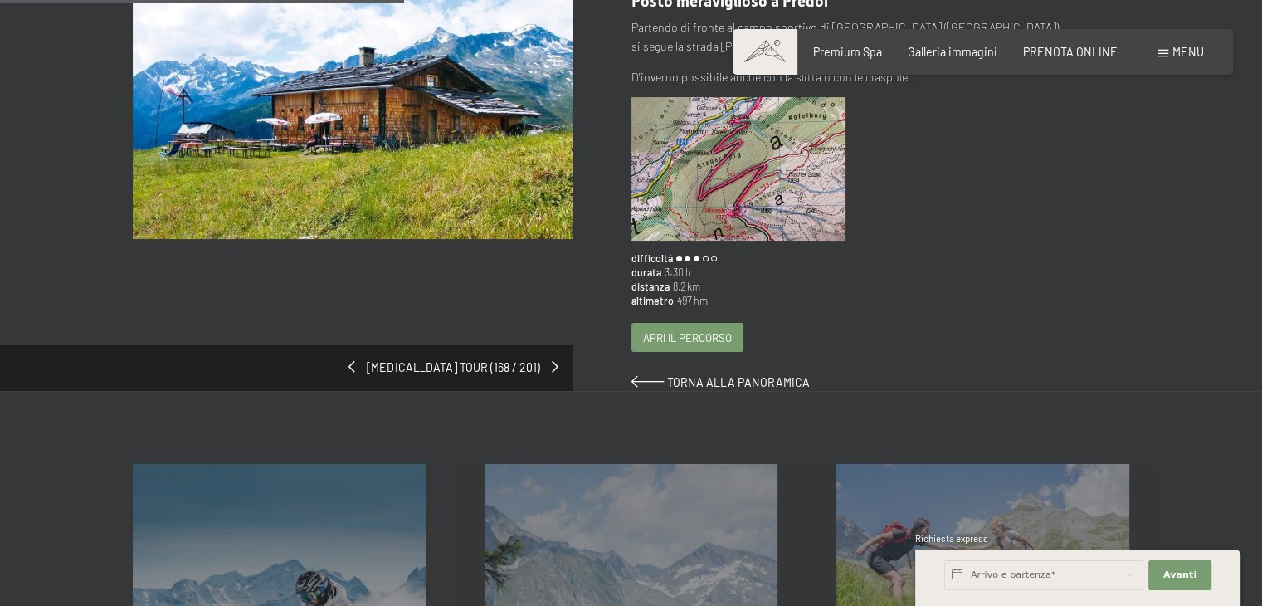
scroll to position [249, 0]
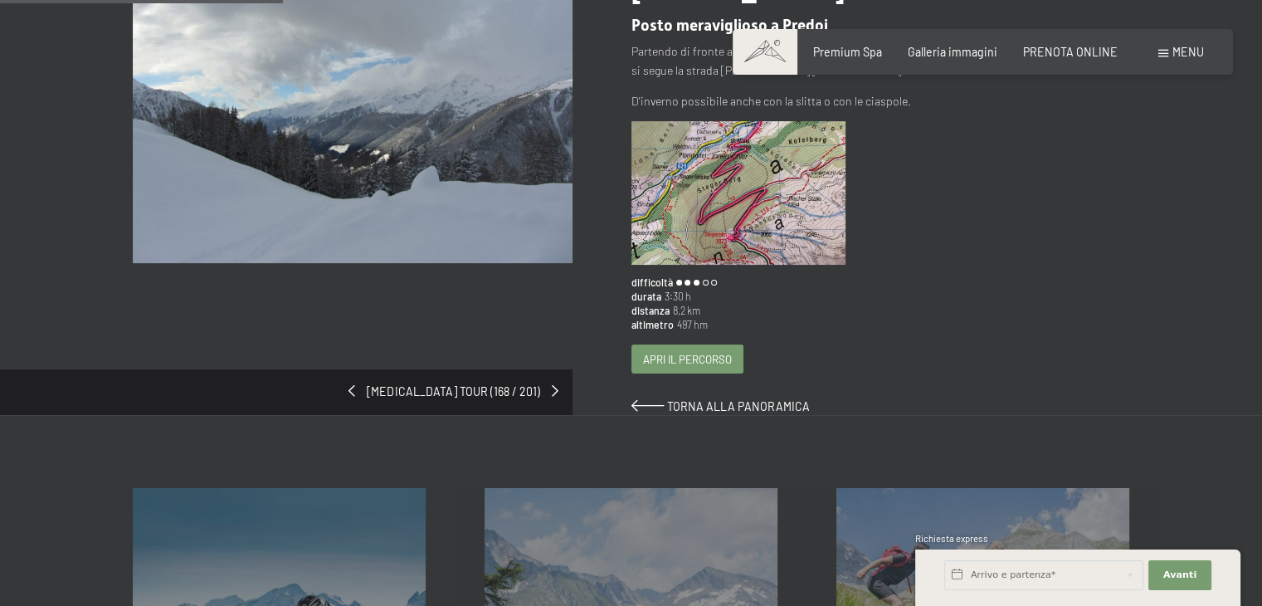
click at [707, 363] on span "Apri il percorso" at bounding box center [687, 359] width 89 height 15
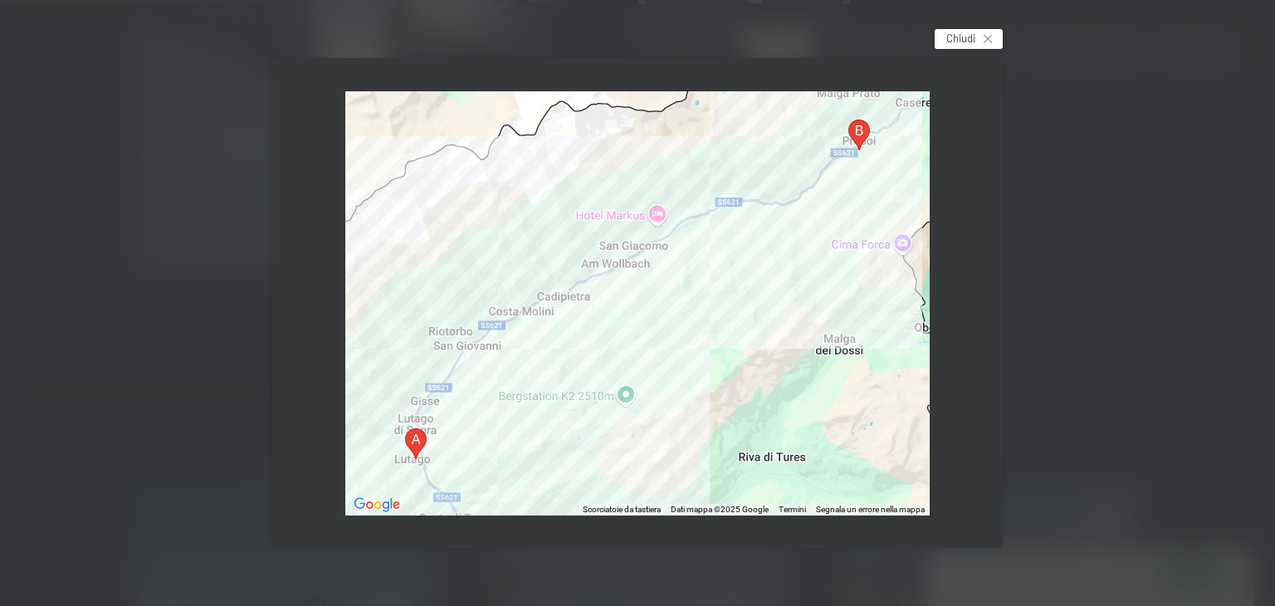
click at [974, 31] on span "Chiudi" at bounding box center [960, 38] width 29 height 15
